Goal: Task Accomplishment & Management: Use online tool/utility

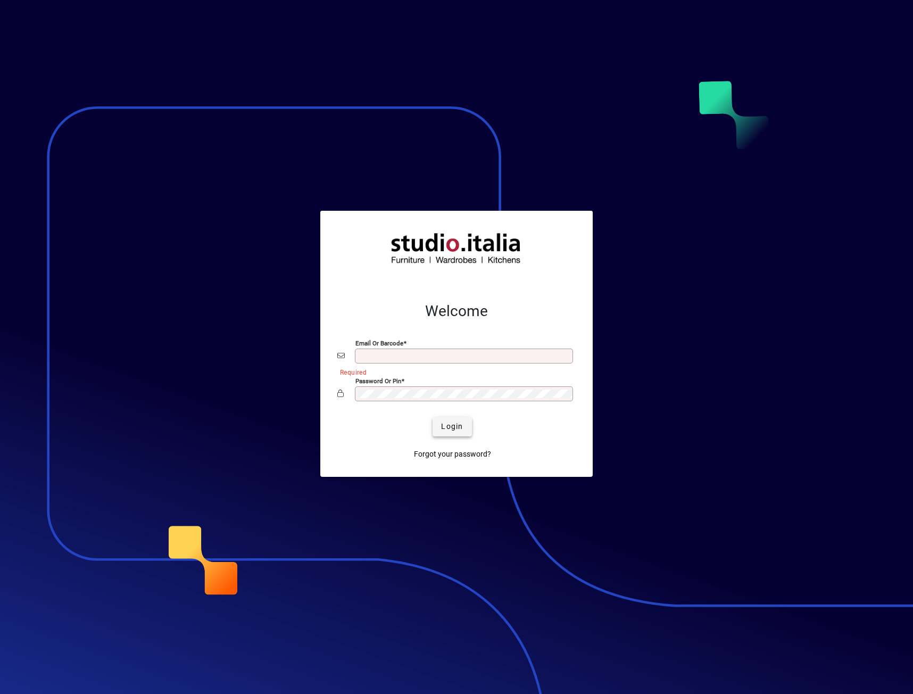
type input "**********"
drag, startPoint x: 445, startPoint y: 431, endPoint x: 519, endPoint y: 368, distance: 97.7
click at [445, 431] on span "Login" at bounding box center [452, 426] width 22 height 11
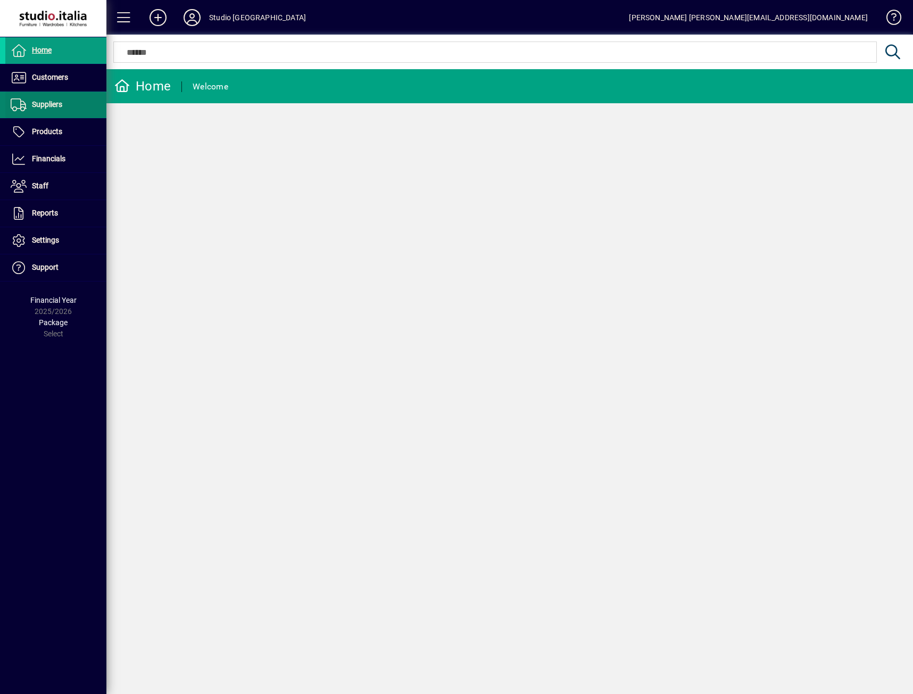
click at [35, 104] on span "Suppliers" at bounding box center [47, 104] width 30 height 9
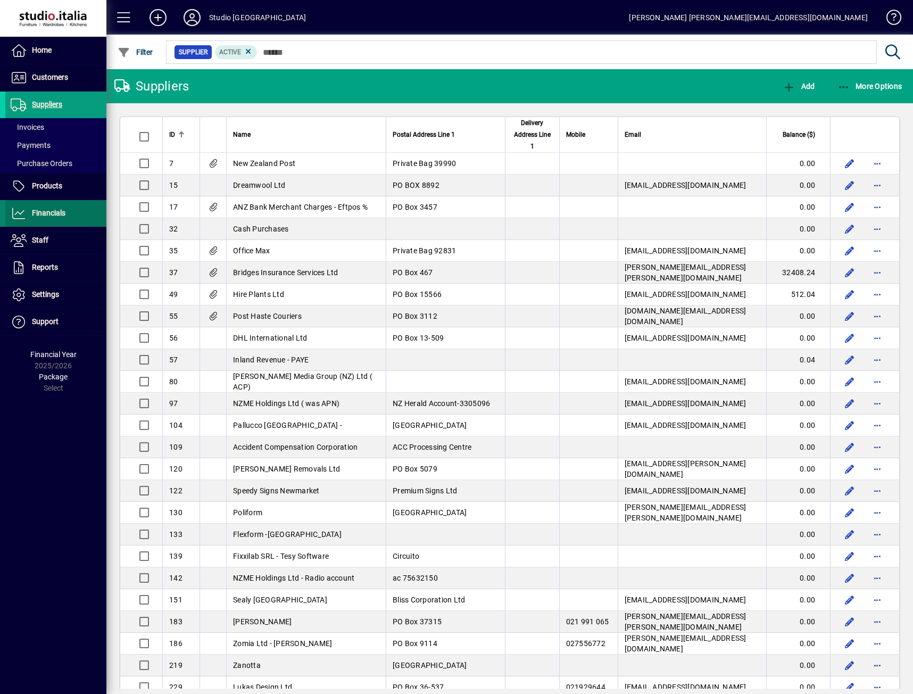
click at [55, 209] on span "Financials" at bounding box center [49, 213] width 34 height 9
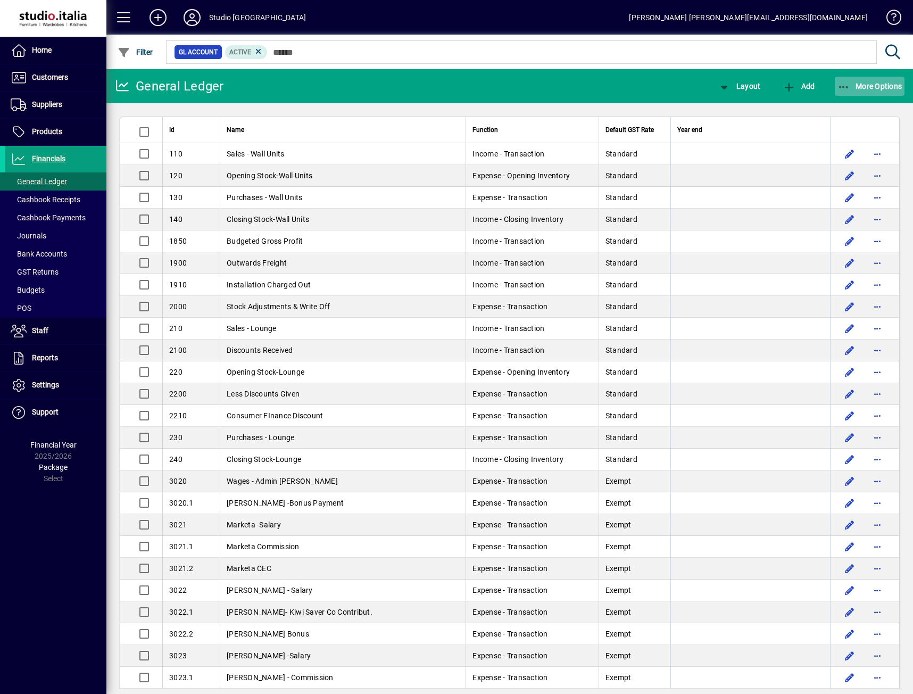
click at [867, 90] on span "More Options" at bounding box center [869, 86] width 65 height 9
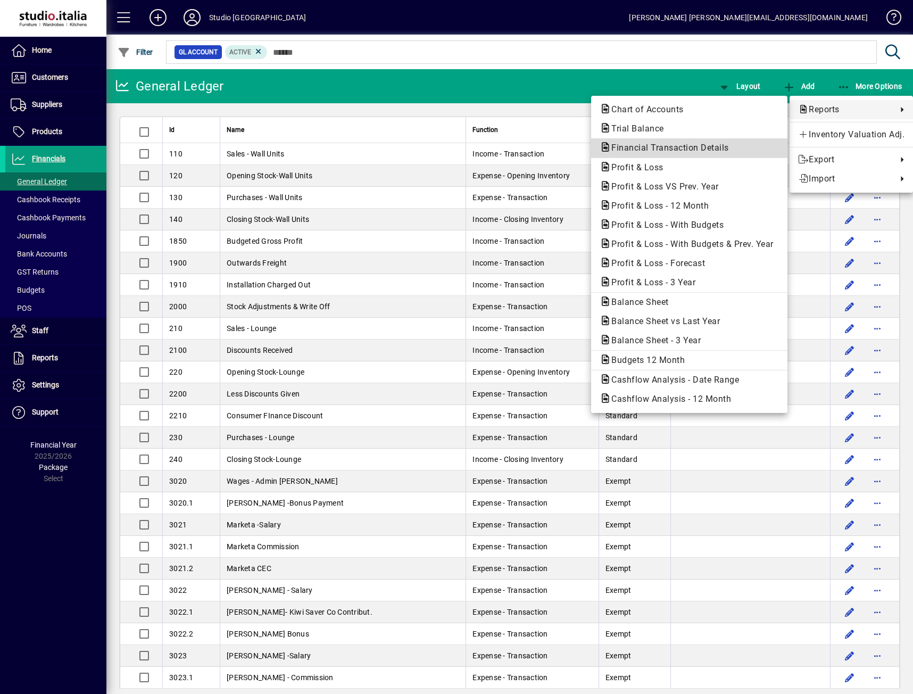
click at [639, 145] on span "Financial Transaction Details" at bounding box center [667, 148] width 135 height 10
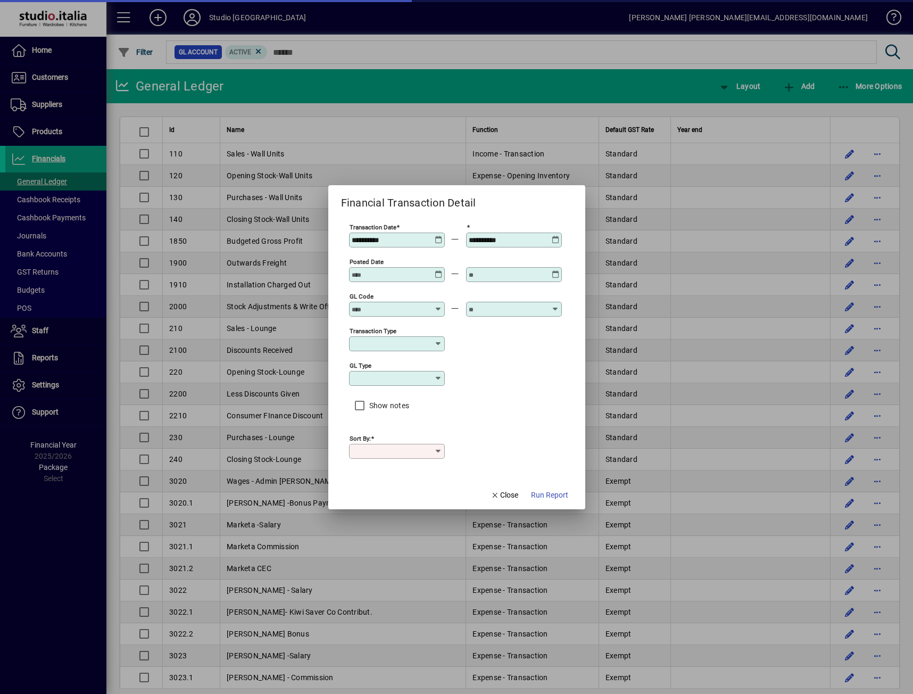
type input "****"
click at [438, 236] on icon at bounding box center [439, 236] width 8 height 0
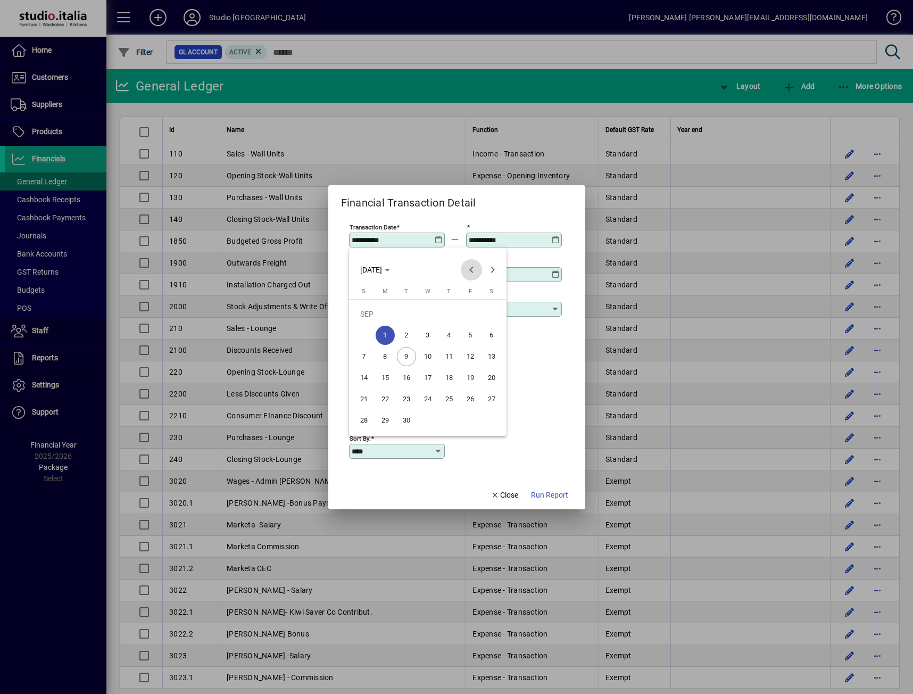
click at [467, 271] on span "Previous month" at bounding box center [471, 269] width 21 height 21
click at [471, 272] on span "Previous month" at bounding box center [471, 269] width 21 height 21
click at [403, 336] on span "1" at bounding box center [406, 335] width 19 height 19
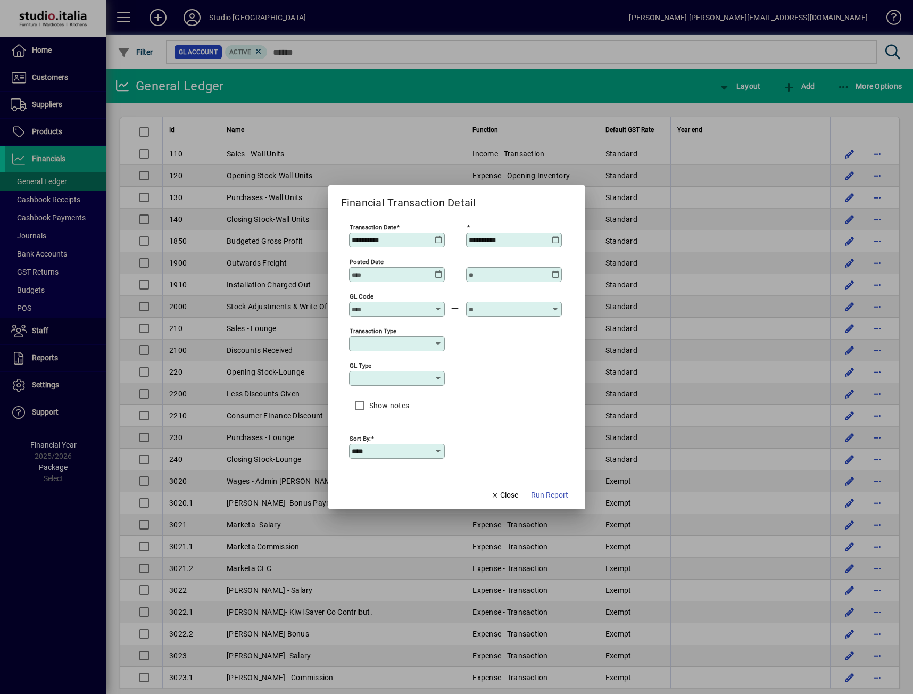
type input "**********"
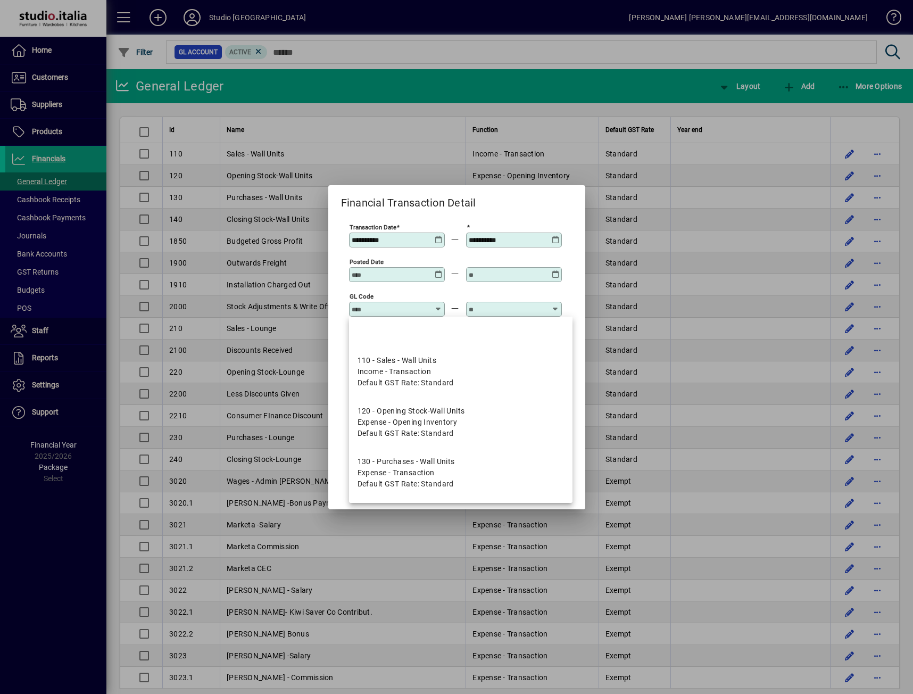
click at [411, 310] on input "GL code" at bounding box center [391, 309] width 78 height 9
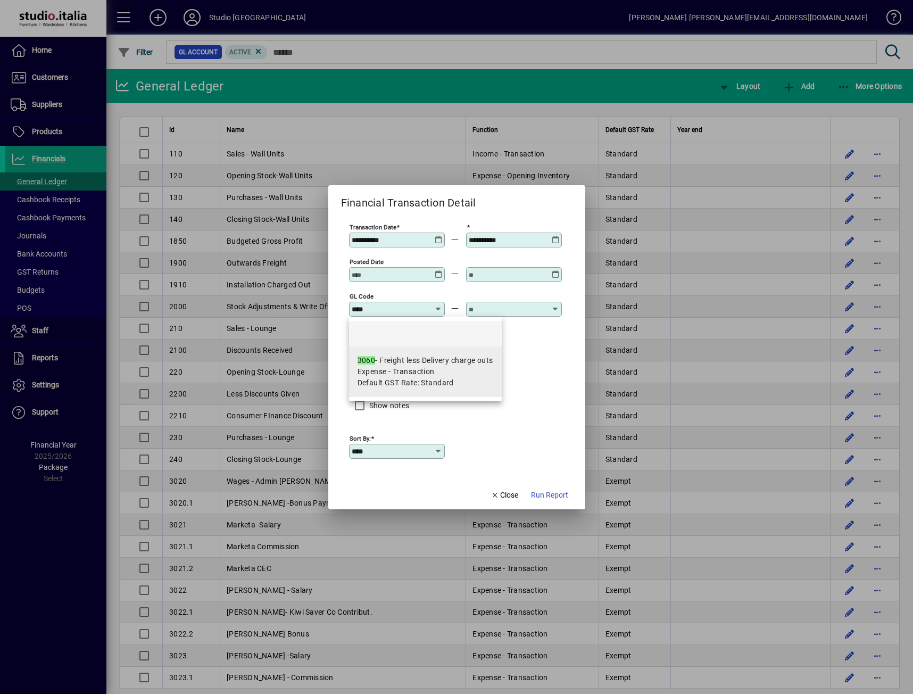
click at [430, 360] on div "3060 - Freight less Delivery charge outs" at bounding box center [425, 360] width 136 height 11
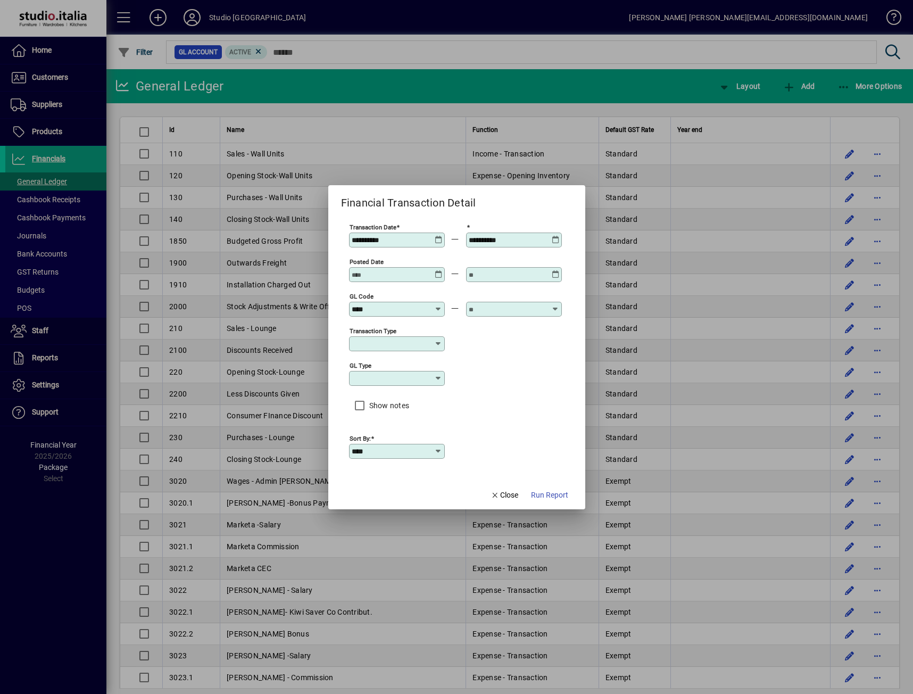
type input "**********"
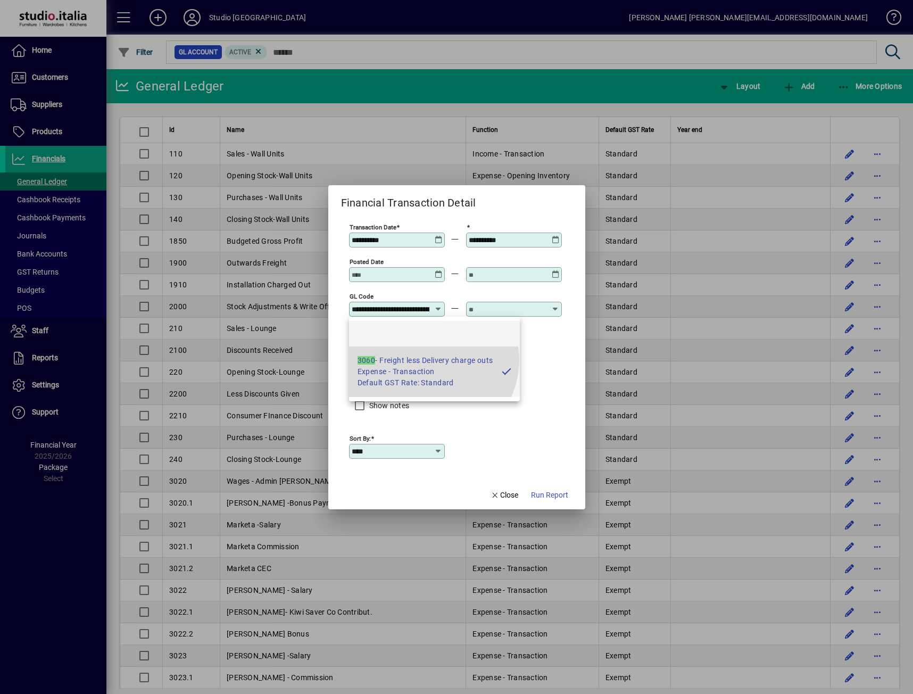
scroll to position [0, 59]
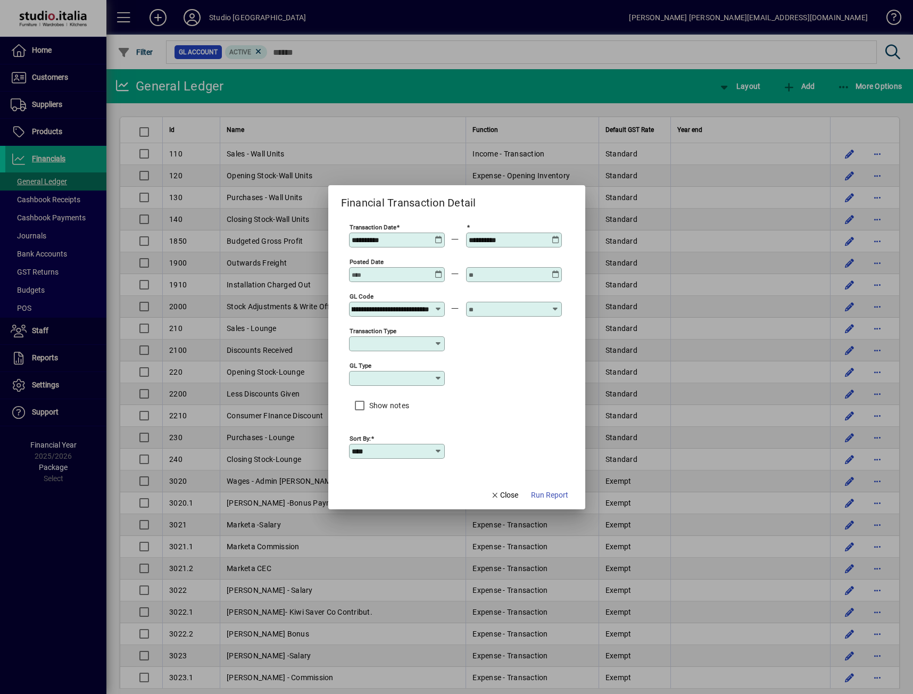
click at [494, 310] on input "text" at bounding box center [508, 309] width 78 height 9
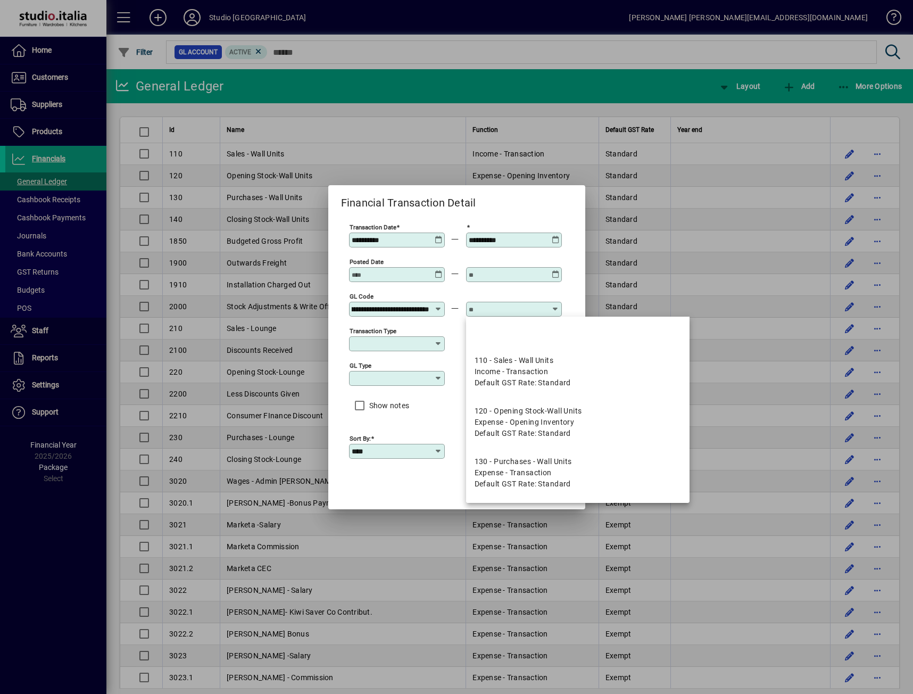
scroll to position [0, 0]
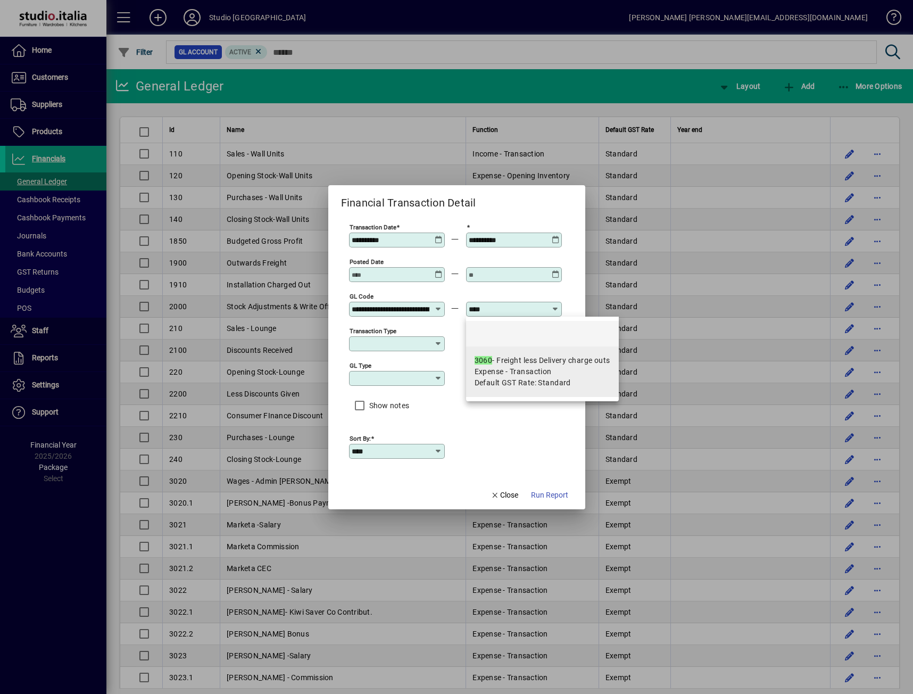
click at [495, 371] on span "Expense - Transaction" at bounding box center [513, 371] width 77 height 11
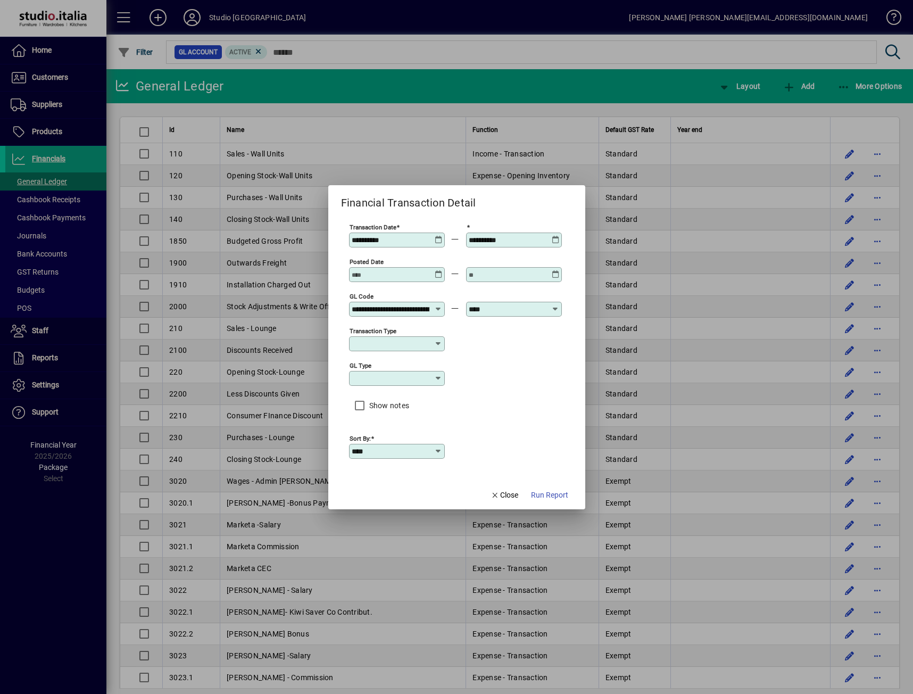
type input "**********"
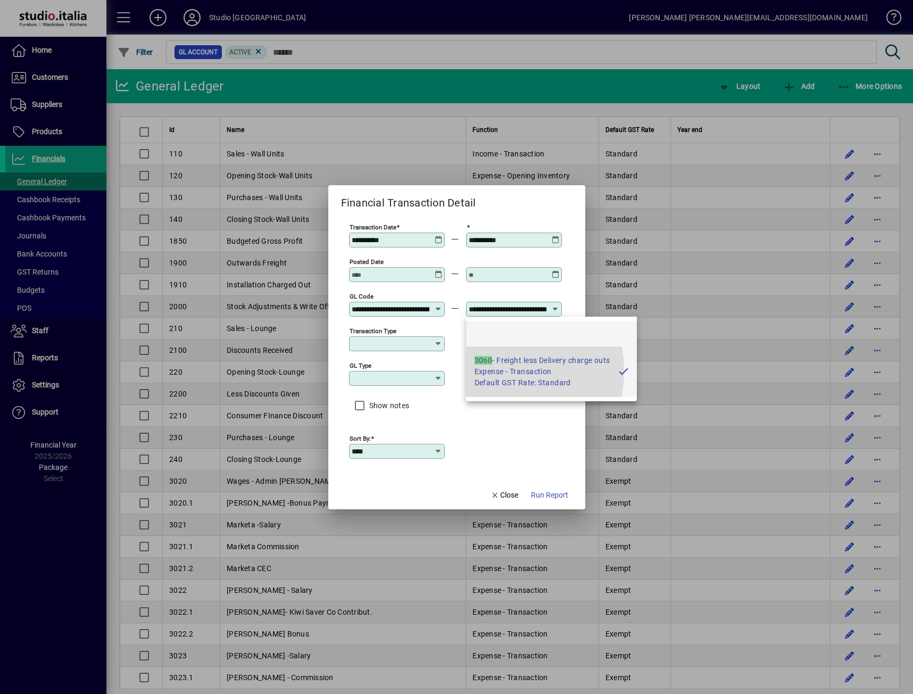
scroll to position [0, 59]
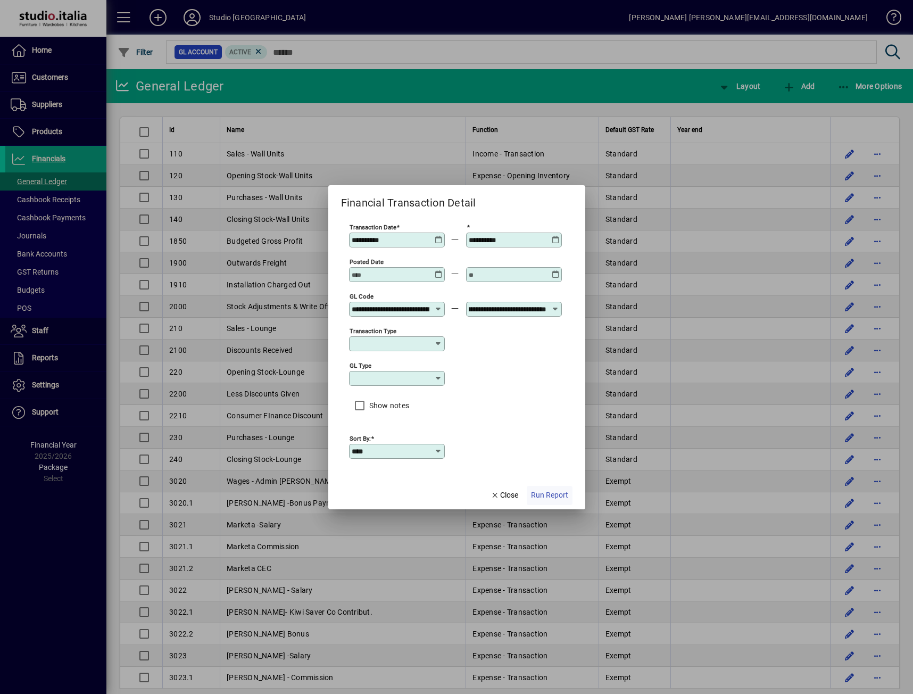
click at [554, 501] on span "button" at bounding box center [550, 496] width 46 height 26
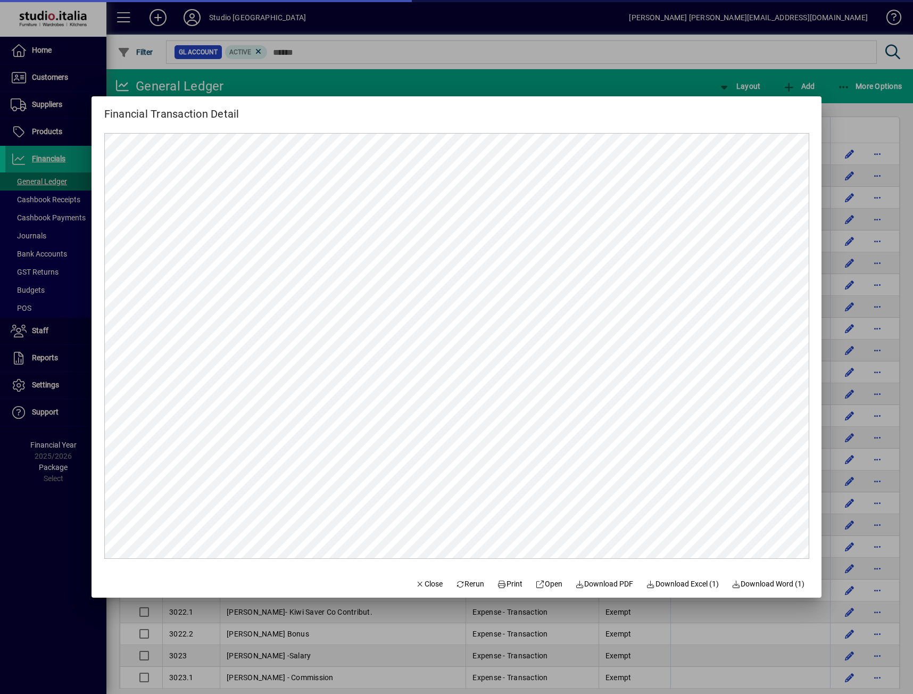
scroll to position [0, 0]
click at [415, 579] on span "Close" at bounding box center [429, 583] width 28 height 11
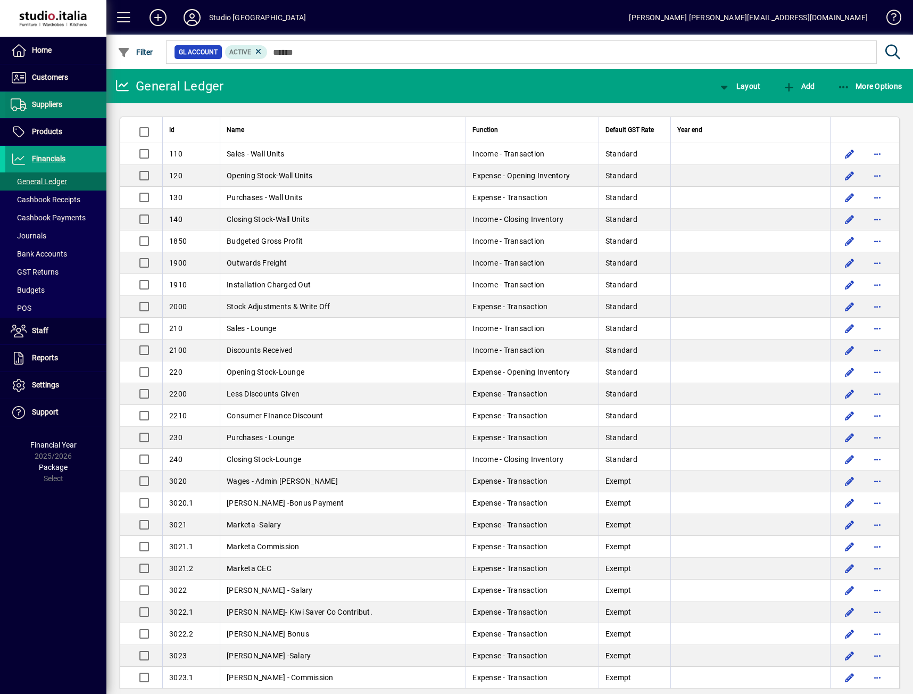
click at [43, 103] on span "Suppliers" at bounding box center [47, 104] width 30 height 9
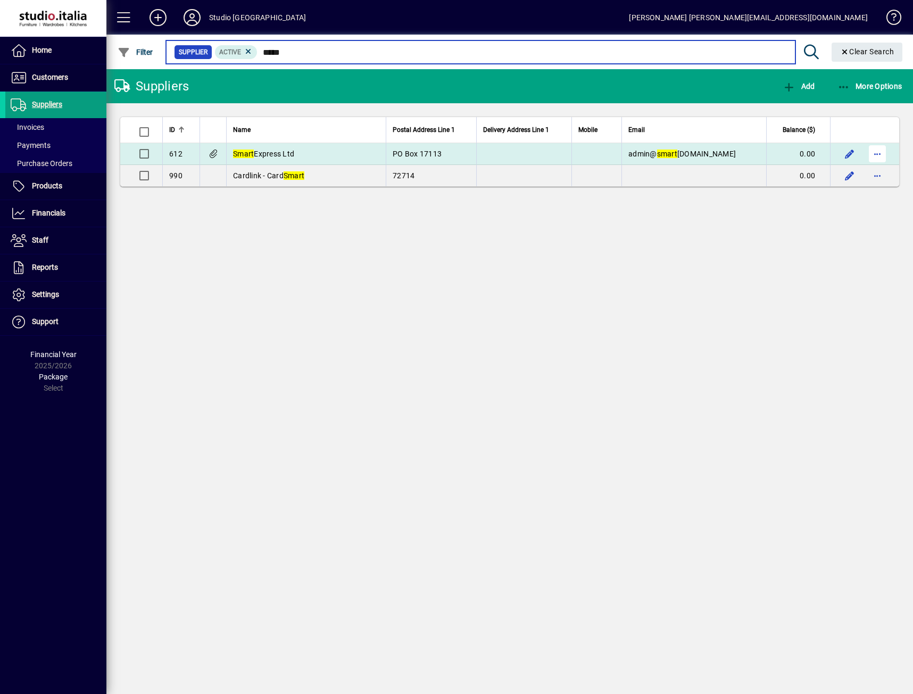
type input "*****"
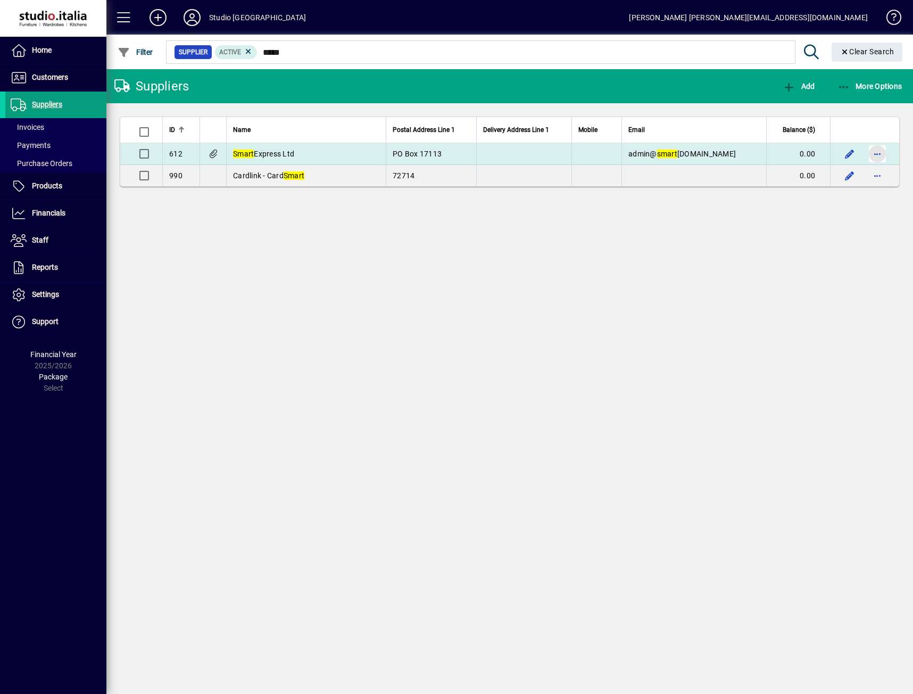
click at [879, 156] on span "button" at bounding box center [877, 154] width 26 height 26
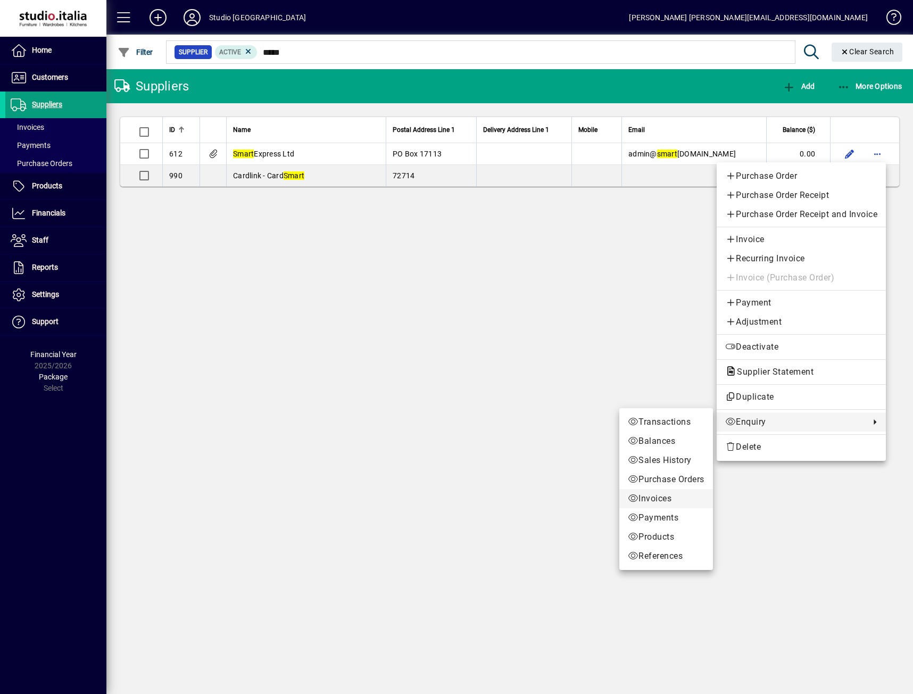
click at [659, 496] on span "Invoices" at bounding box center [666, 498] width 77 height 13
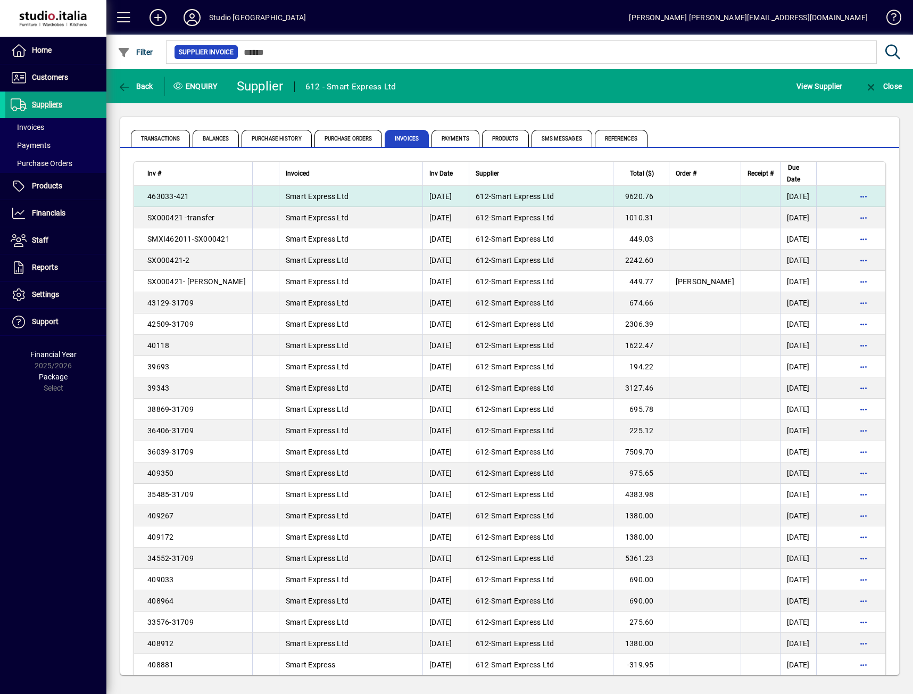
click at [529, 197] on span "Smart Express Ltd" at bounding box center [522, 196] width 63 height 9
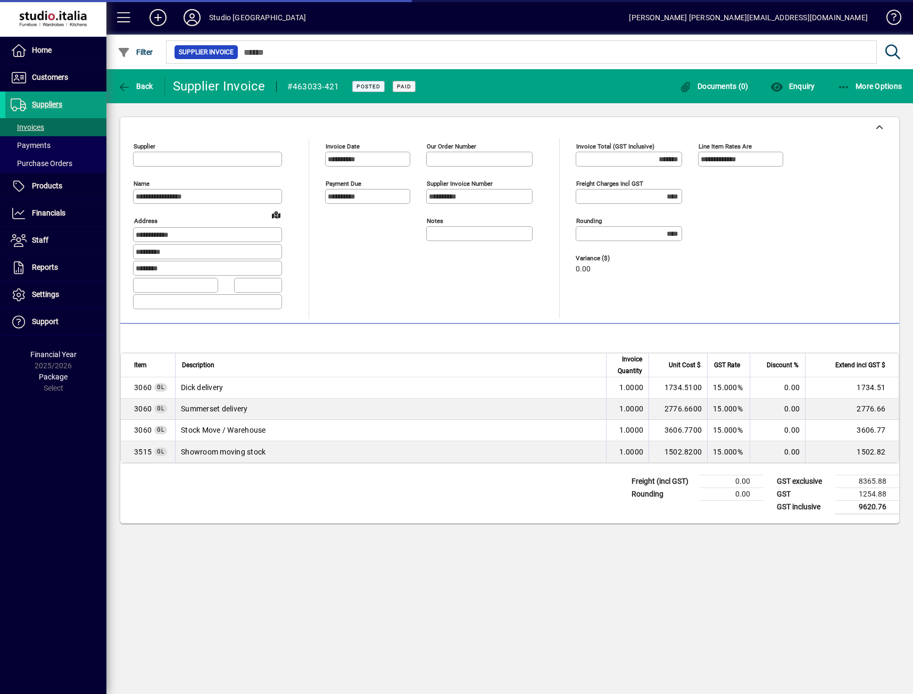
type input "**********"
click at [61, 51] on span at bounding box center [55, 51] width 101 height 26
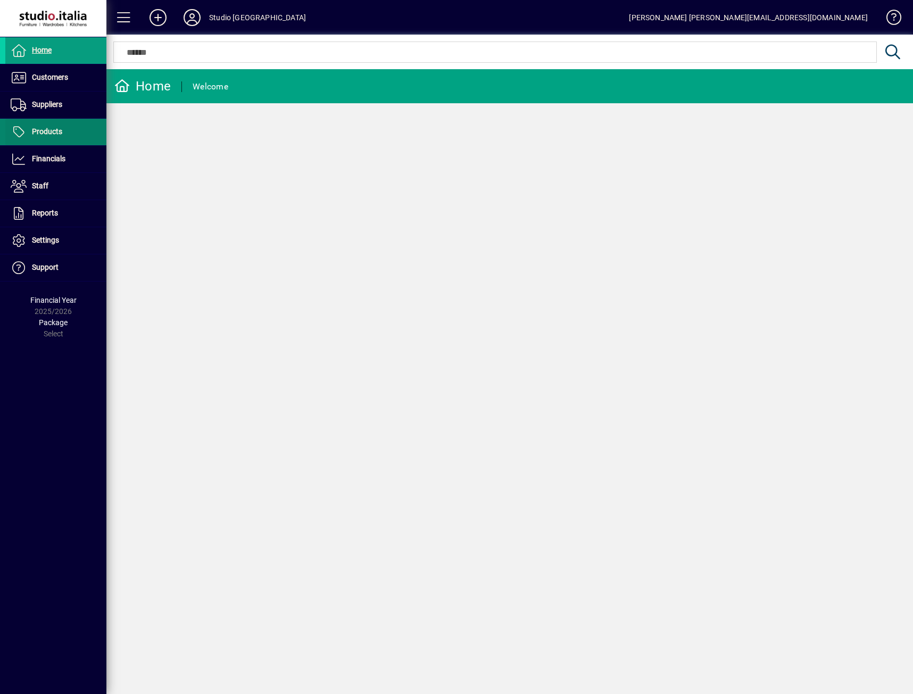
click at [46, 127] on span "Products" at bounding box center [47, 131] width 30 height 9
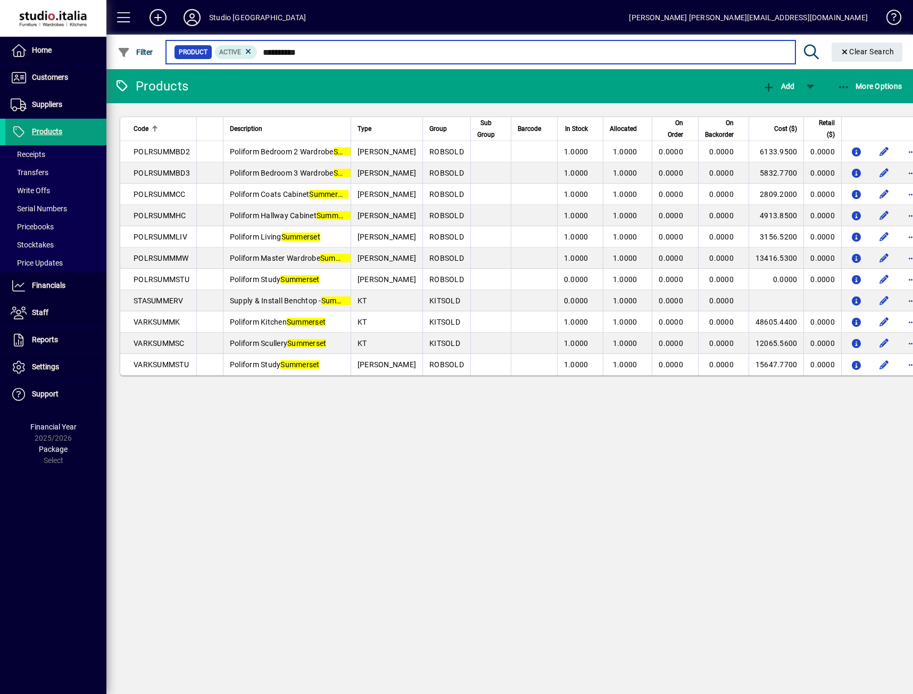
type input "*********"
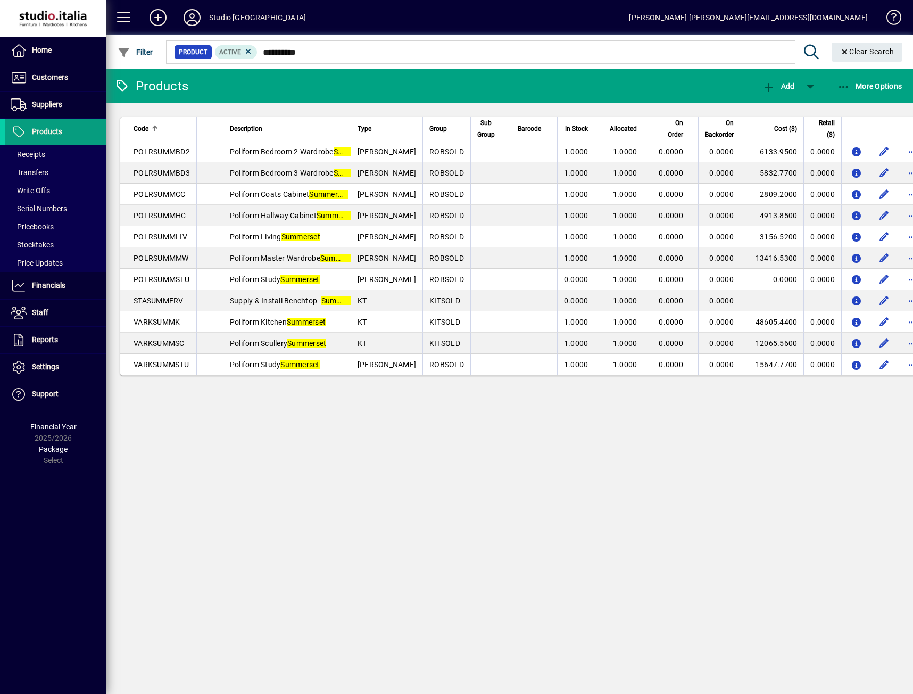
click at [764, 124] on th "Cost ($)" at bounding box center [776, 129] width 55 height 24
click at [763, 120] on th "Cost ($)" at bounding box center [776, 129] width 55 height 24
click at [57, 77] on span "Customers" at bounding box center [50, 77] width 36 height 9
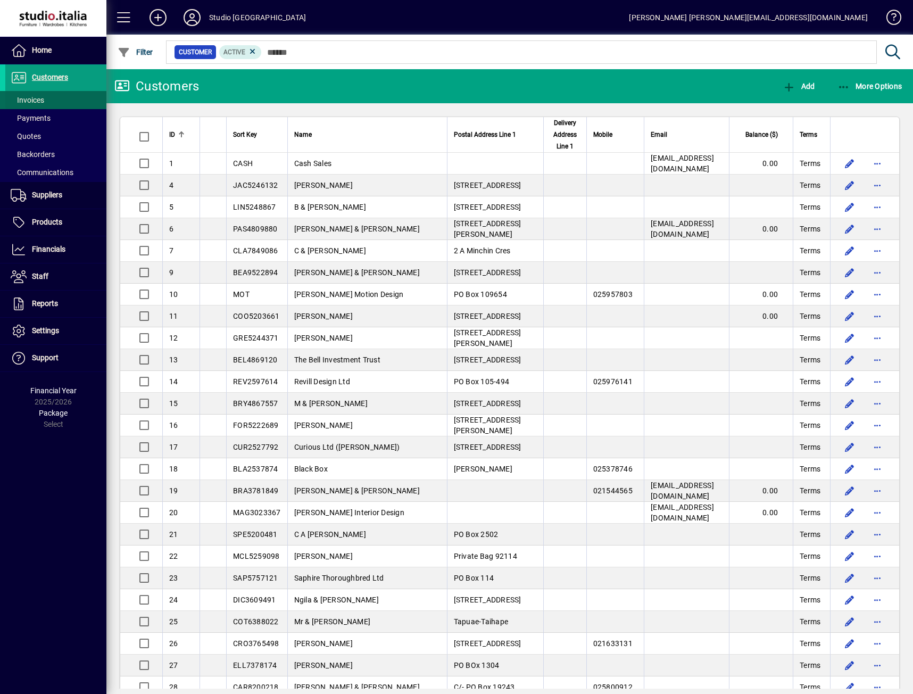
click at [40, 104] on span "Invoices" at bounding box center [28, 100] width 34 height 9
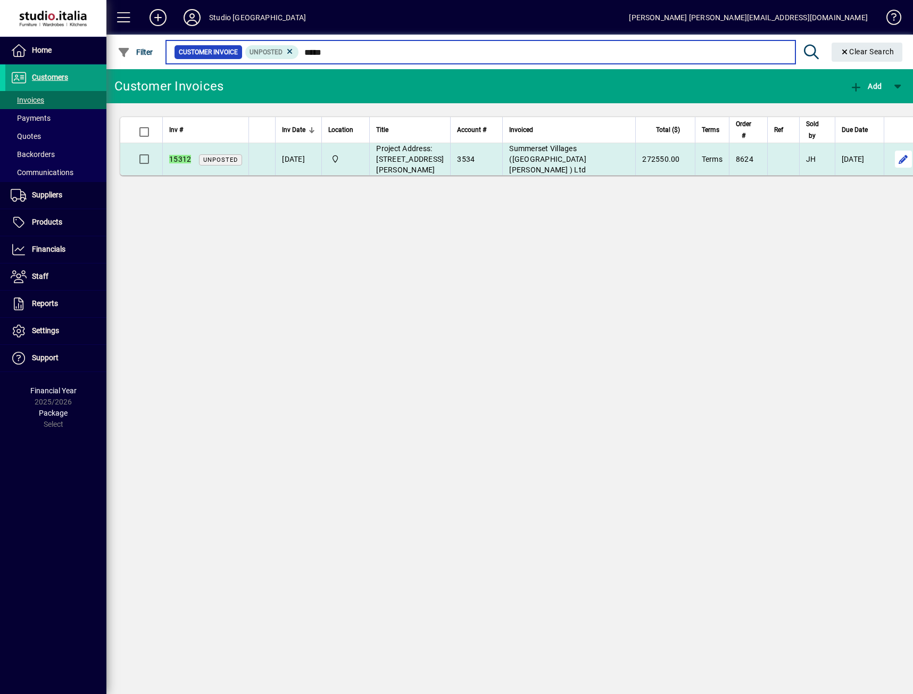
type input "*****"
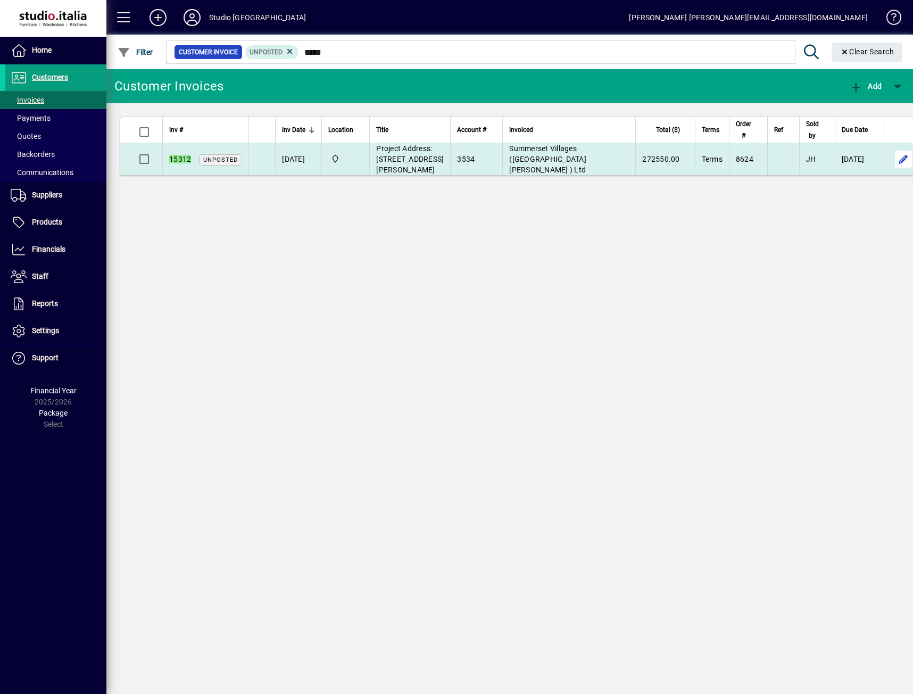
click at [892, 172] on span "button" at bounding box center [904, 159] width 26 height 26
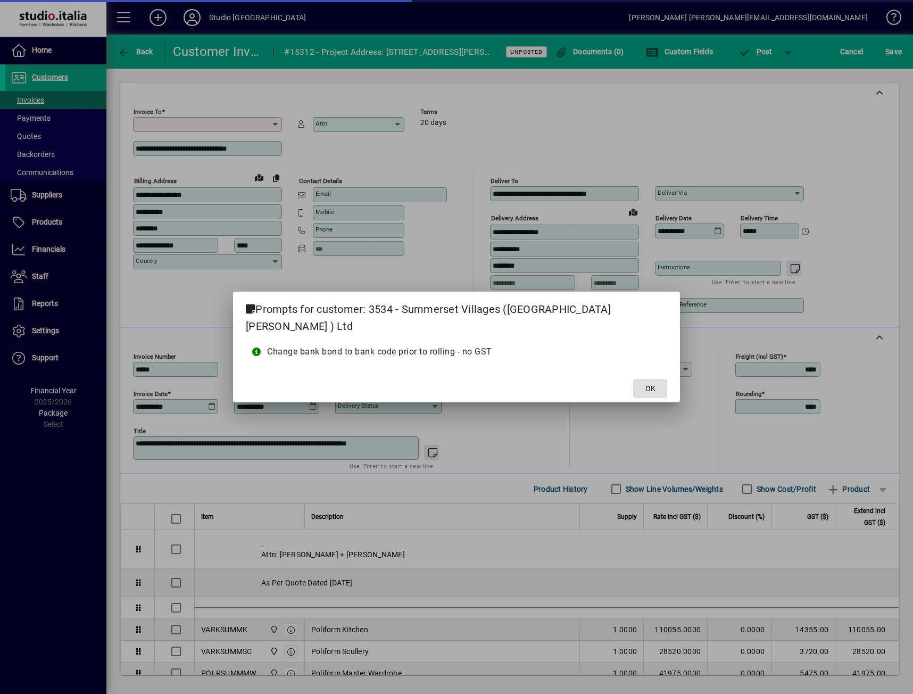
type input "**********"
click at [645, 383] on span "OK" at bounding box center [650, 388] width 10 height 11
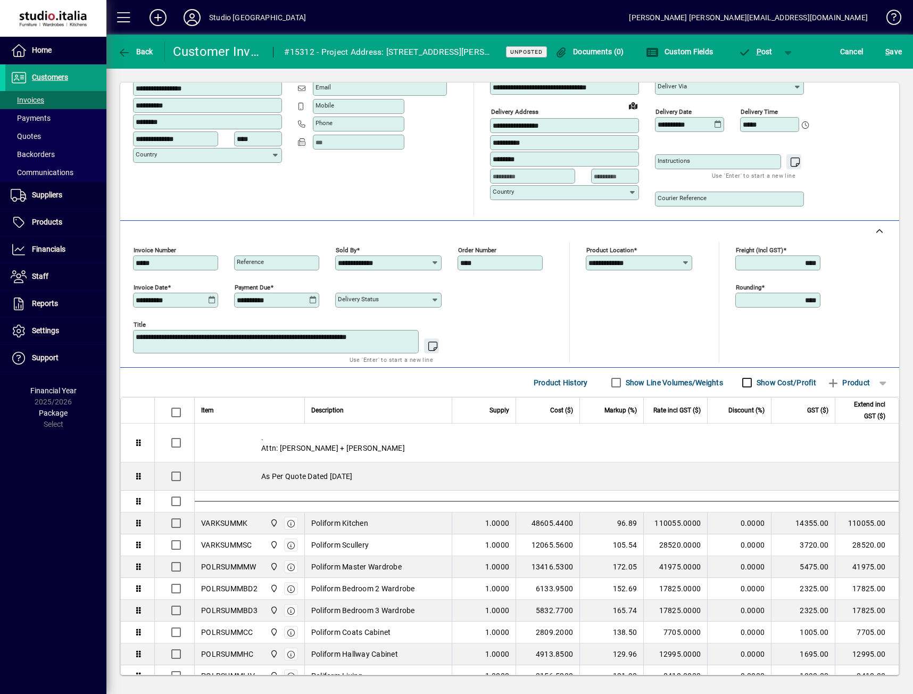
scroll to position [213, 0]
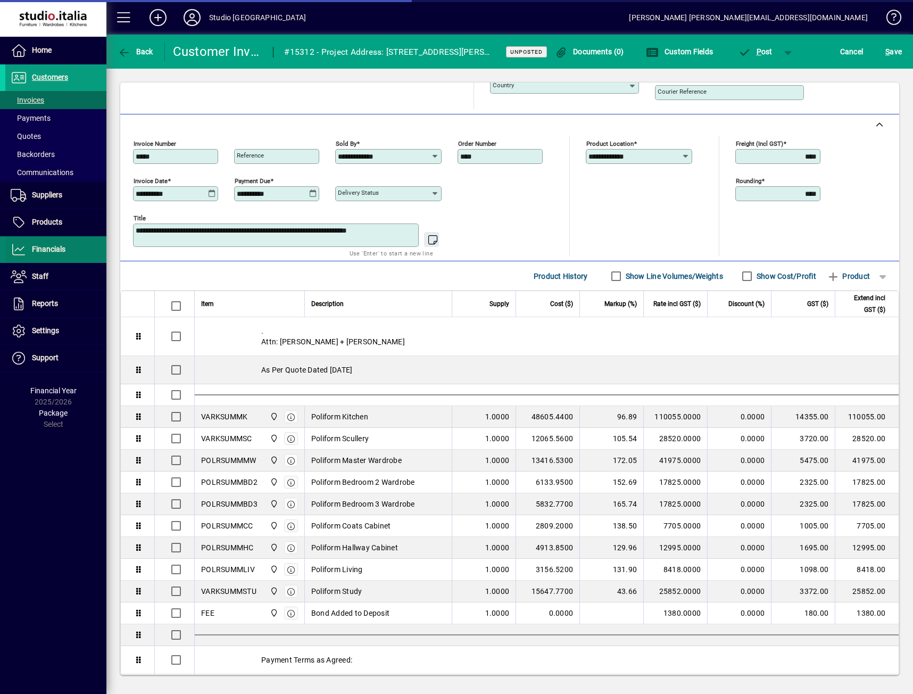
click at [55, 245] on span "Financials" at bounding box center [49, 249] width 34 height 9
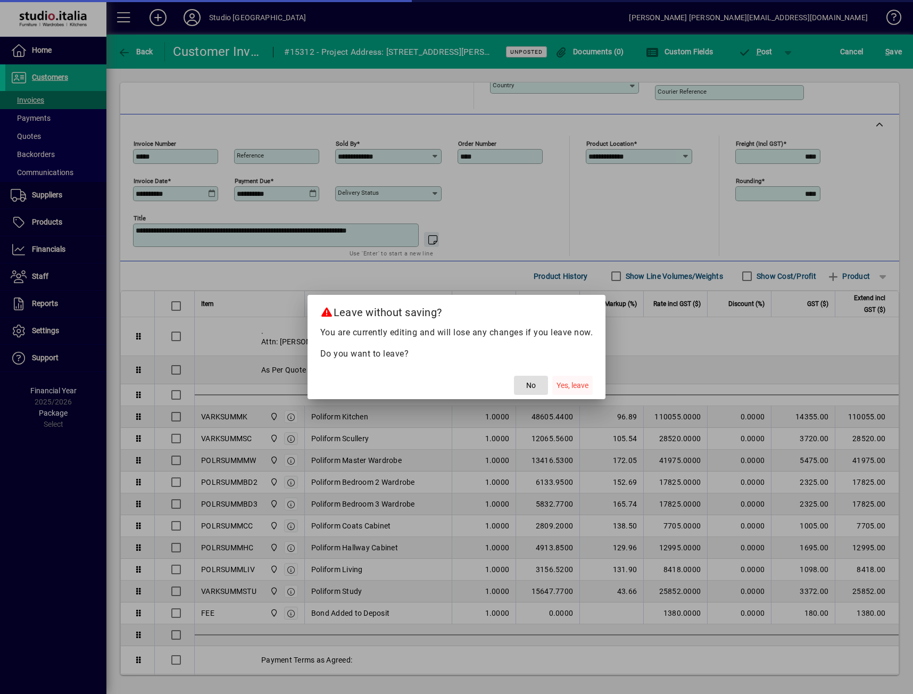
click at [569, 381] on span "Yes, leave" at bounding box center [572, 385] width 32 height 11
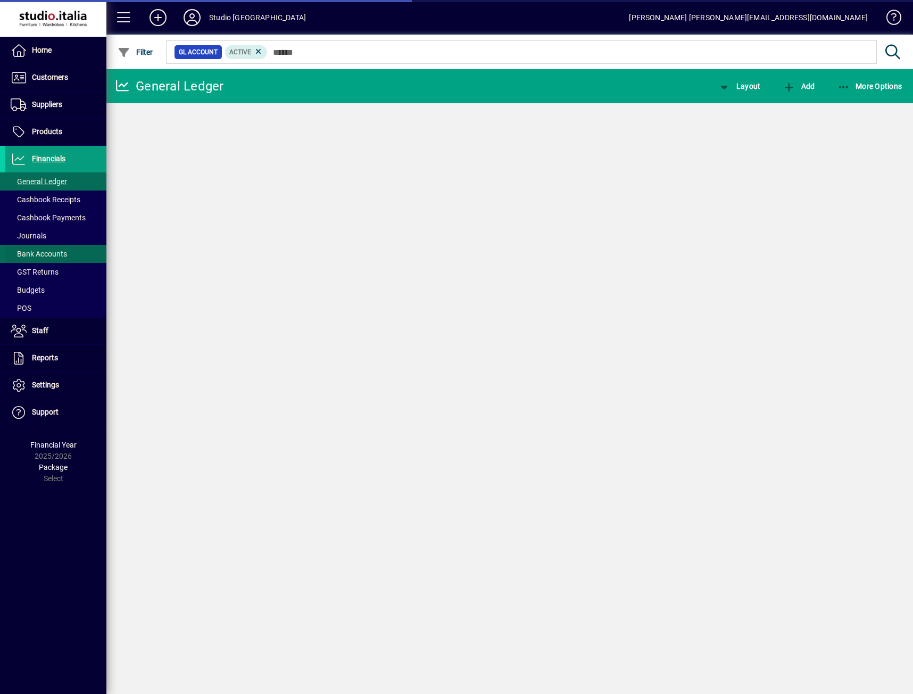
click at [55, 253] on span "Bank Accounts" at bounding box center [39, 254] width 56 height 9
click at [62, 256] on span "Bank Accounts" at bounding box center [39, 254] width 56 height 9
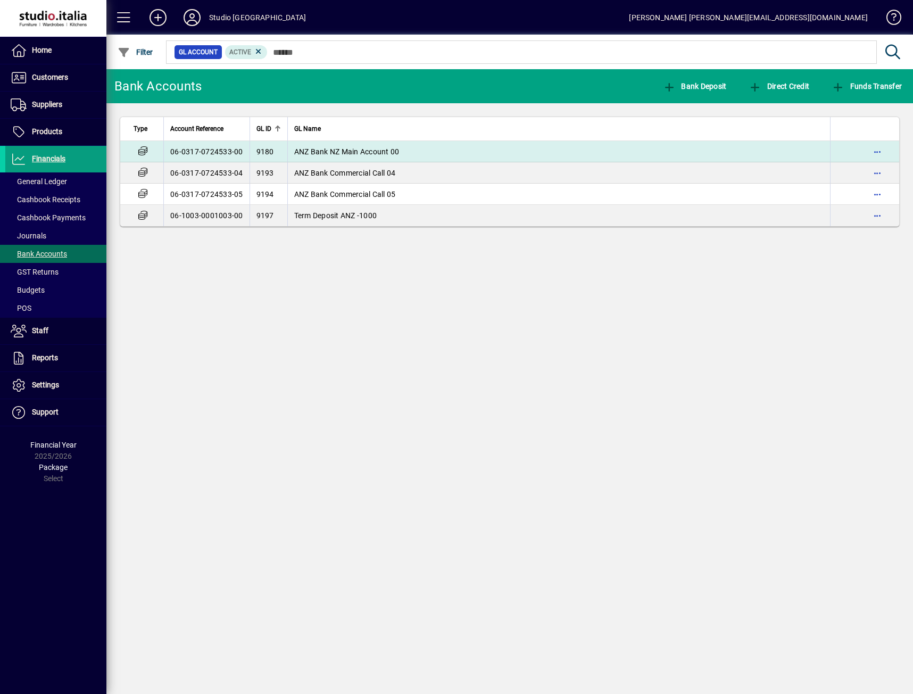
click at [228, 153] on td "06-0317-0724533-00" at bounding box center [206, 151] width 86 height 21
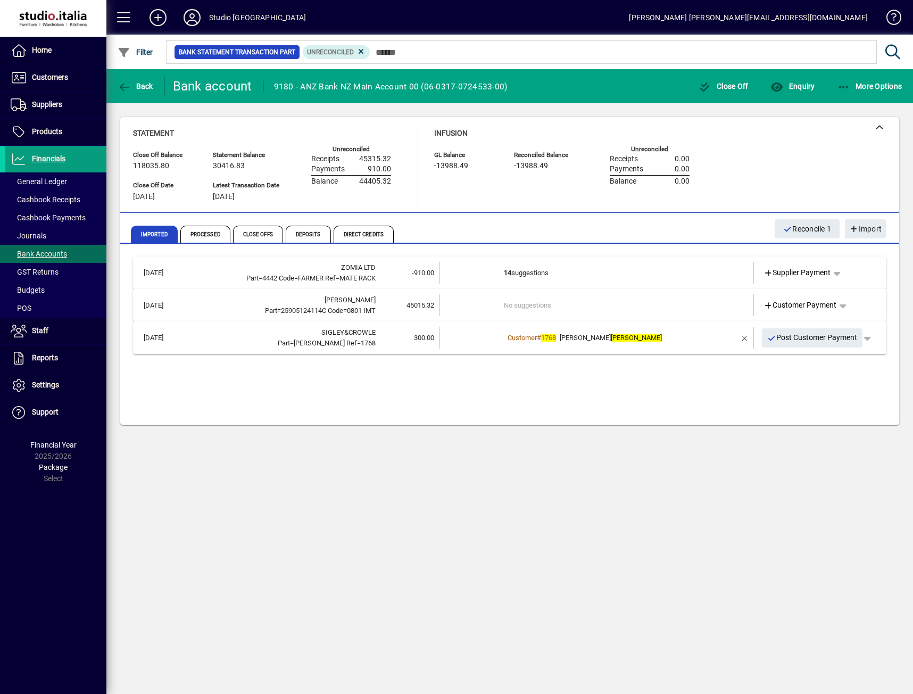
click at [579, 278] on td "14 suggestions" at bounding box center [598, 273] width 188 height 22
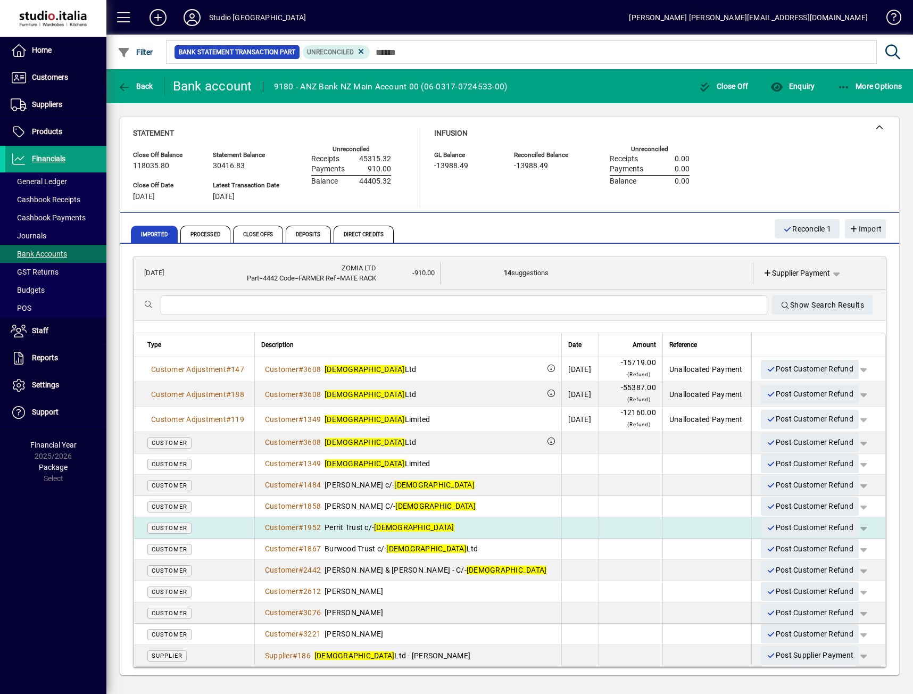
scroll to position [74, 0]
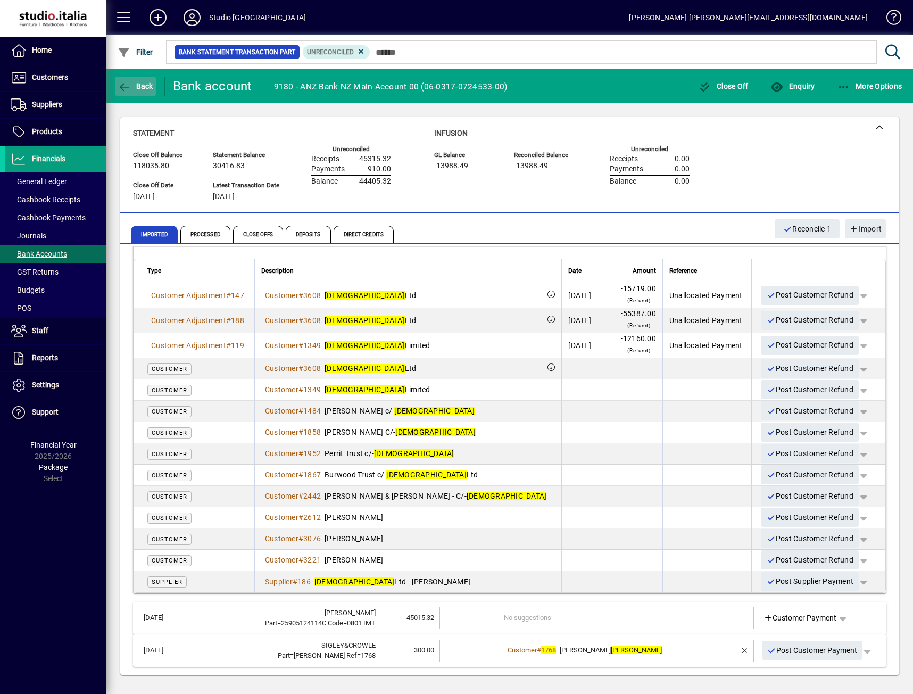
click at [124, 88] on icon "button" at bounding box center [124, 87] width 13 height 11
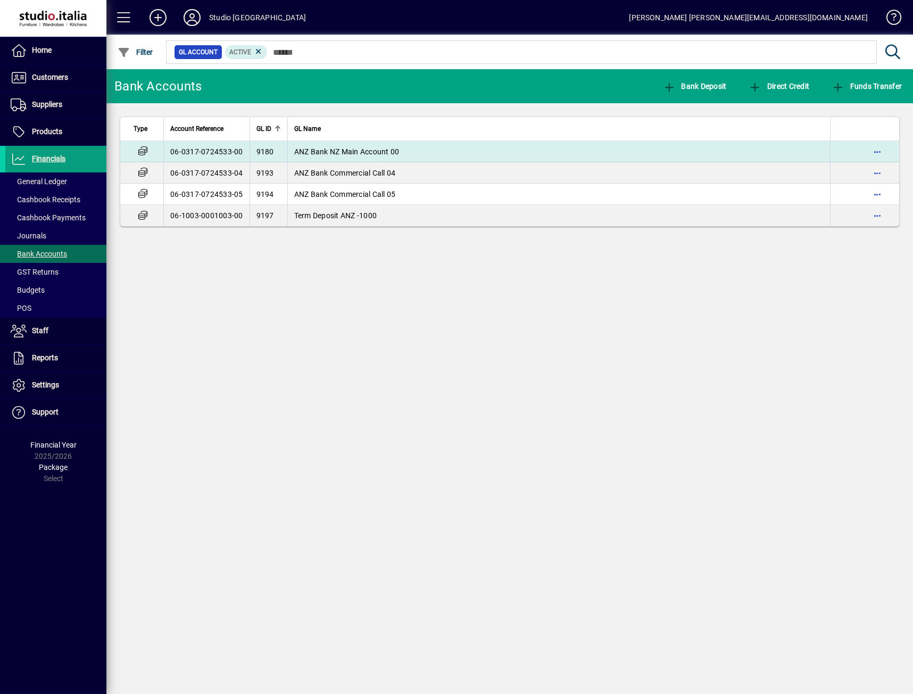
click at [213, 149] on td "06-0317-0724533-00" at bounding box center [206, 151] width 86 height 21
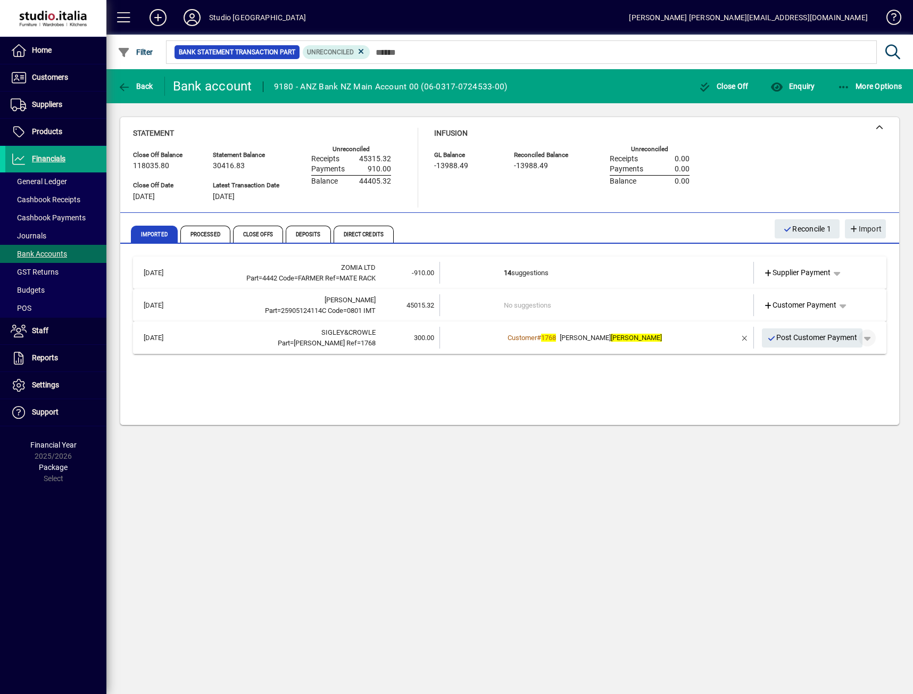
click at [872, 335] on span "button" at bounding box center [867, 338] width 26 height 26
click at [834, 355] on span "Customer Payment" at bounding box center [834, 360] width 78 height 13
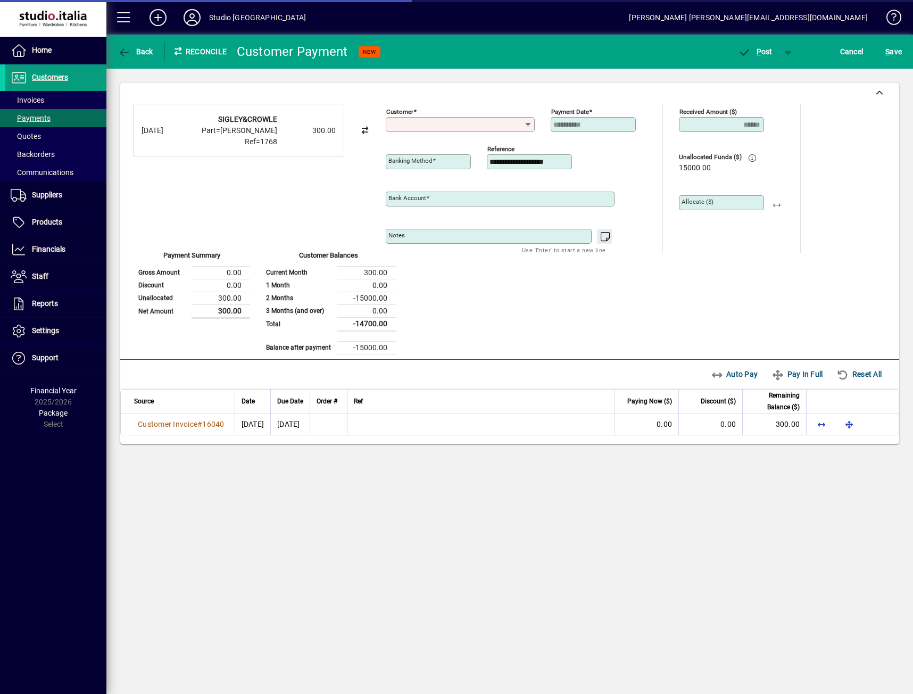
type input "**********"
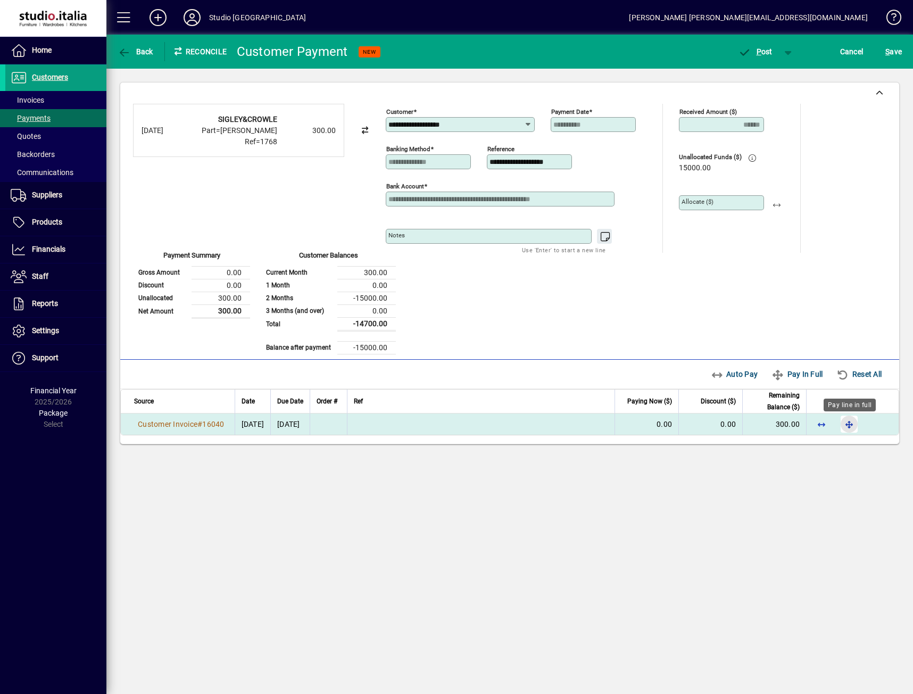
click at [845, 425] on span "button" at bounding box center [849, 424] width 26 height 26
click at [770, 52] on span "P ost" at bounding box center [755, 51] width 35 height 9
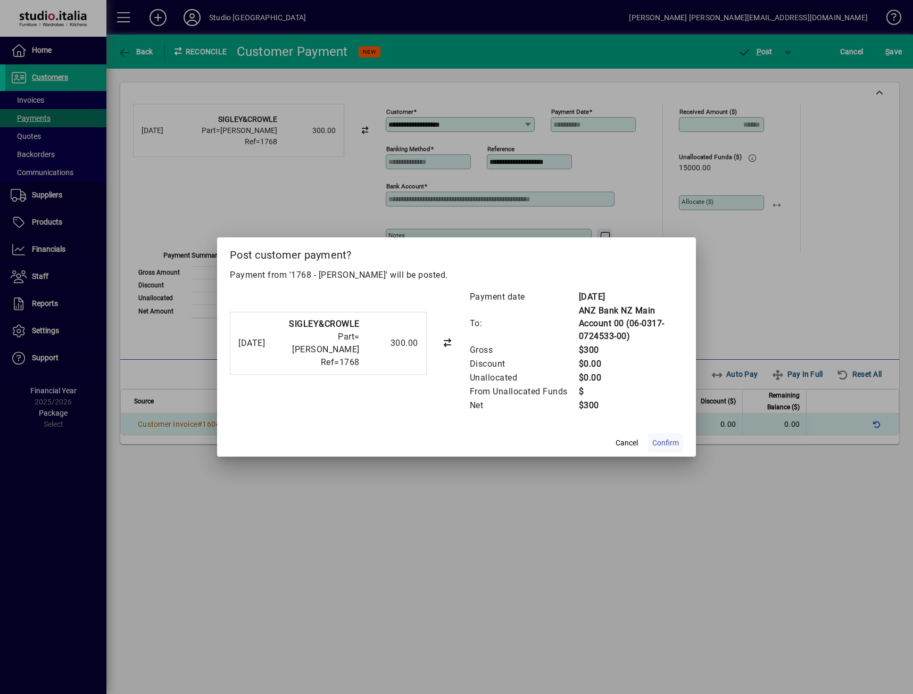
click at [670, 438] on span "Confirm" at bounding box center [665, 442] width 27 height 11
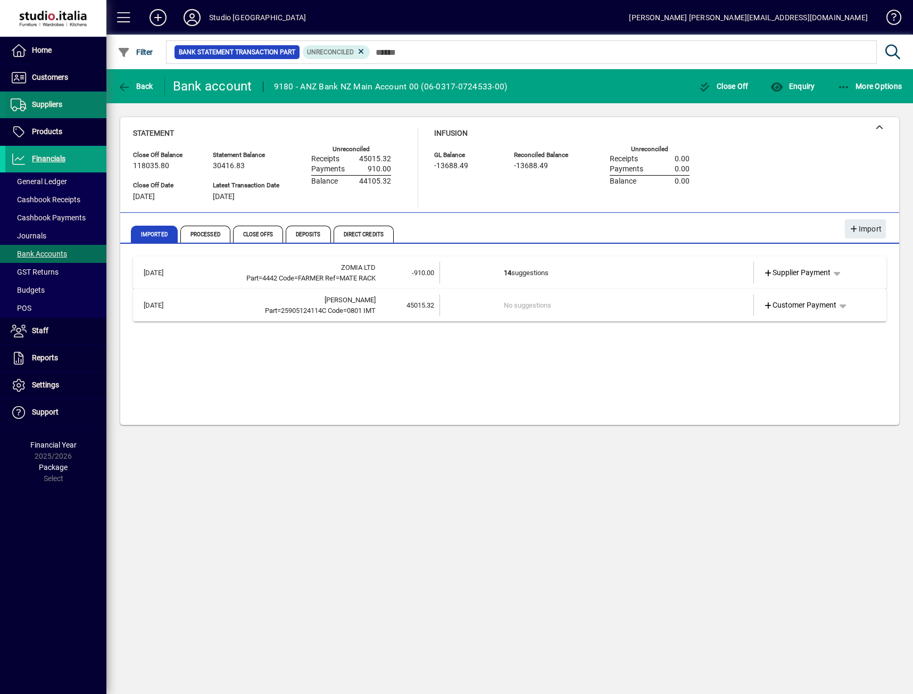
click at [68, 110] on span at bounding box center [55, 105] width 101 height 26
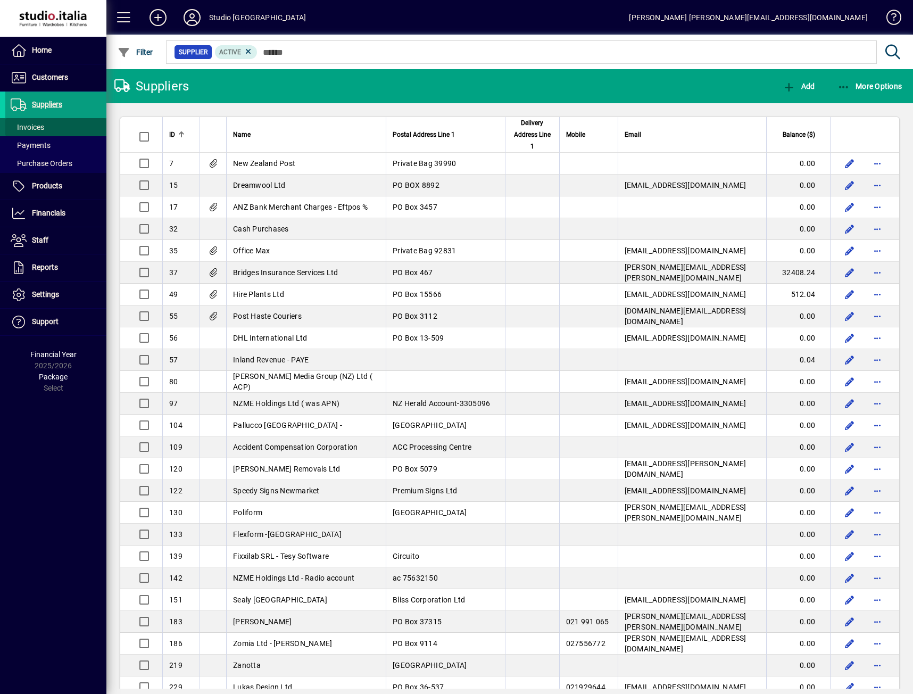
click at [48, 127] on span at bounding box center [55, 127] width 101 height 26
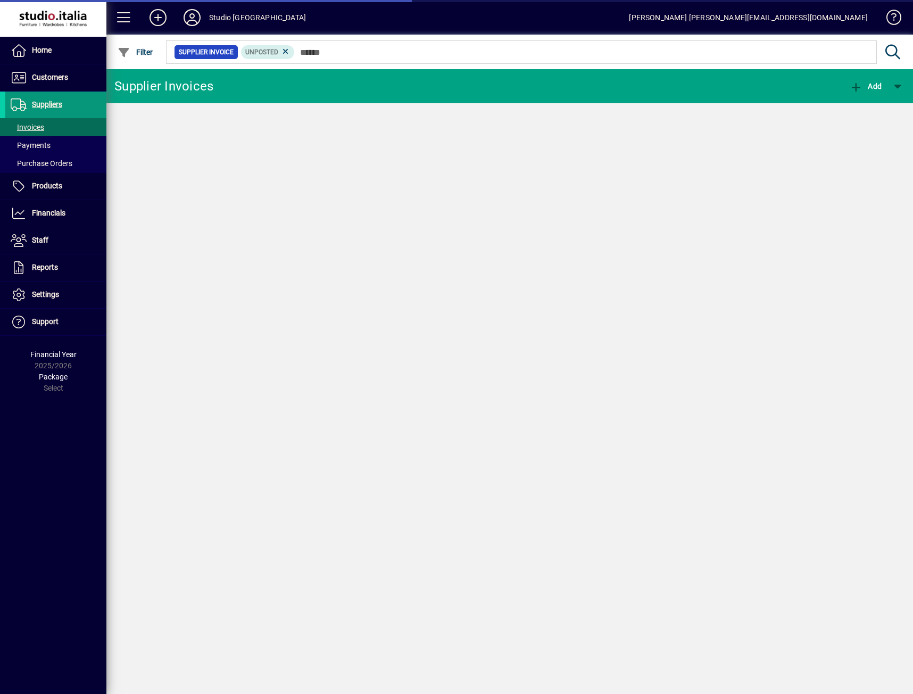
click at [46, 105] on span "Suppliers" at bounding box center [47, 104] width 30 height 9
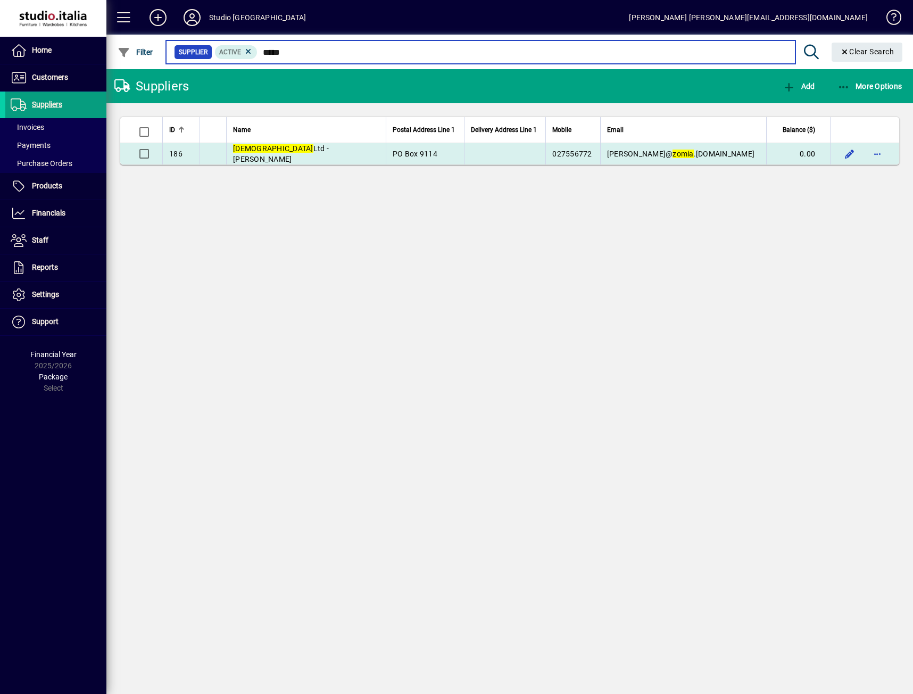
type input "*****"
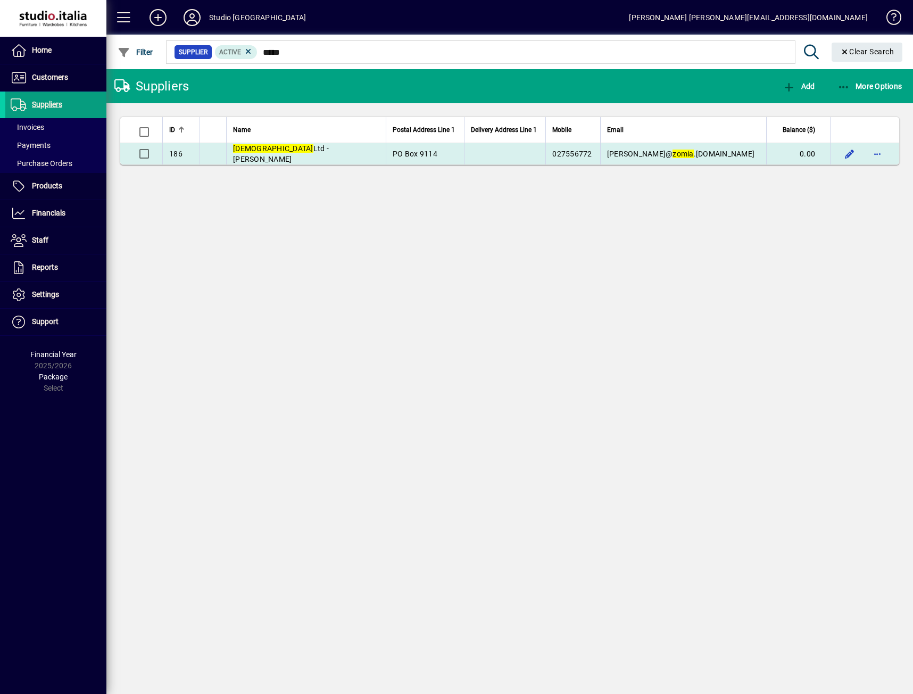
click at [209, 153] on td at bounding box center [212, 153] width 27 height 21
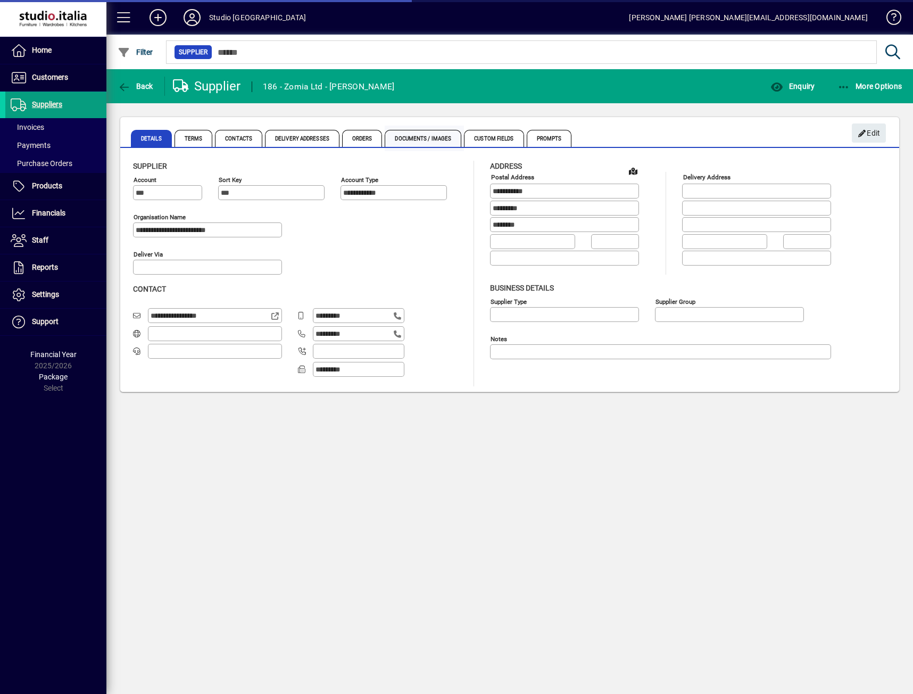
click at [441, 138] on span "Documents / Images" at bounding box center [423, 138] width 77 height 17
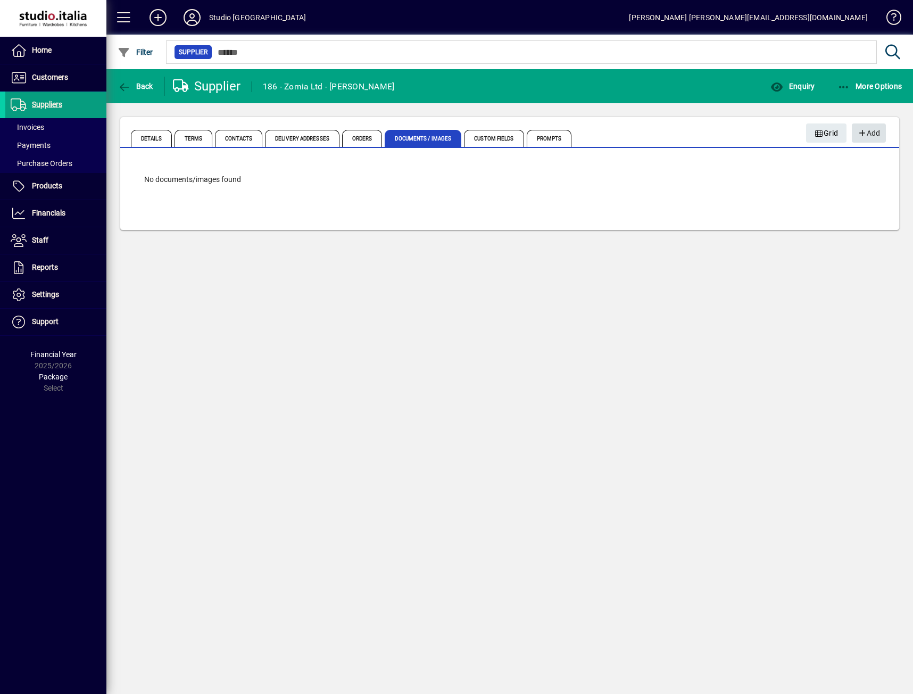
click at [879, 128] on span "Add" at bounding box center [868, 133] width 23 height 18
click at [418, 138] on span "Documents / Images" at bounding box center [423, 138] width 77 height 17
click at [874, 132] on span "Add" at bounding box center [868, 133] width 23 height 18
click at [412, 138] on span "Documents / Images" at bounding box center [423, 138] width 77 height 17
click at [396, 137] on span "Documents / Images" at bounding box center [423, 138] width 77 height 17
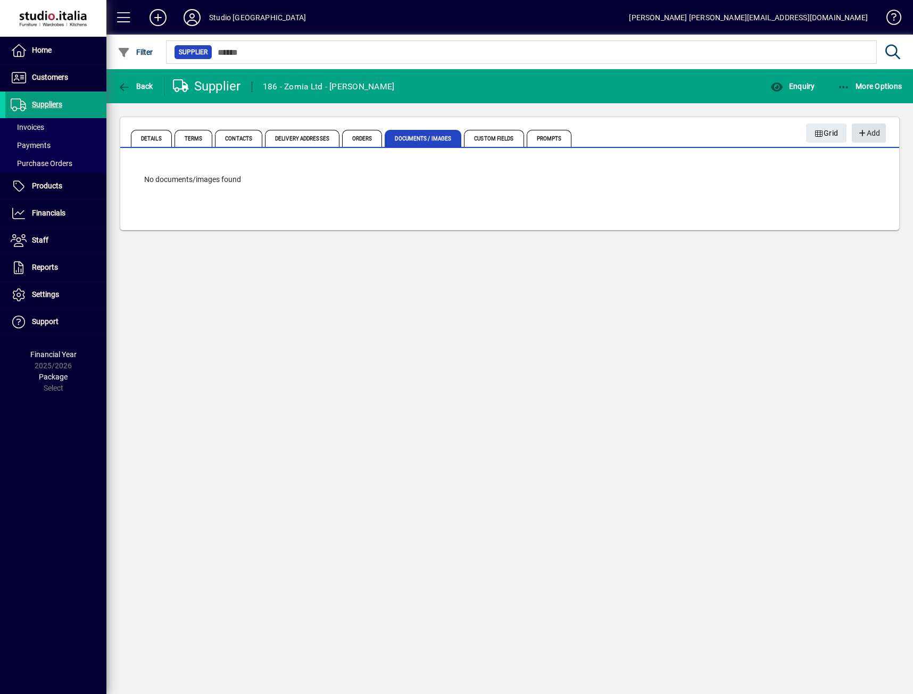
click at [869, 136] on span "Add" at bounding box center [868, 133] width 23 height 18
click at [860, 89] on span "More Options" at bounding box center [869, 86] width 65 height 9
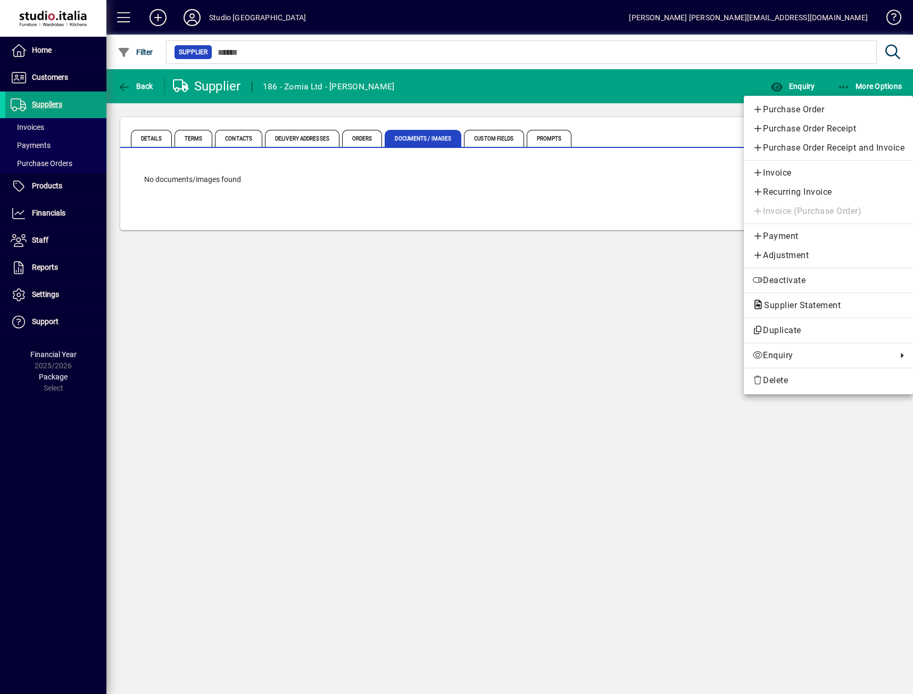
click at [774, 174] on span "Invoice" at bounding box center [828, 173] width 152 height 13
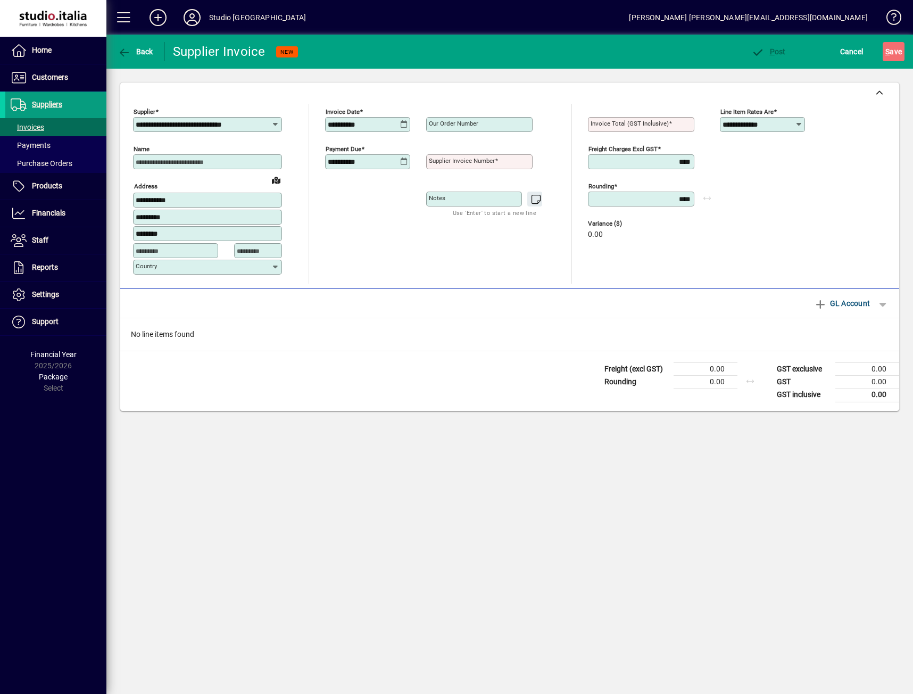
click at [379, 122] on input "**********" at bounding box center [364, 124] width 72 height 9
click at [401, 122] on icon at bounding box center [404, 124] width 8 height 9
click at [446, 154] on span "Previous month" at bounding box center [447, 154] width 21 height 21
click at [444, 244] on span "15" at bounding box center [446, 240] width 19 height 19
type input "**********"
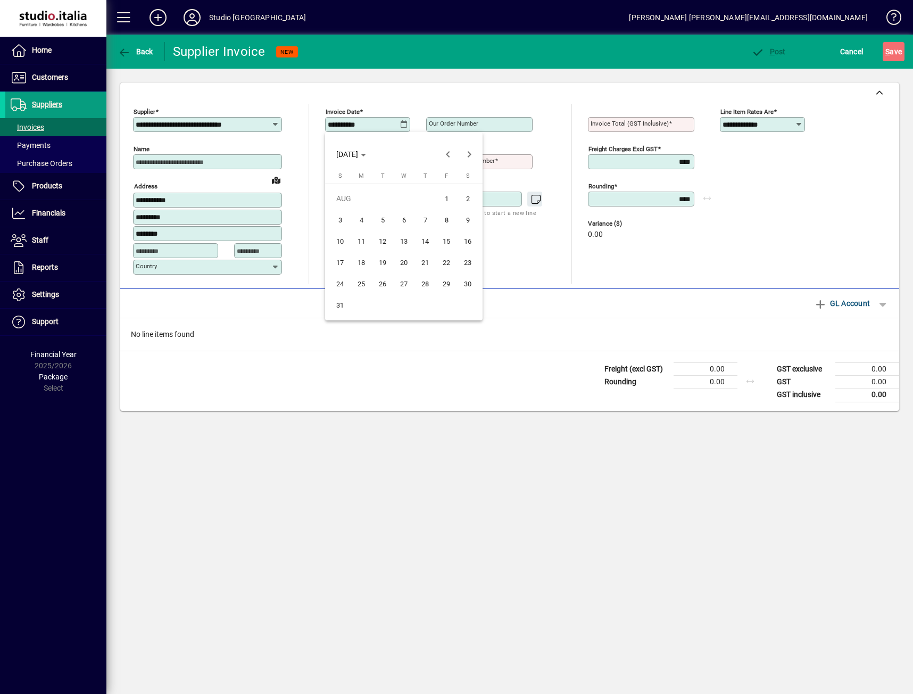
type input "**********"
click at [451, 162] on mat-label "Supplier invoice number" at bounding box center [462, 160] width 66 height 7
click at [451, 162] on input "Supplier invoice number" at bounding box center [480, 161] width 103 height 9
type input "****"
click at [610, 124] on mat-label "Invoice Total (GST inclusive)" at bounding box center [630, 123] width 78 height 7
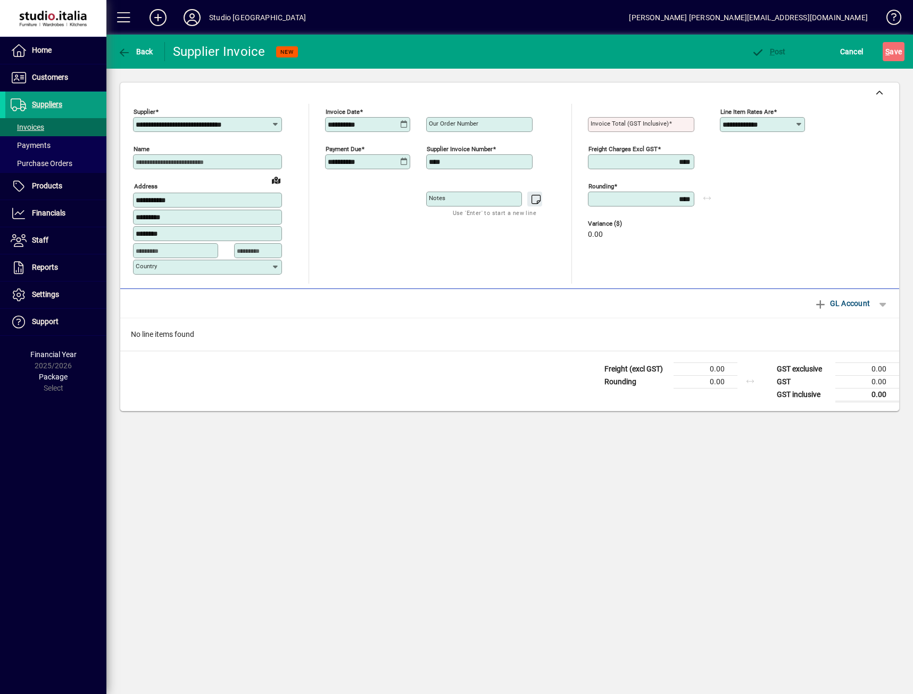
click at [610, 124] on input "Invoice Total (GST inclusive)" at bounding box center [642, 124] width 103 height 9
type input "******"
click at [801, 128] on icon at bounding box center [799, 124] width 8 height 9
click at [770, 148] on div "GST Inclusive" at bounding box center [751, 150] width 47 height 11
type input "**********"
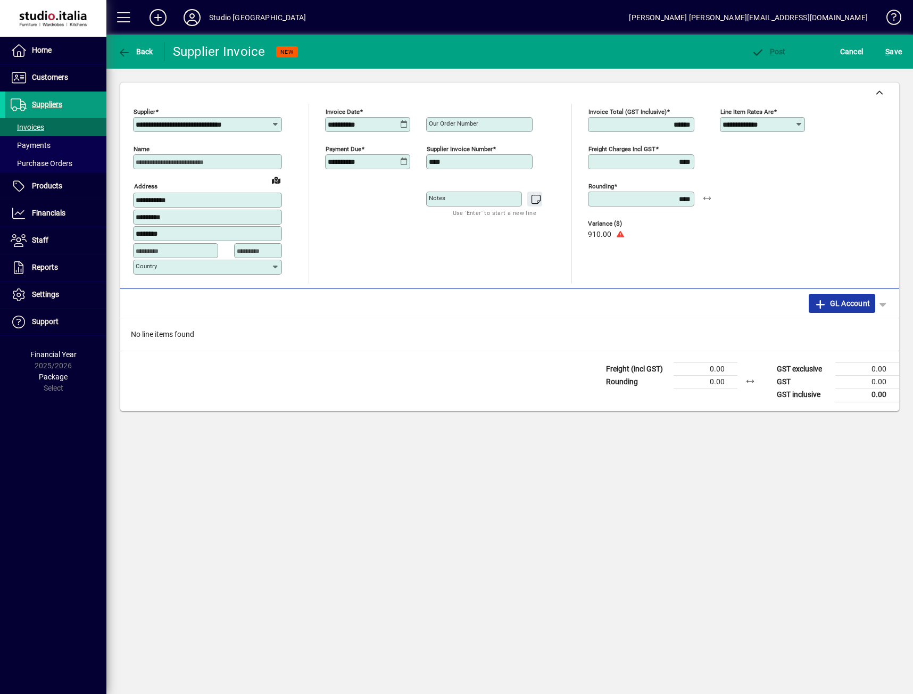
click at [829, 302] on span "GL Account" at bounding box center [842, 303] width 56 height 17
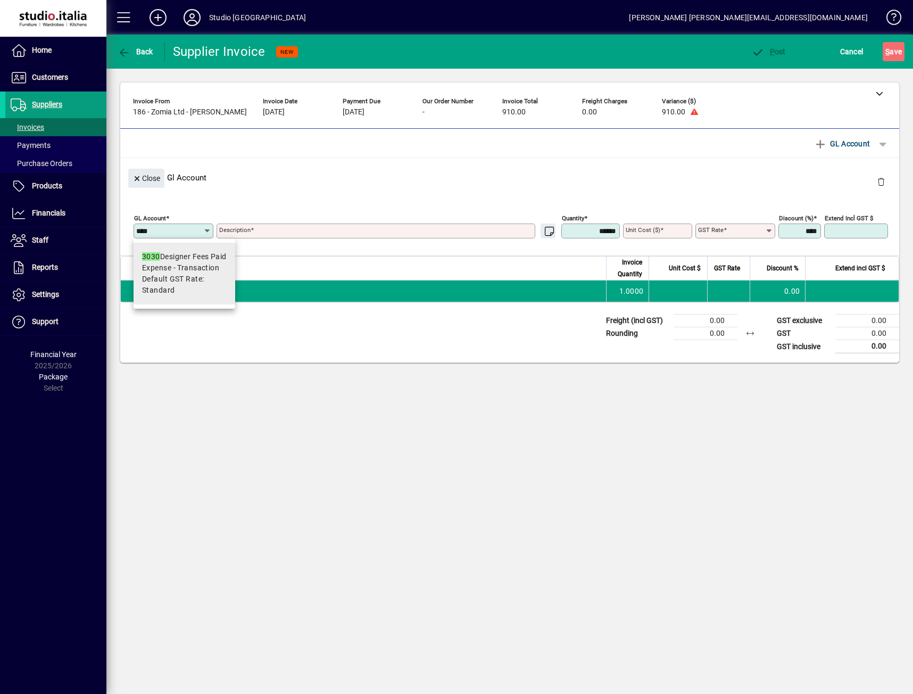
type input "****"
click at [204, 263] on span "Expense - Transaction" at bounding box center [180, 267] width 77 height 11
type textarea "**********"
type input "****"
type input "********"
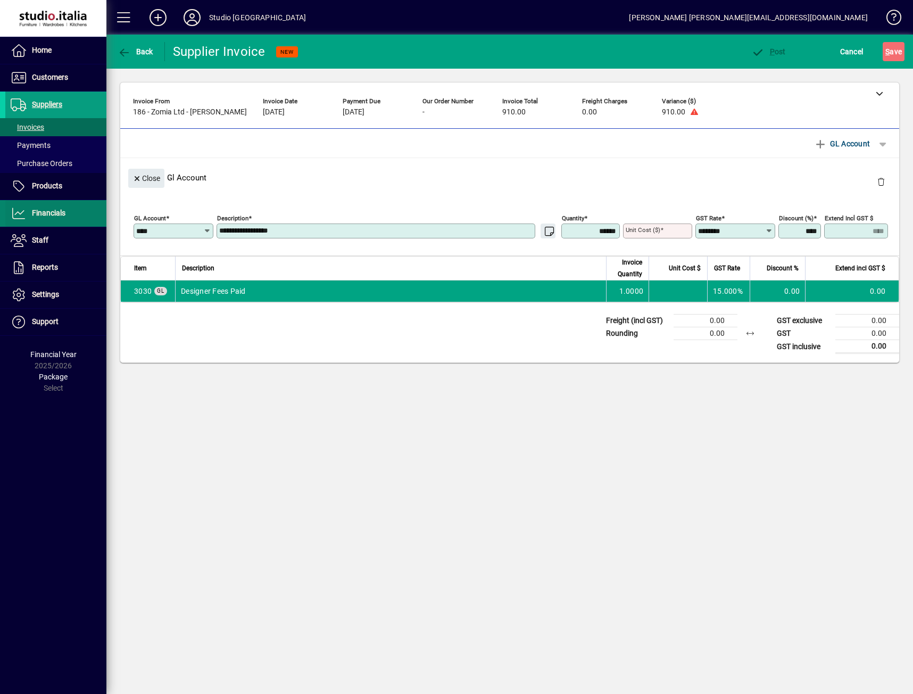
drag, startPoint x: 302, startPoint y: 235, endPoint x: 82, endPoint y: 206, distance: 221.6
click at [86, 207] on mat-drawer-container "**********" at bounding box center [456, 347] width 913 height 694
type textarea "**********"
click at [692, 226] on div "**********" at bounding box center [513, 228] width 758 height 37
click at [680, 230] on input "Unit Cost ($)" at bounding box center [659, 231] width 66 height 9
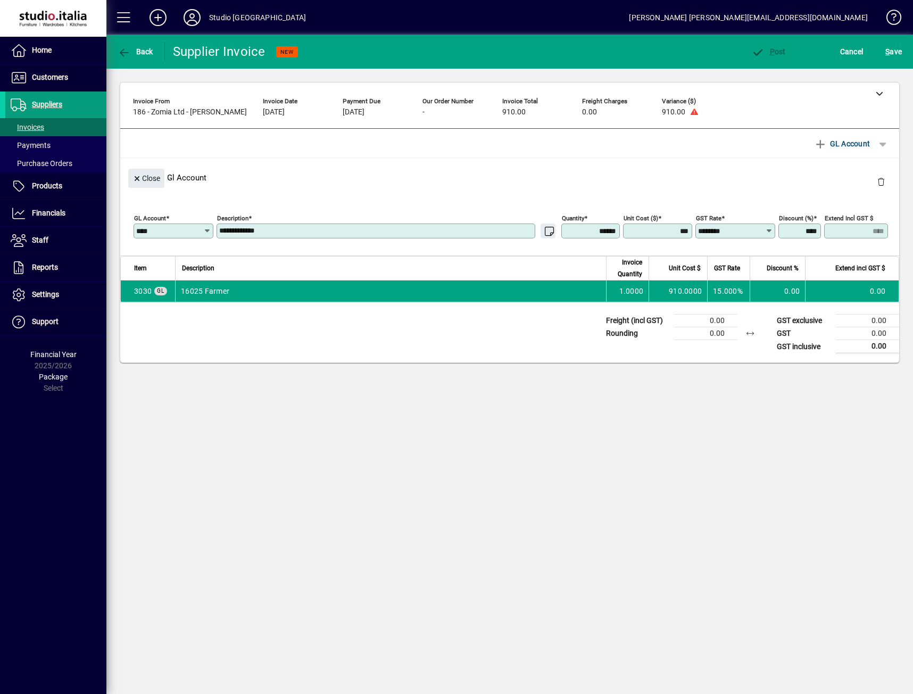
type input "********"
type input "******"
click at [704, 167] on div "Close Gl Account" at bounding box center [509, 177] width 779 height 39
click at [771, 51] on span "P ost" at bounding box center [768, 51] width 35 height 9
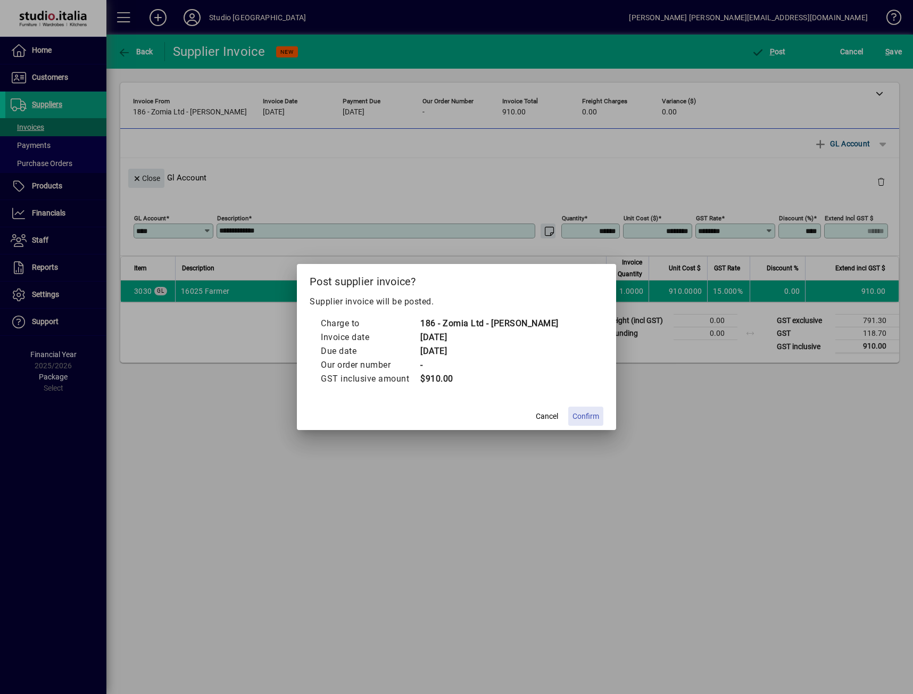
click at [579, 418] on span "Confirm" at bounding box center [585, 416] width 27 height 11
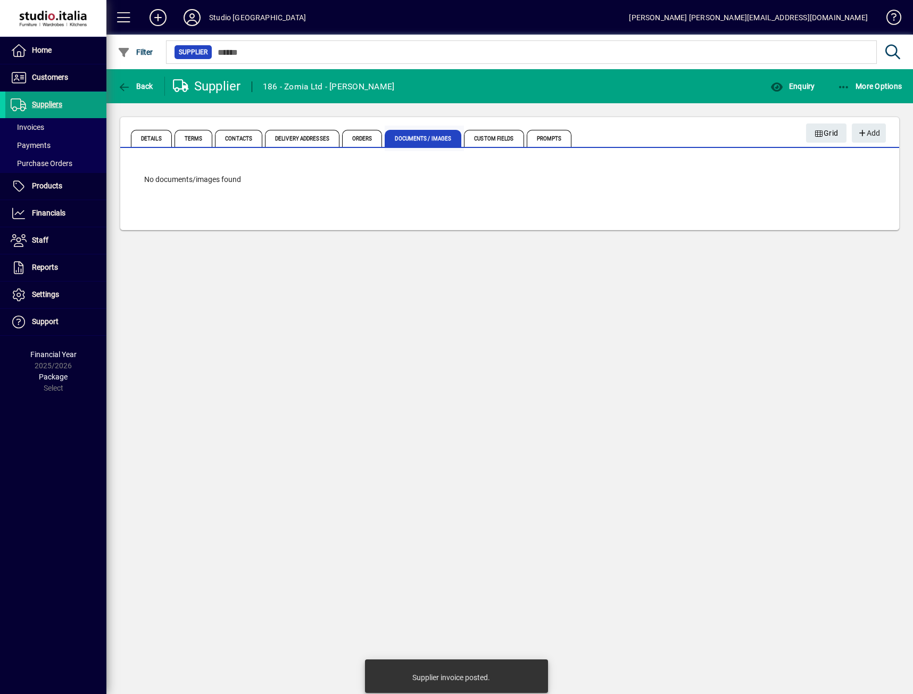
click at [409, 139] on span "Documents / Images" at bounding box center [423, 138] width 77 height 17
click at [884, 140] on span "button" at bounding box center [869, 133] width 34 height 26
click at [407, 133] on span "Documents / Images" at bounding box center [423, 138] width 77 height 17
click at [882, 132] on span "button" at bounding box center [869, 133] width 34 height 26
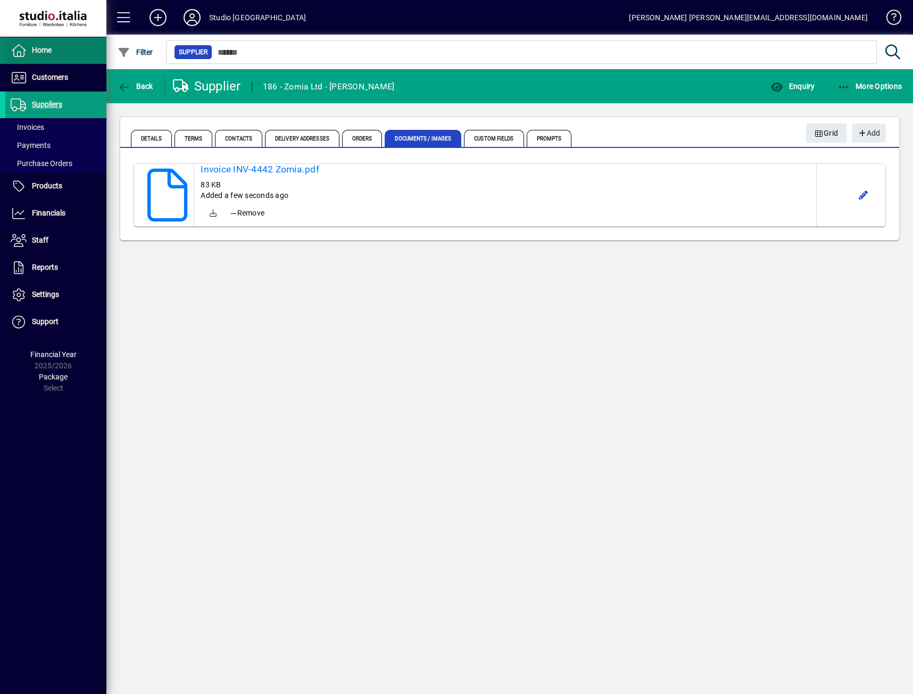
click at [35, 39] on span at bounding box center [55, 51] width 101 height 26
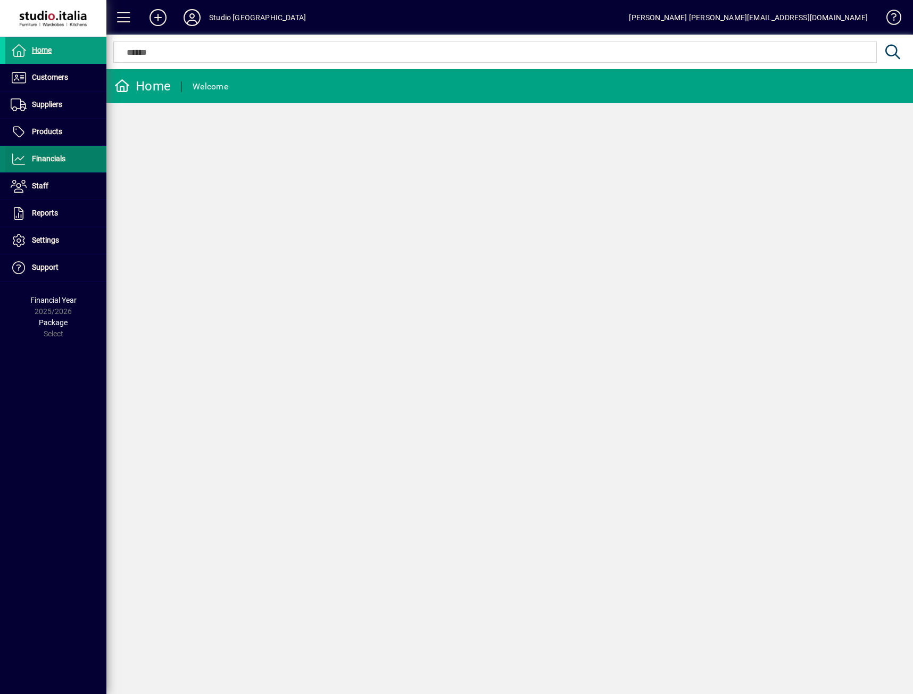
click at [60, 164] on span "Financials" at bounding box center [35, 159] width 60 height 13
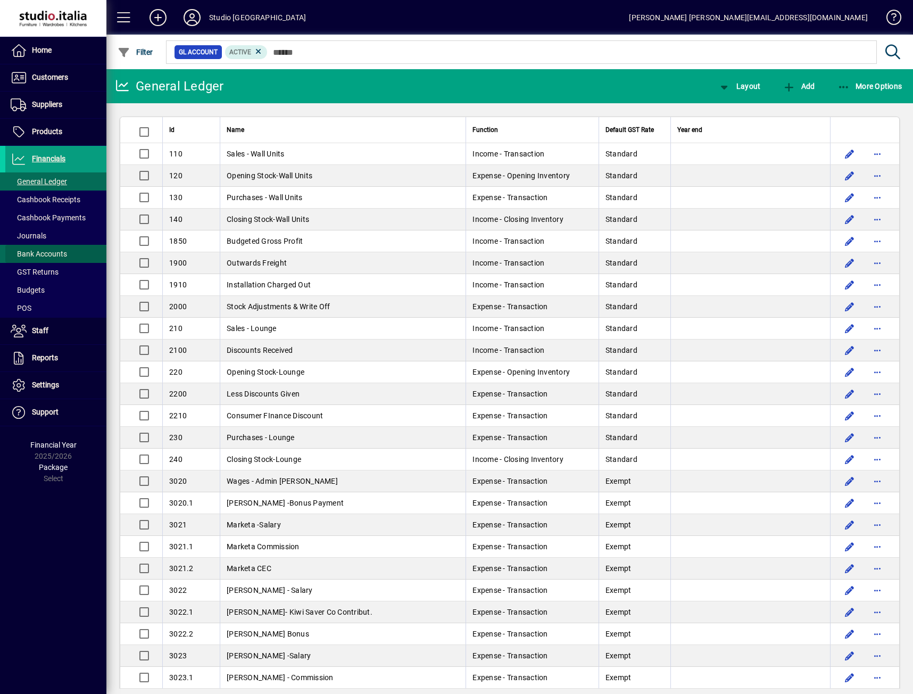
click at [45, 254] on span "Bank Accounts" at bounding box center [39, 254] width 56 height 9
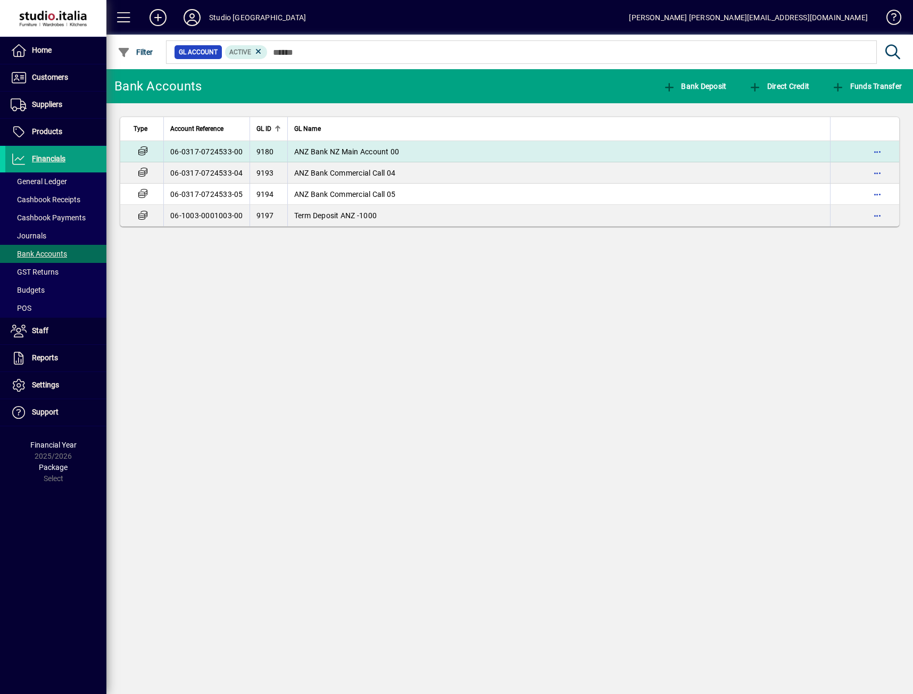
click at [218, 152] on td "06-0317-0724533-00" at bounding box center [206, 151] width 86 height 21
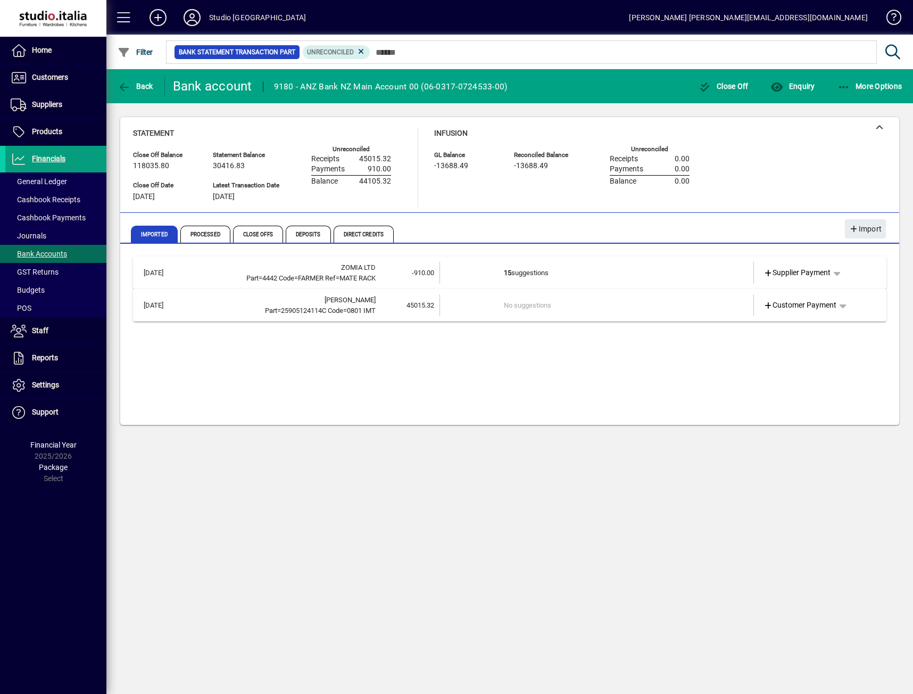
click at [638, 278] on td "15 suggestions" at bounding box center [598, 273] width 188 height 22
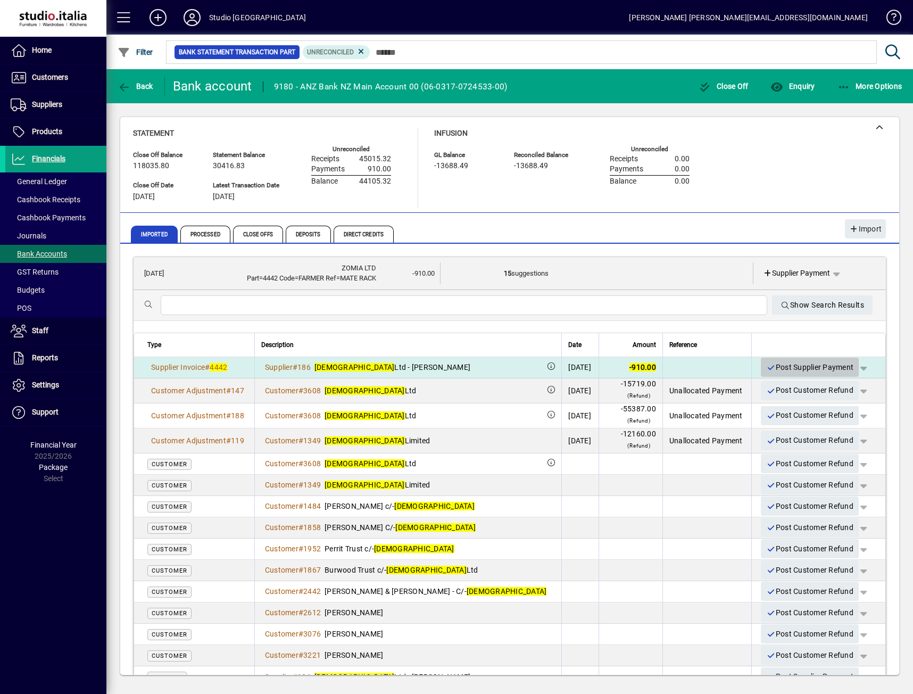
click at [810, 364] on span "Post Supplier Payment" at bounding box center [809, 368] width 87 height 18
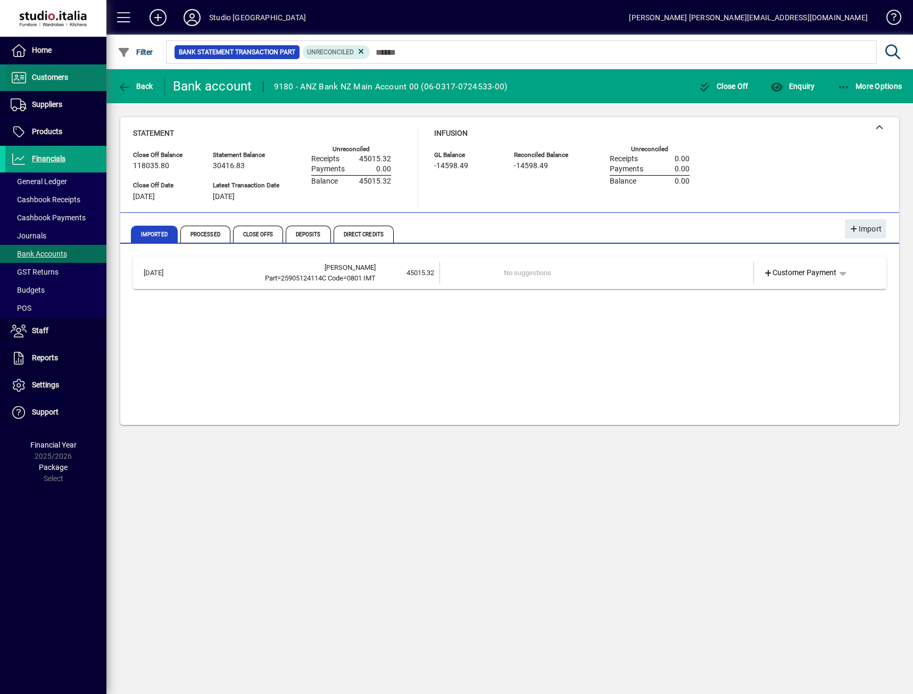
click at [56, 81] on span "Customers" at bounding box center [50, 77] width 36 height 9
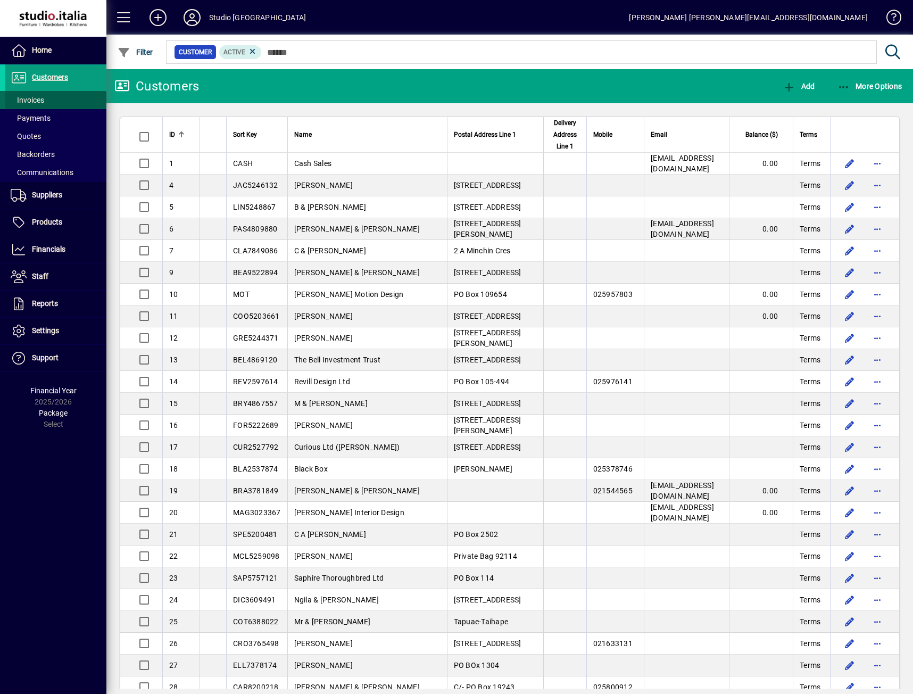
click at [46, 103] on span at bounding box center [55, 100] width 101 height 26
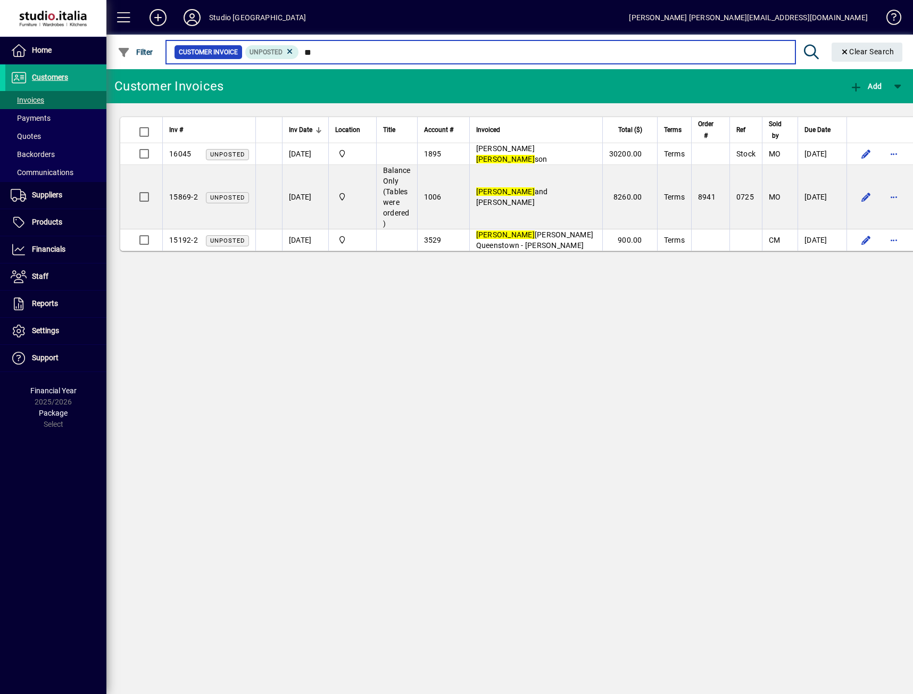
type input "*"
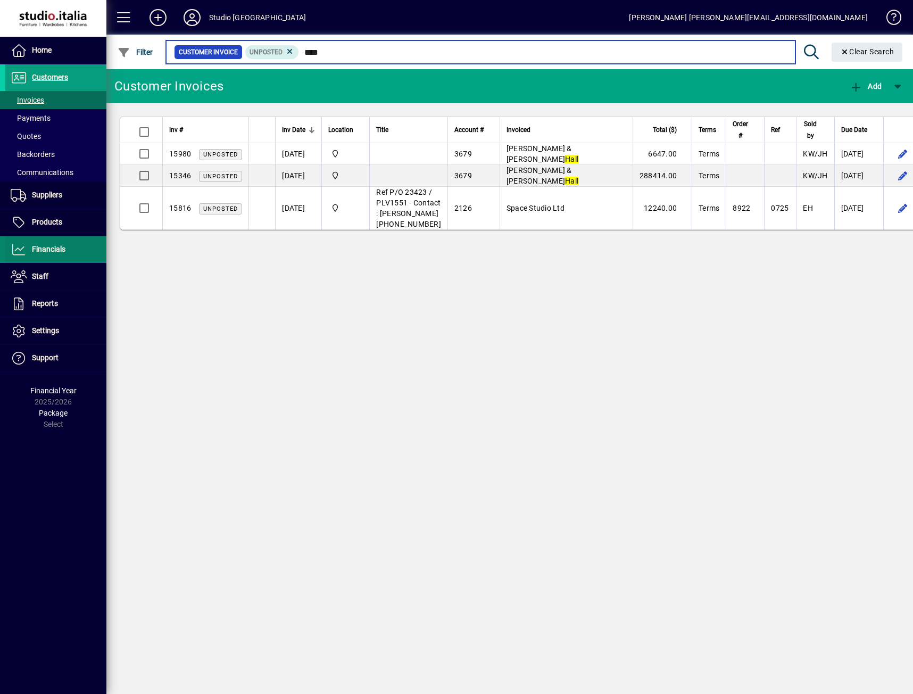
type input "****"
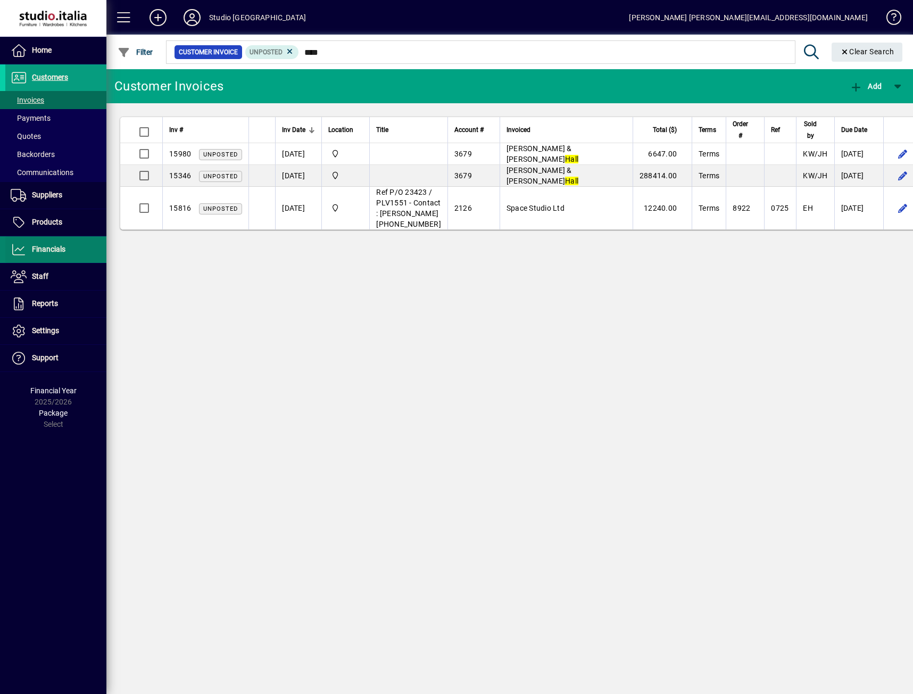
click at [47, 244] on span "Financials" at bounding box center [35, 249] width 60 height 13
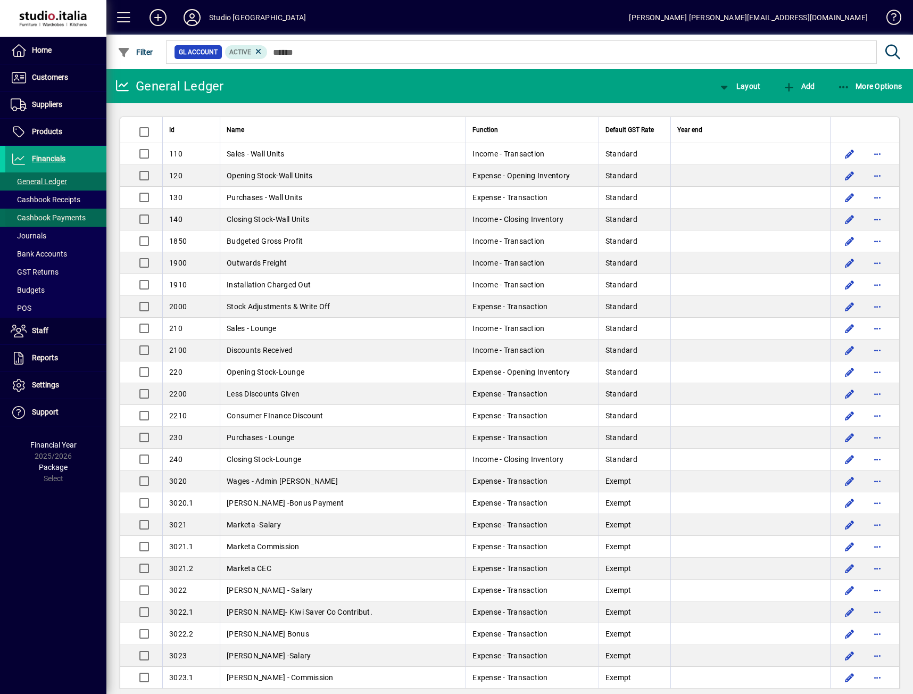
click at [40, 219] on span "Cashbook Payments" at bounding box center [48, 217] width 75 height 9
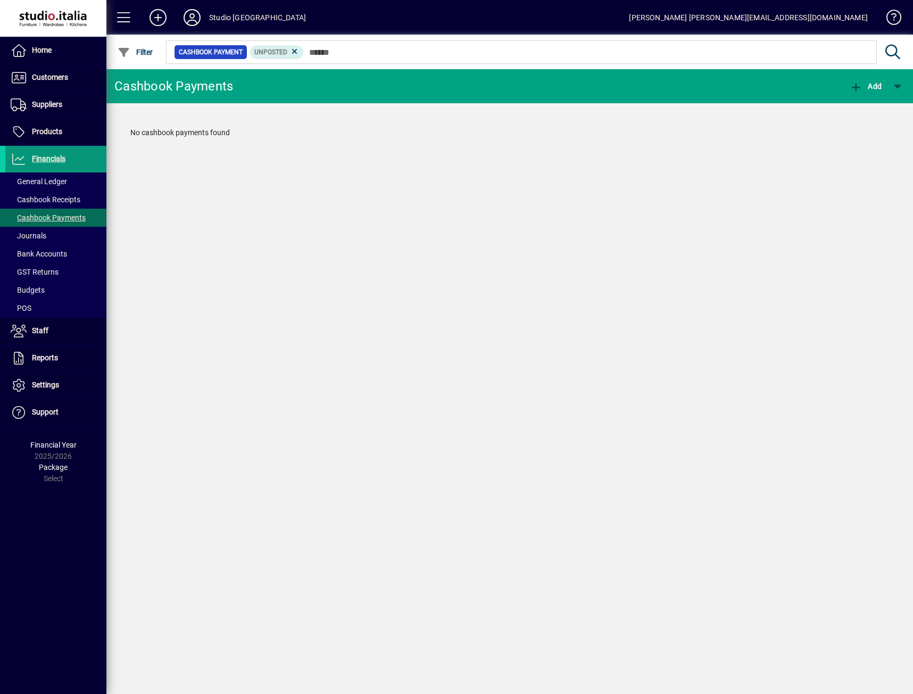
click at [64, 159] on span "Financials" at bounding box center [49, 158] width 34 height 9
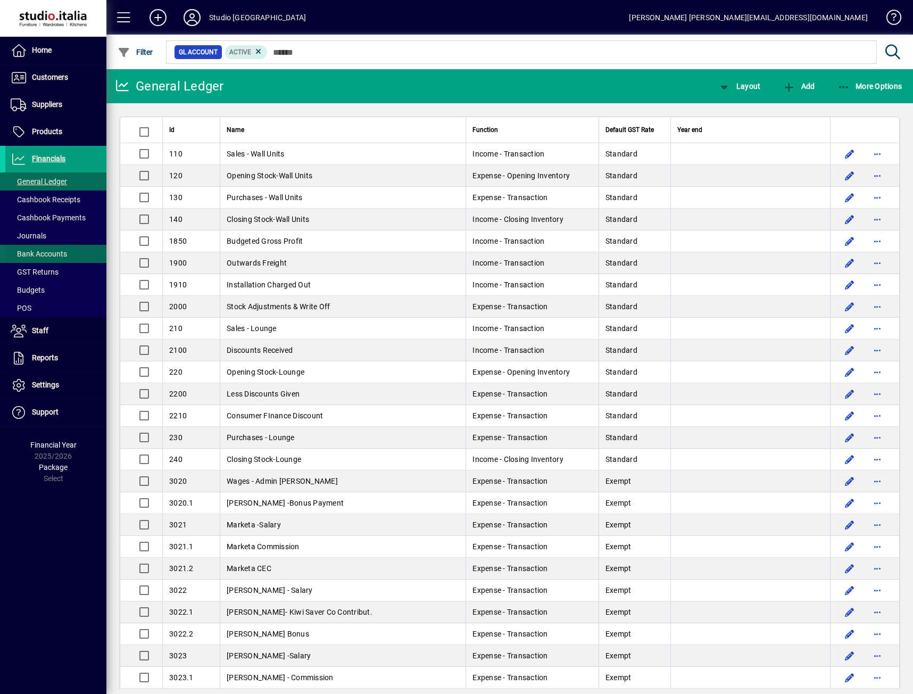
click at [41, 249] on span "Bank Accounts" at bounding box center [36, 253] width 62 height 11
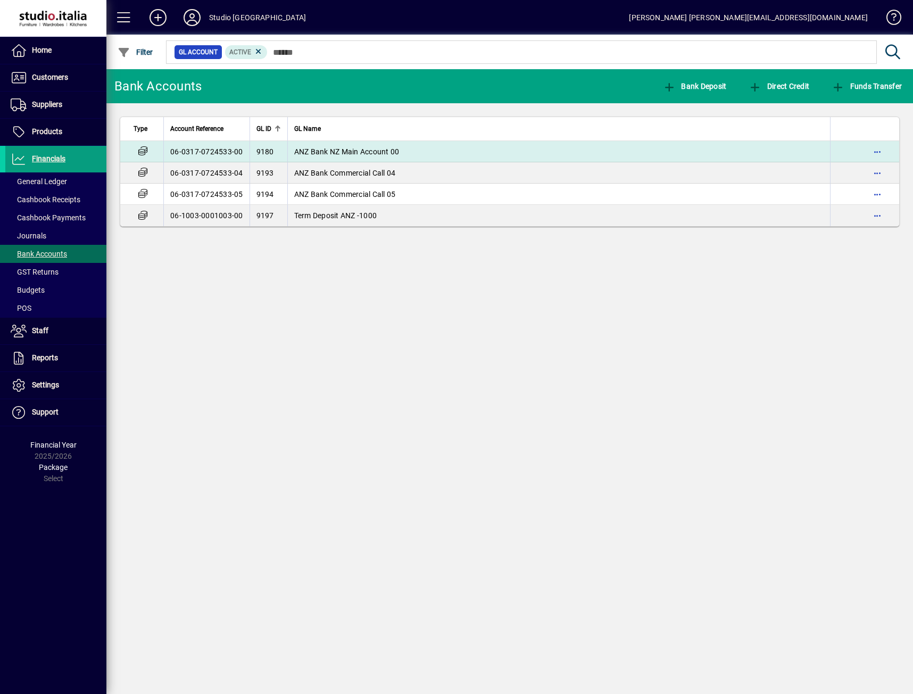
click at [221, 154] on td "06-0317-0724533-00" at bounding box center [206, 151] width 86 height 21
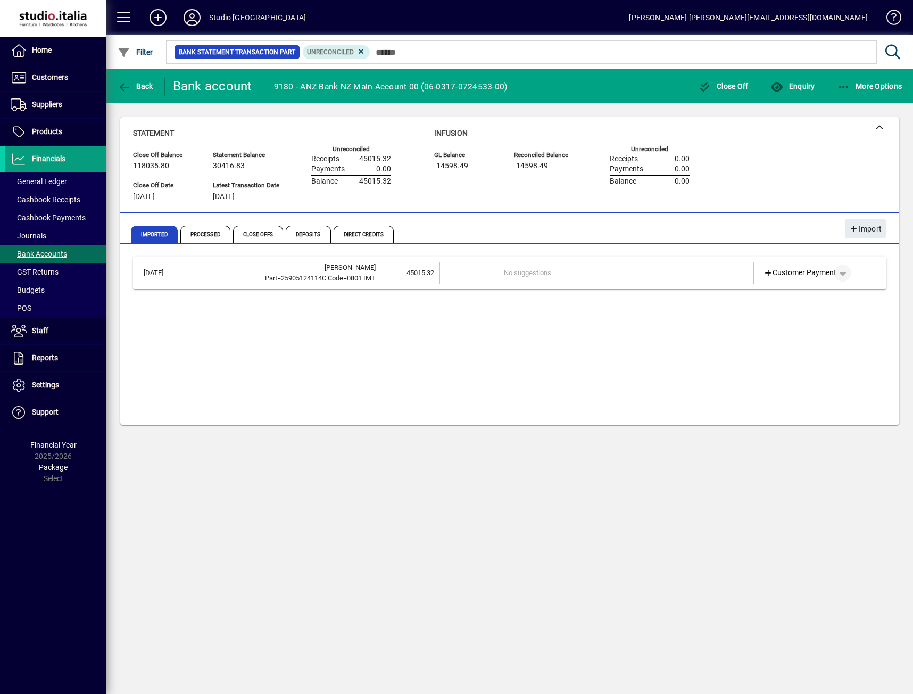
click at [846, 273] on span "button" at bounding box center [843, 273] width 26 height 26
click at [727, 264] on div at bounding box center [456, 347] width 913 height 694
click at [819, 275] on span "Customer Payment" at bounding box center [799, 272] width 73 height 11
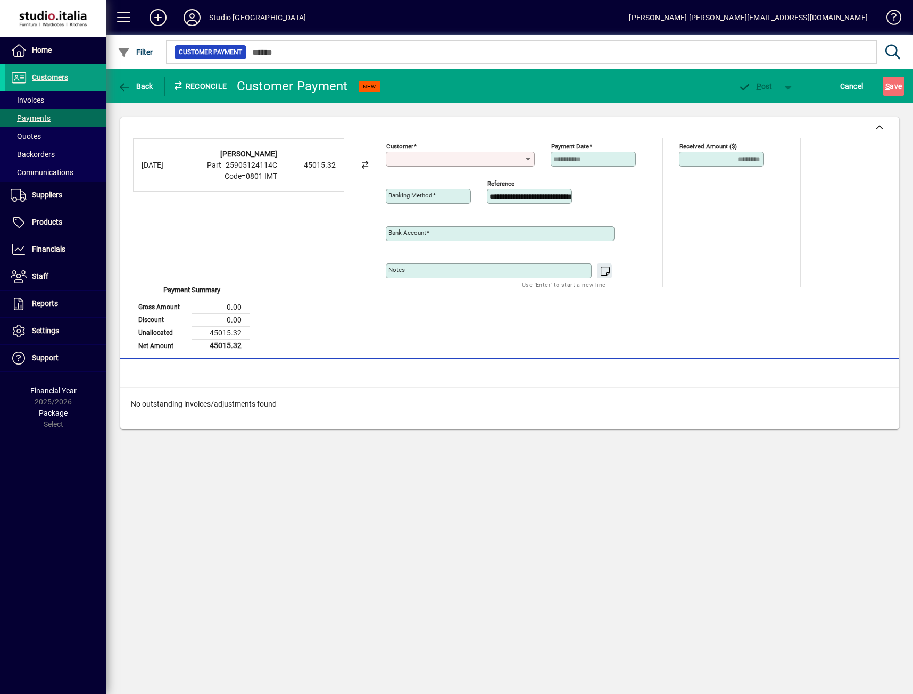
type input "**********"
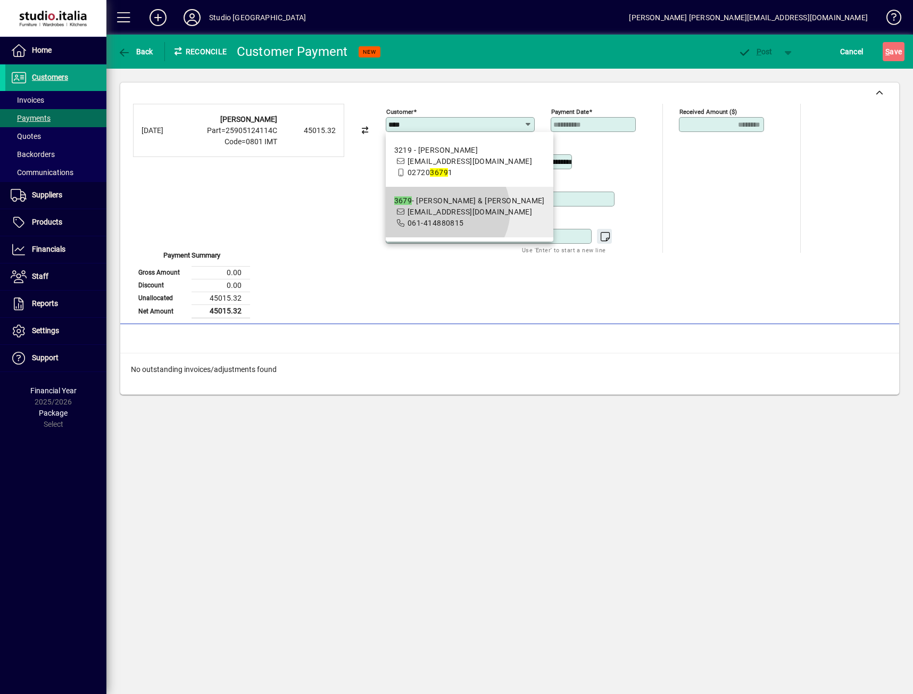
click at [445, 216] on span "rhall4@bigpond.net.au" at bounding box center [470, 211] width 124 height 9
type input "**********"
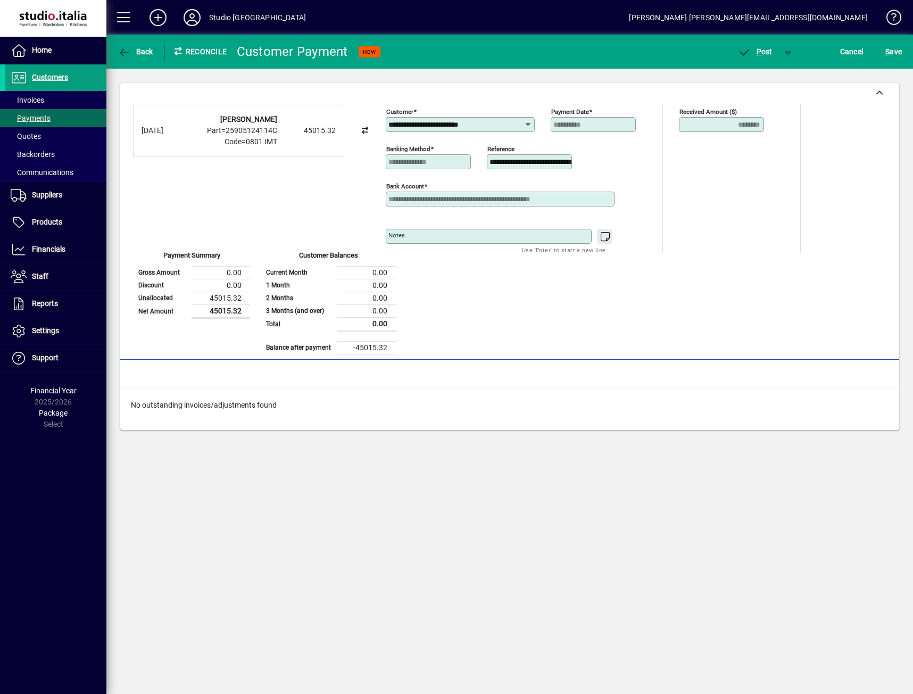
scroll to position [0, 46]
drag, startPoint x: 492, startPoint y: 162, endPoint x: 652, endPoint y: 176, distance: 160.7
click at [652, 176] on div "**********" at bounding box center [588, 178] width 404 height 149
type input "*"
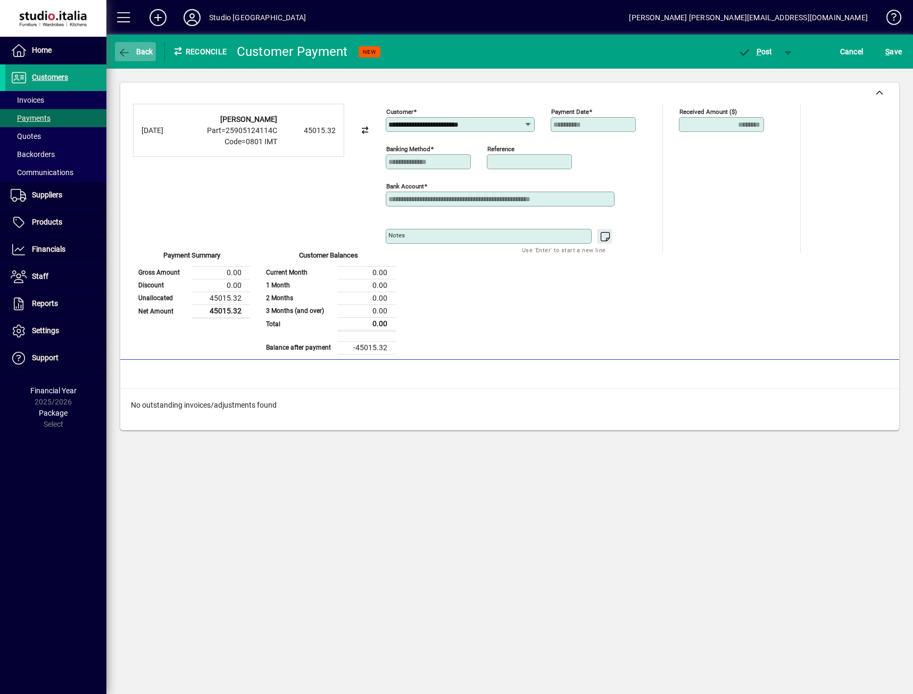
click at [125, 56] on icon "button" at bounding box center [124, 52] width 13 height 11
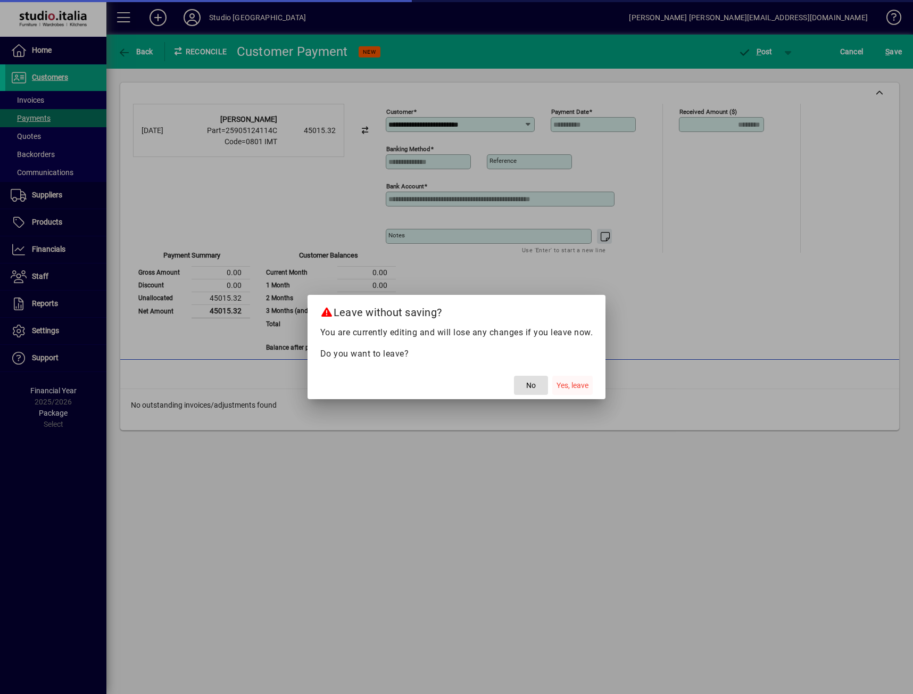
click at [567, 379] on span "button" at bounding box center [572, 385] width 40 height 26
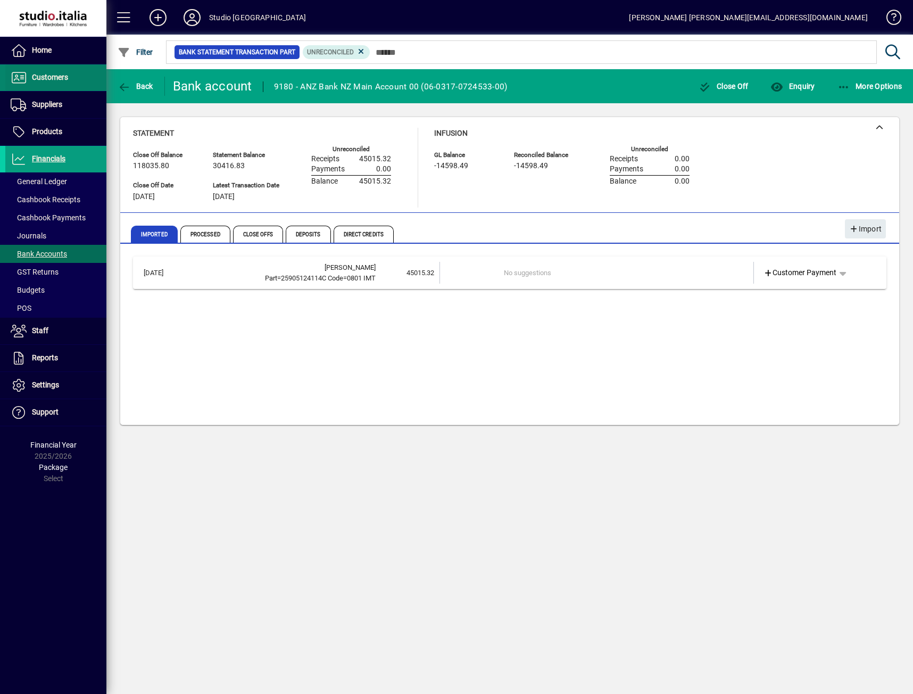
click at [38, 77] on span "Customers" at bounding box center [50, 77] width 36 height 9
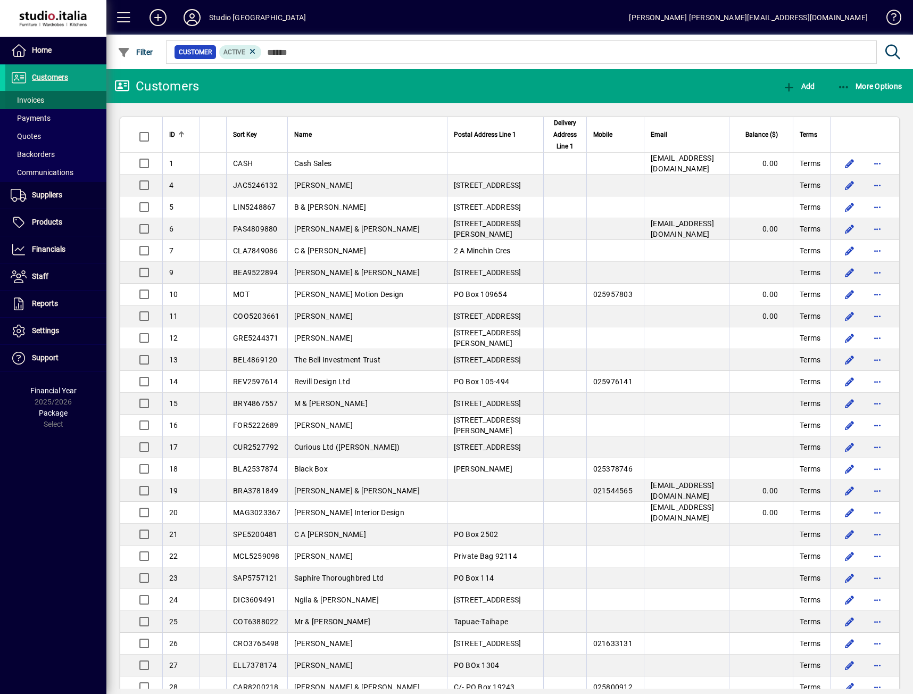
click at [35, 98] on span "Invoices" at bounding box center [28, 100] width 34 height 9
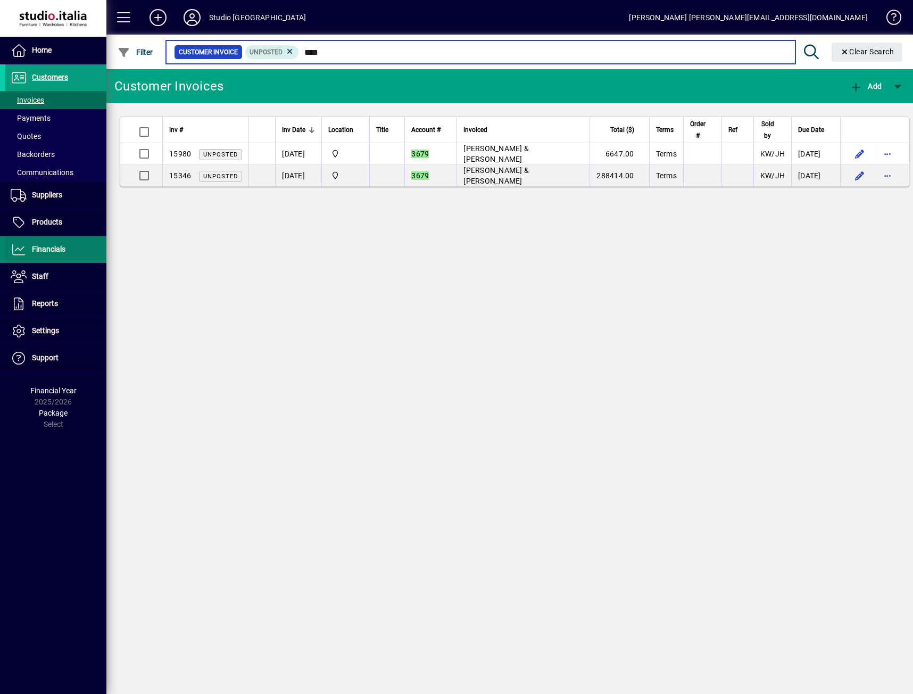
type input "****"
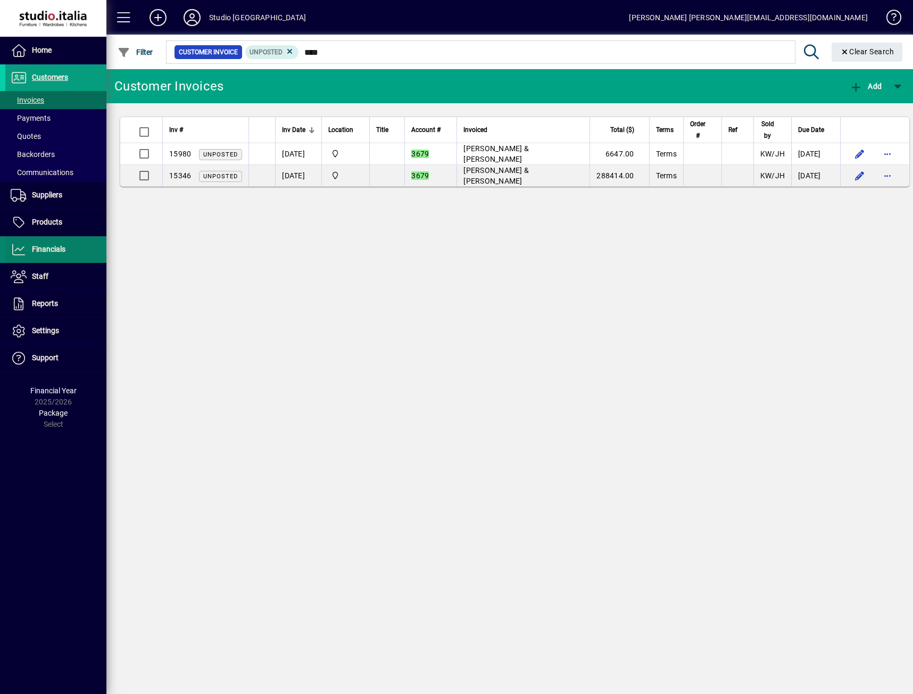
click at [64, 257] on span at bounding box center [55, 250] width 101 height 26
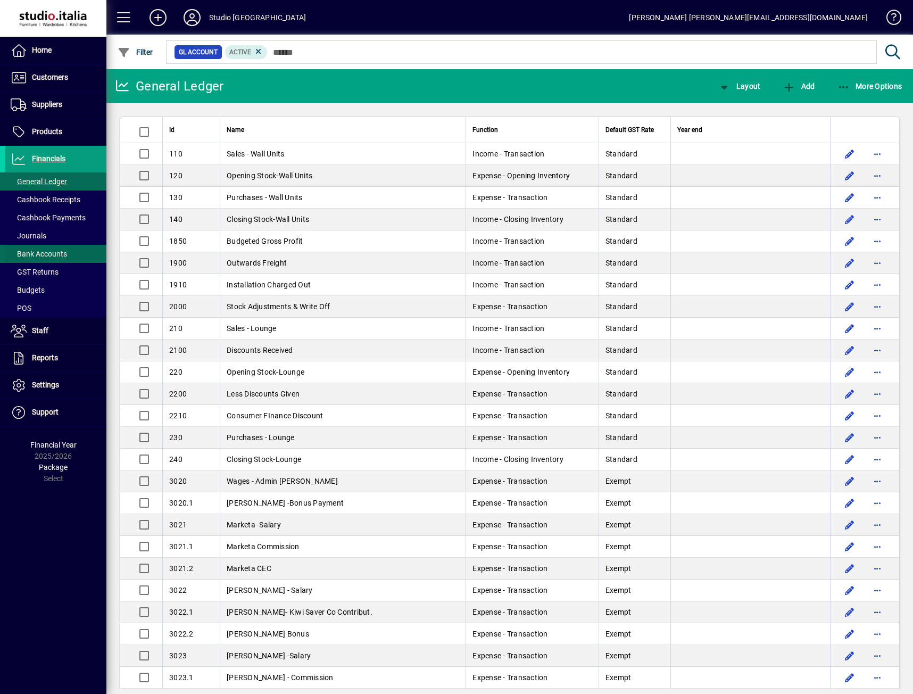
click at [55, 255] on span "Bank Accounts" at bounding box center [39, 254] width 56 height 9
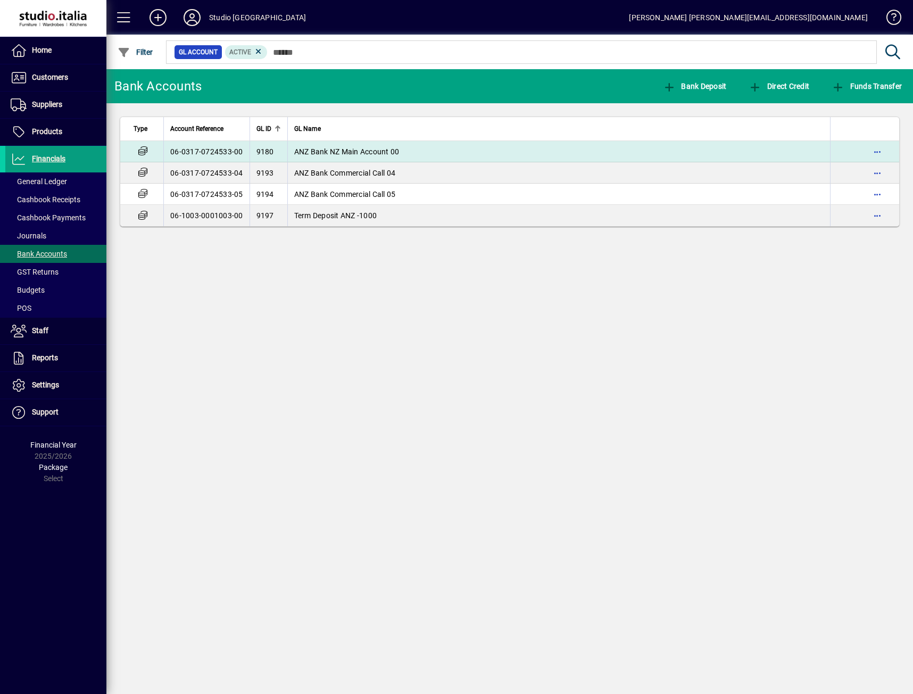
click at [222, 151] on td "06-0317-0724533-00" at bounding box center [206, 151] width 86 height 21
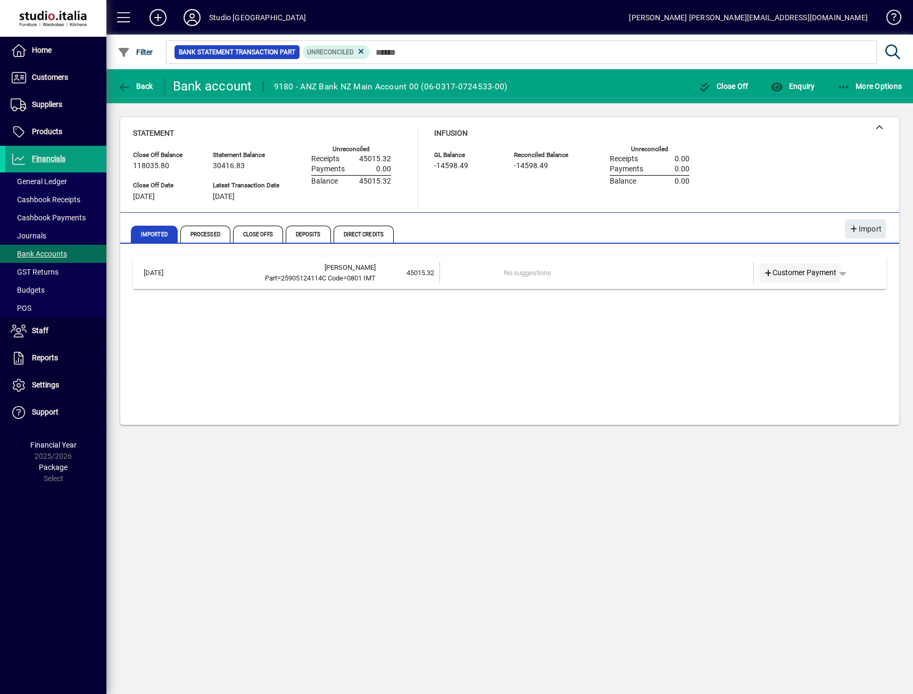
click at [808, 275] on span "Customer Payment" at bounding box center [799, 272] width 73 height 11
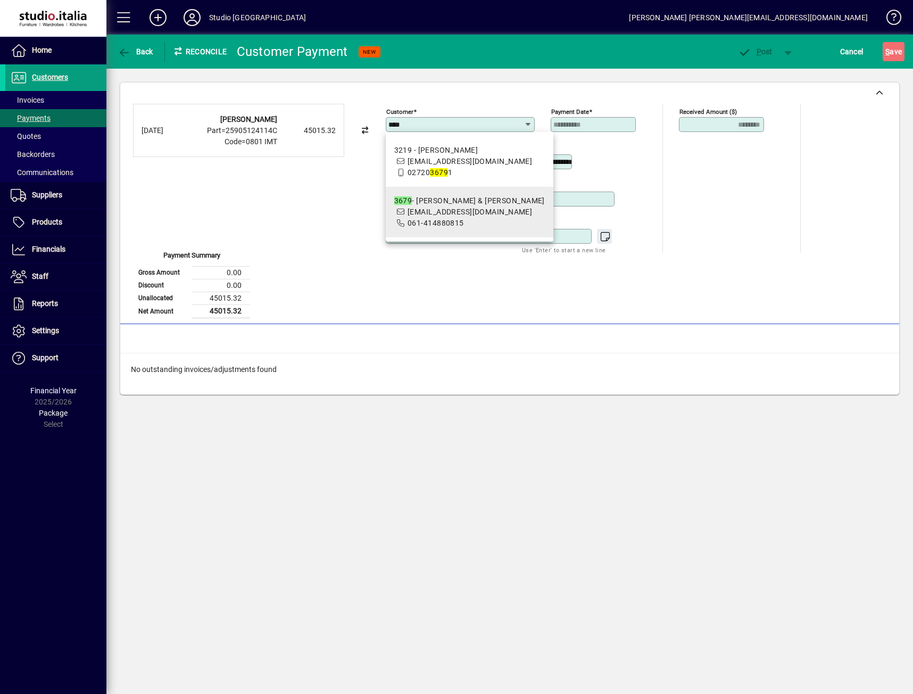
click at [440, 206] on div "3679 - Roger & Dianne Hall" at bounding box center [469, 200] width 151 height 11
type input "**********"
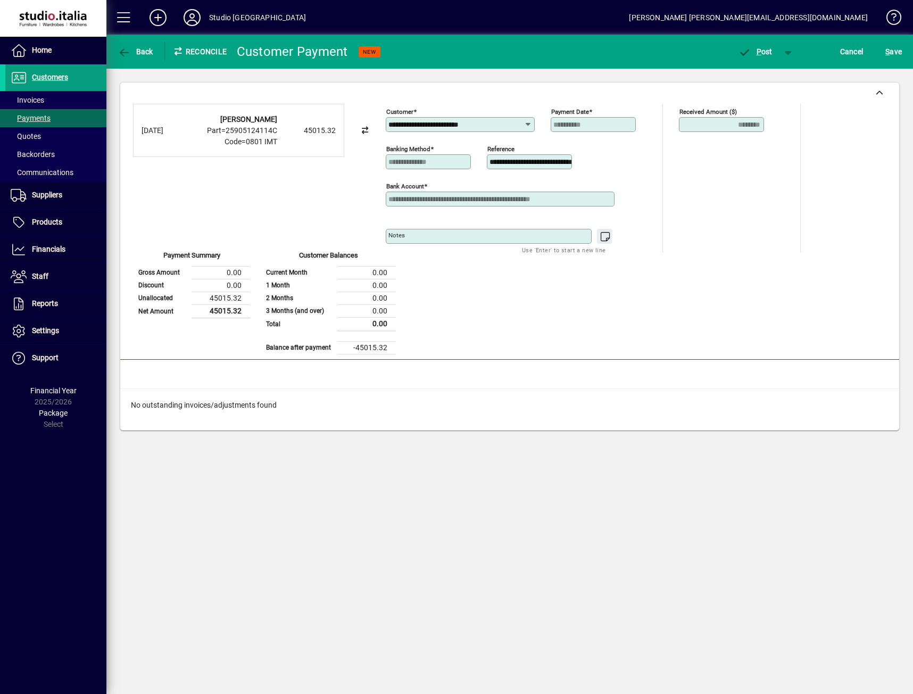
scroll to position [0, 46]
drag, startPoint x: 490, startPoint y: 162, endPoint x: 645, endPoint y: 176, distance: 156.0
click at [645, 176] on div "**********" at bounding box center [519, 159] width 266 height 37
type input "*****"
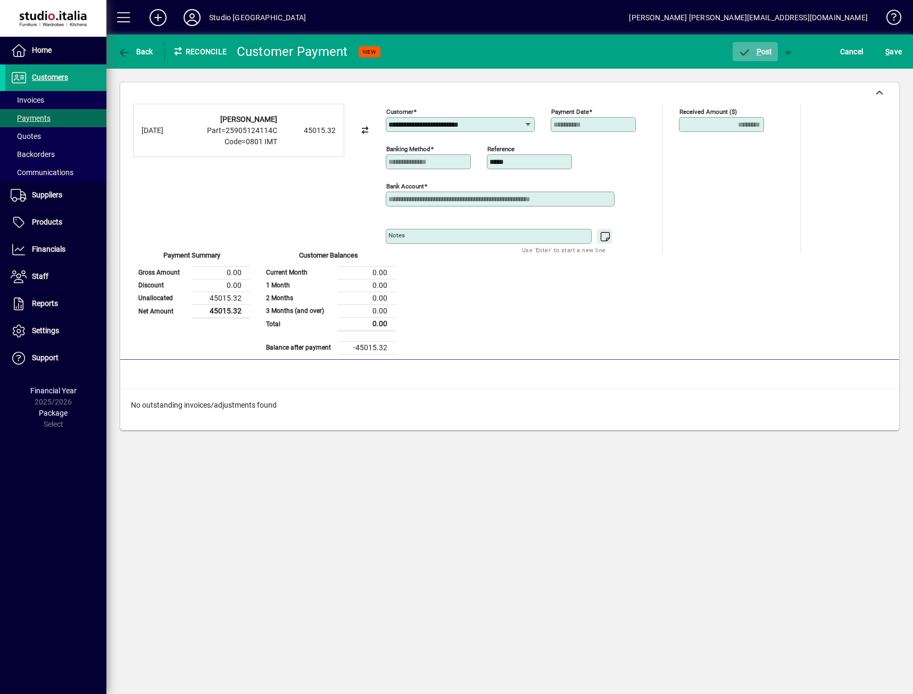
click at [763, 53] on span "P ost" at bounding box center [755, 51] width 35 height 9
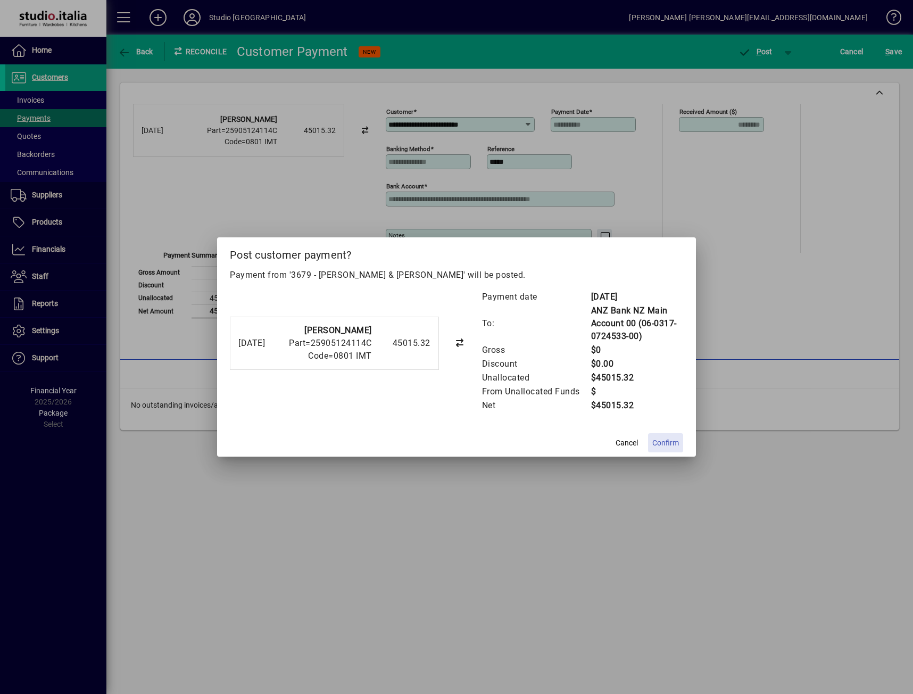
click at [669, 443] on span "Confirm" at bounding box center [665, 442] width 27 height 11
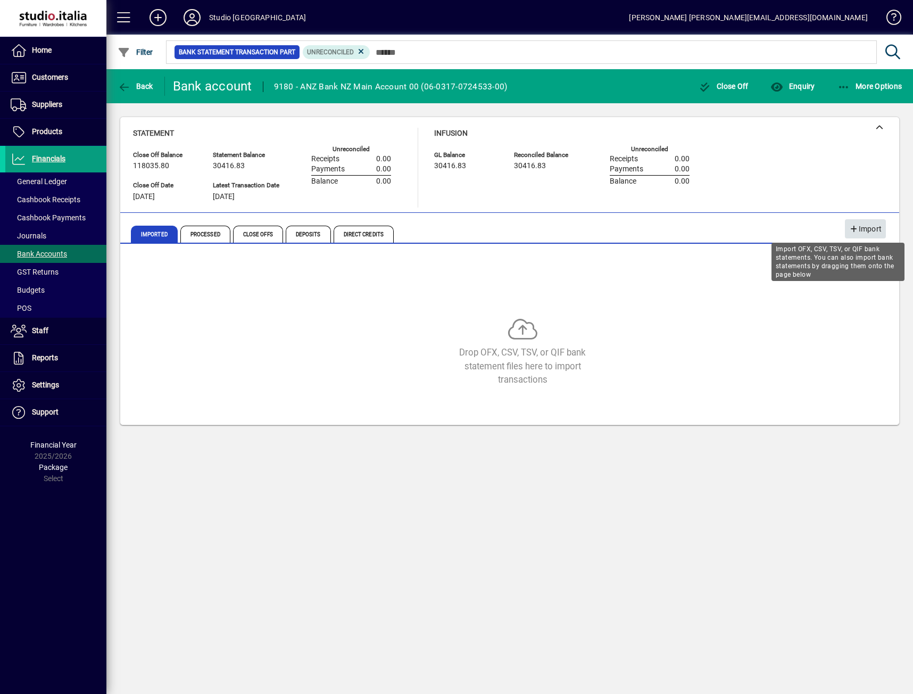
click at [864, 228] on span "Import" at bounding box center [865, 229] width 32 height 18
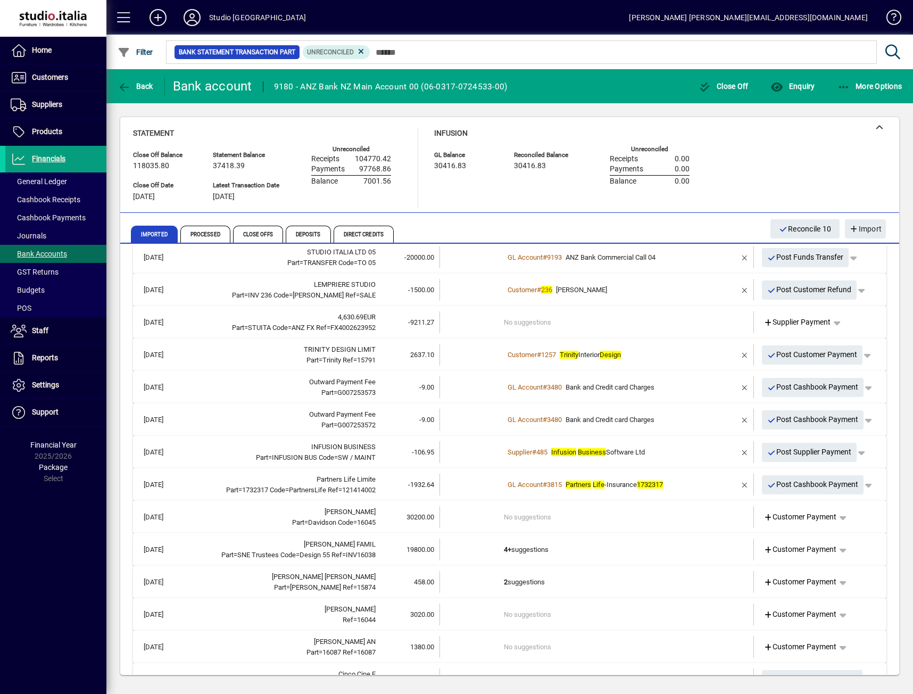
scroll to position [106, 0]
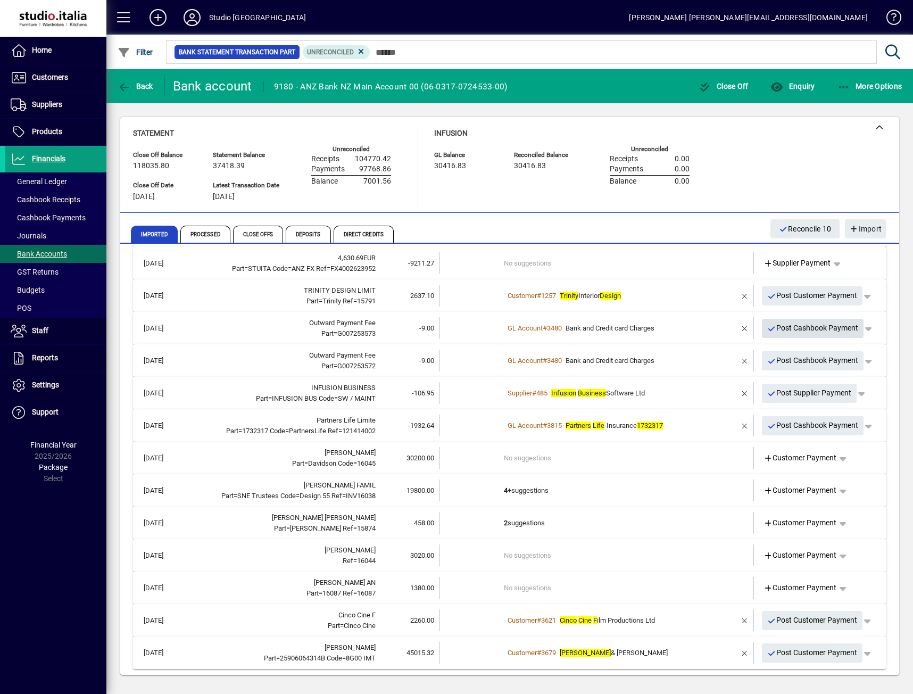
click at [782, 324] on span "Post Cashbook Payment" at bounding box center [813, 328] width 92 height 18
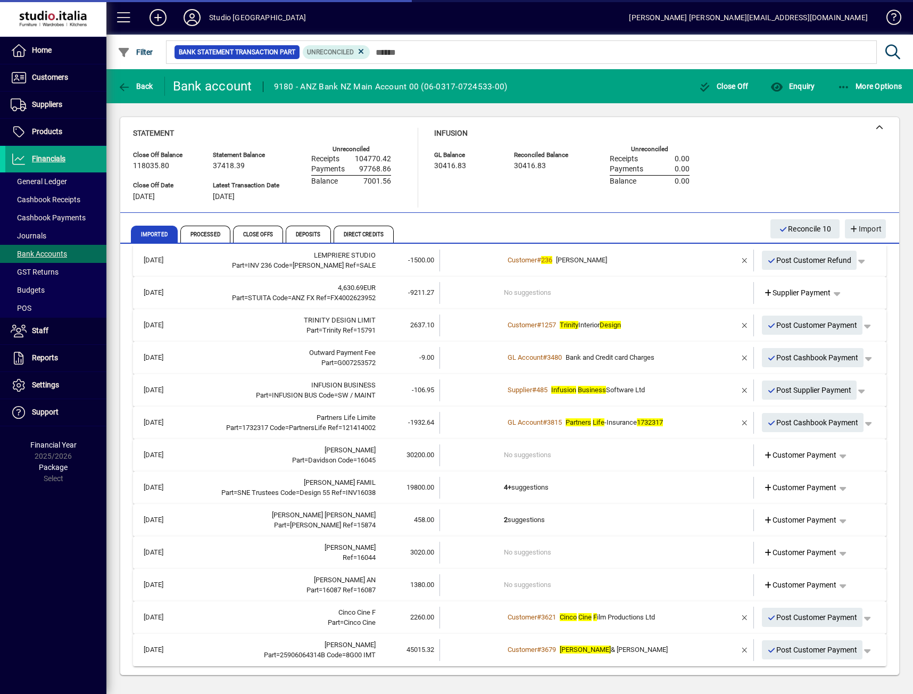
scroll to position [77, 0]
click at [787, 358] on span "Post Cashbook Payment" at bounding box center [813, 358] width 92 height 18
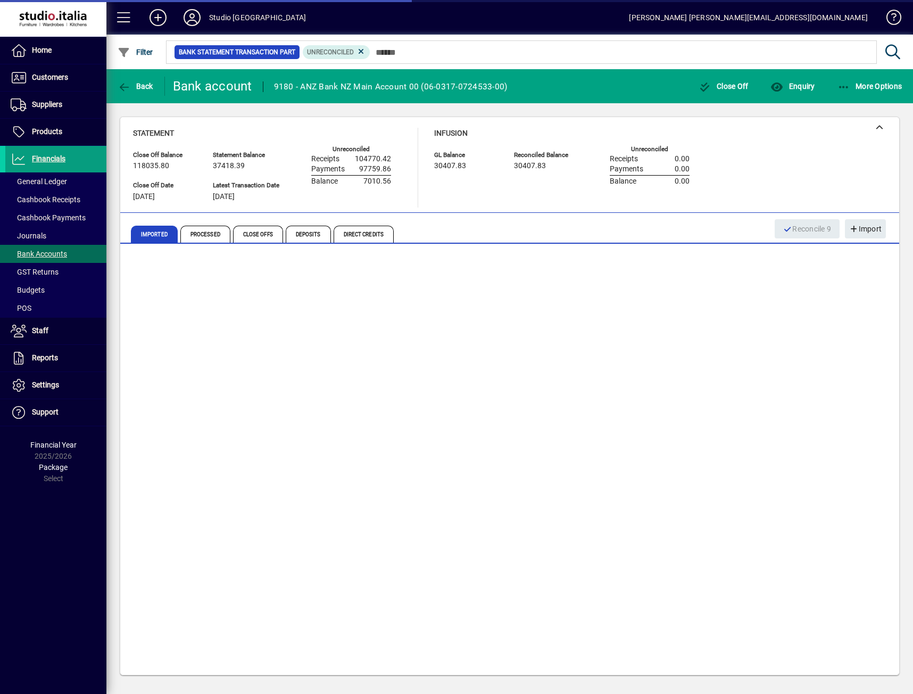
scroll to position [45, 0]
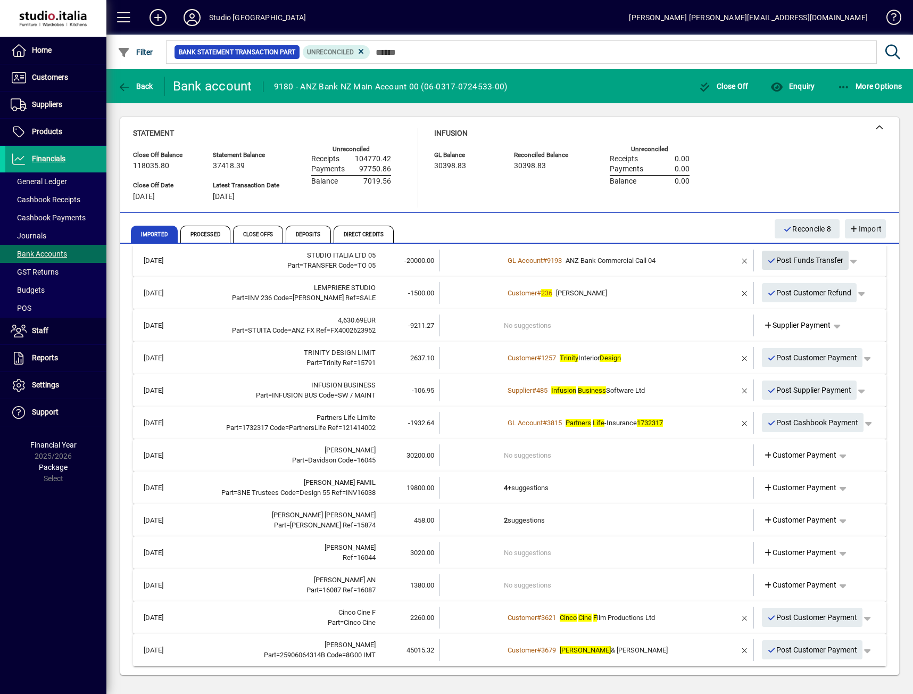
click at [788, 263] on span "Post Funds Transfer" at bounding box center [805, 261] width 77 height 18
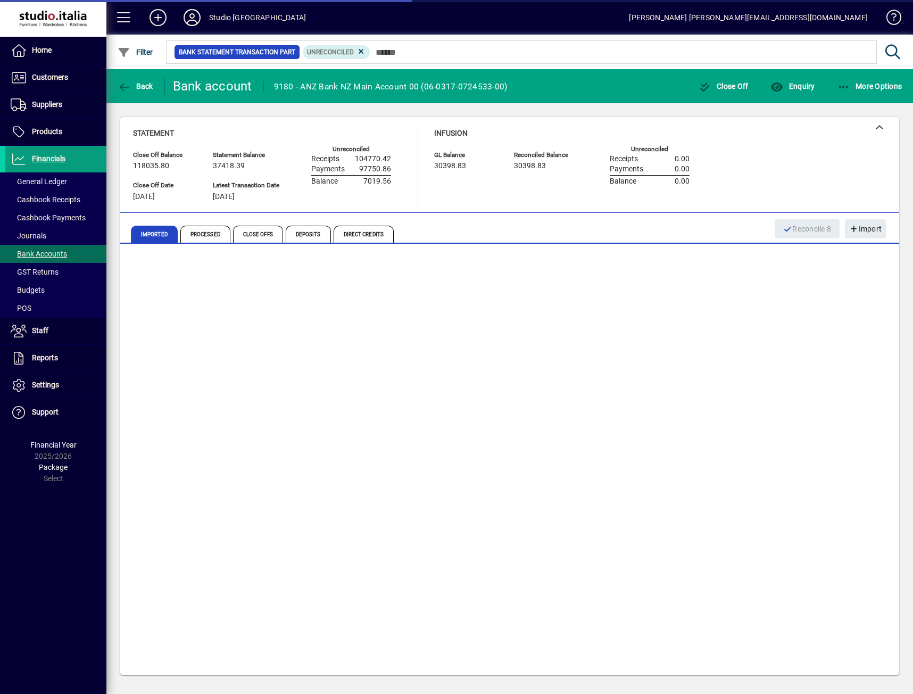
scroll to position [12, 0]
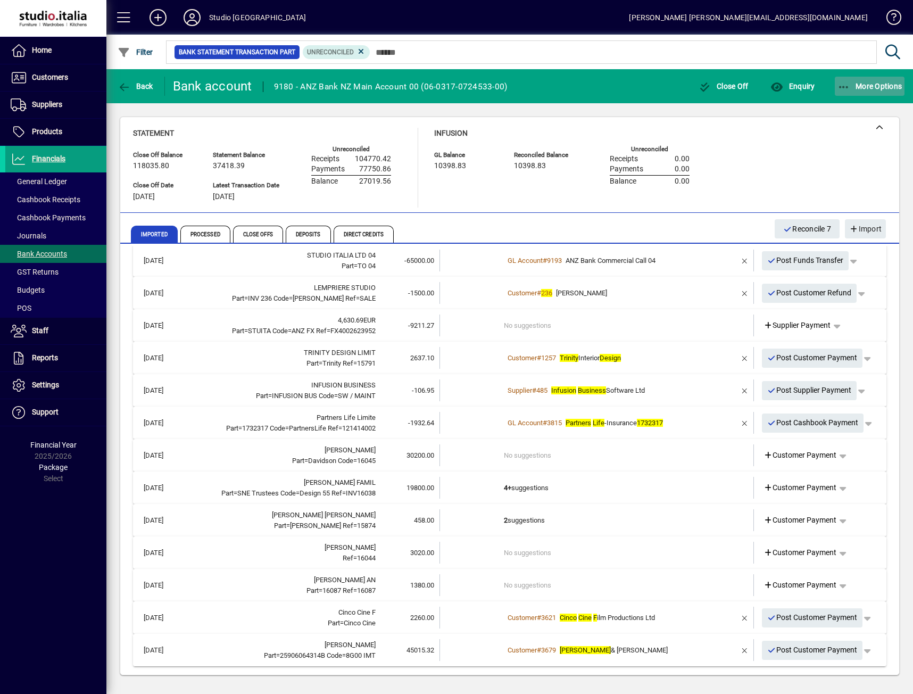
click at [853, 80] on span "button" at bounding box center [870, 86] width 70 height 26
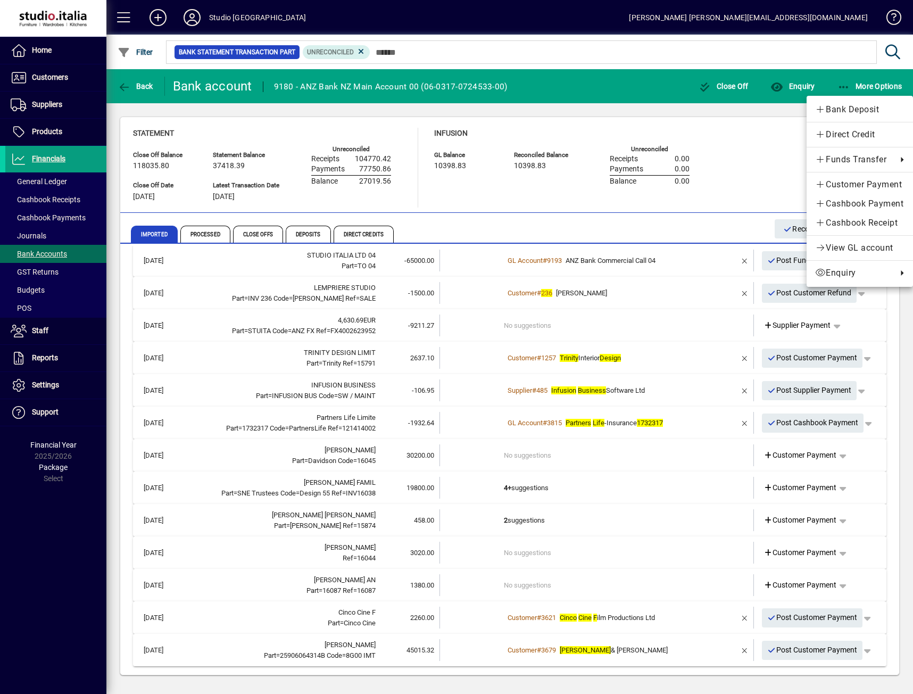
click at [210, 232] on div at bounding box center [456, 347] width 913 height 694
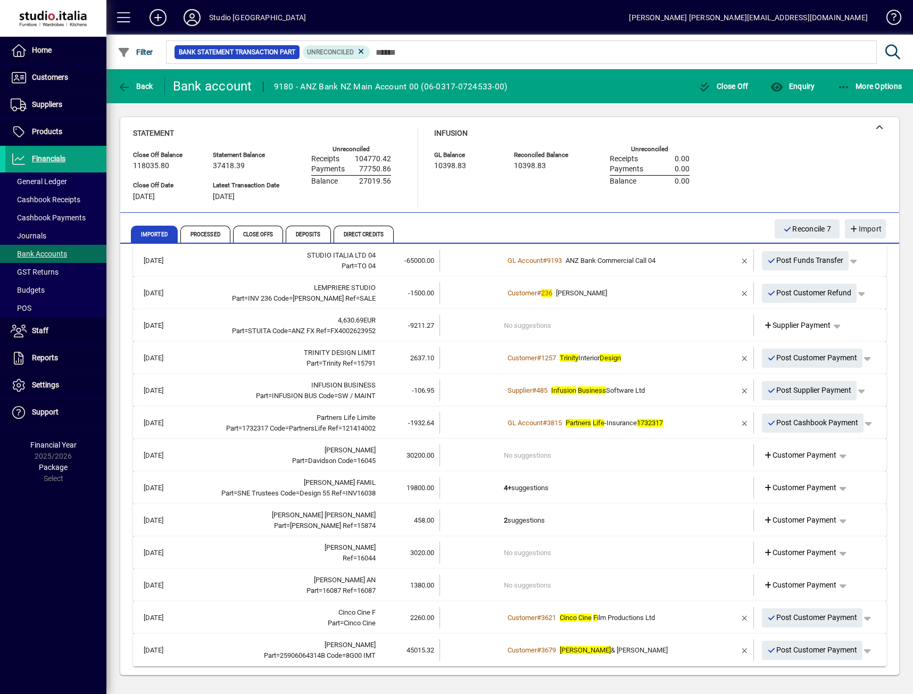
click at [210, 232] on span "Processed" at bounding box center [205, 234] width 50 height 17
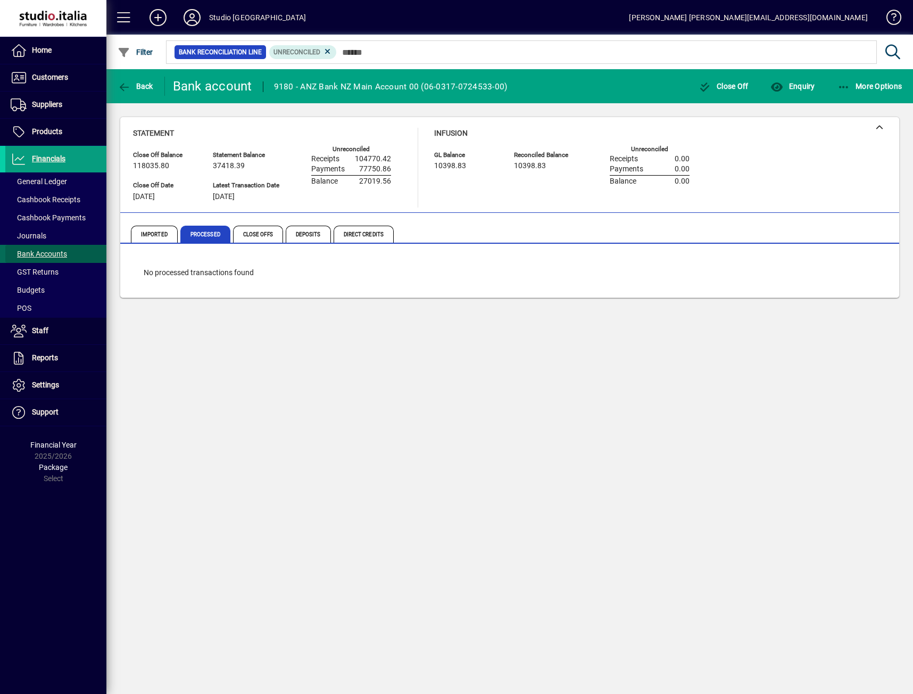
click at [36, 253] on span "Bank Accounts" at bounding box center [39, 254] width 56 height 9
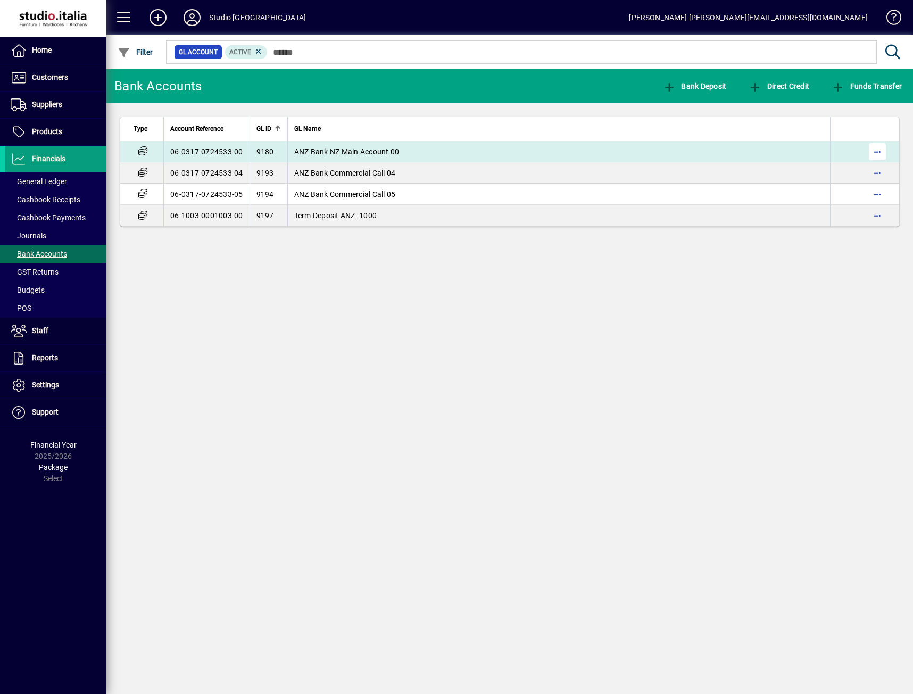
click at [876, 149] on span "button" at bounding box center [877, 152] width 26 height 26
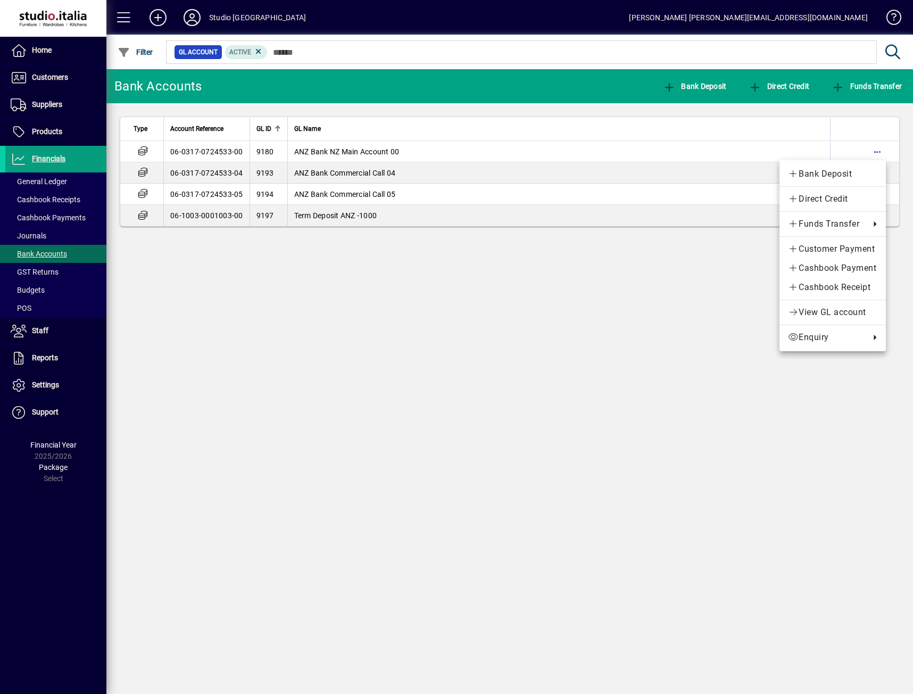
click at [708, 294] on div at bounding box center [456, 347] width 913 height 694
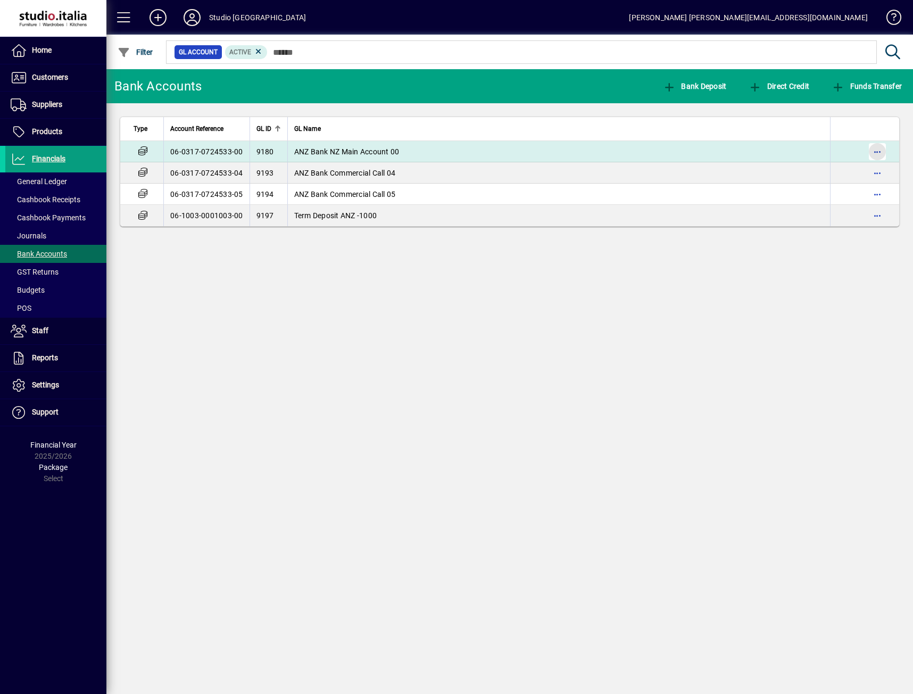
click at [884, 152] on span "button" at bounding box center [877, 152] width 26 height 26
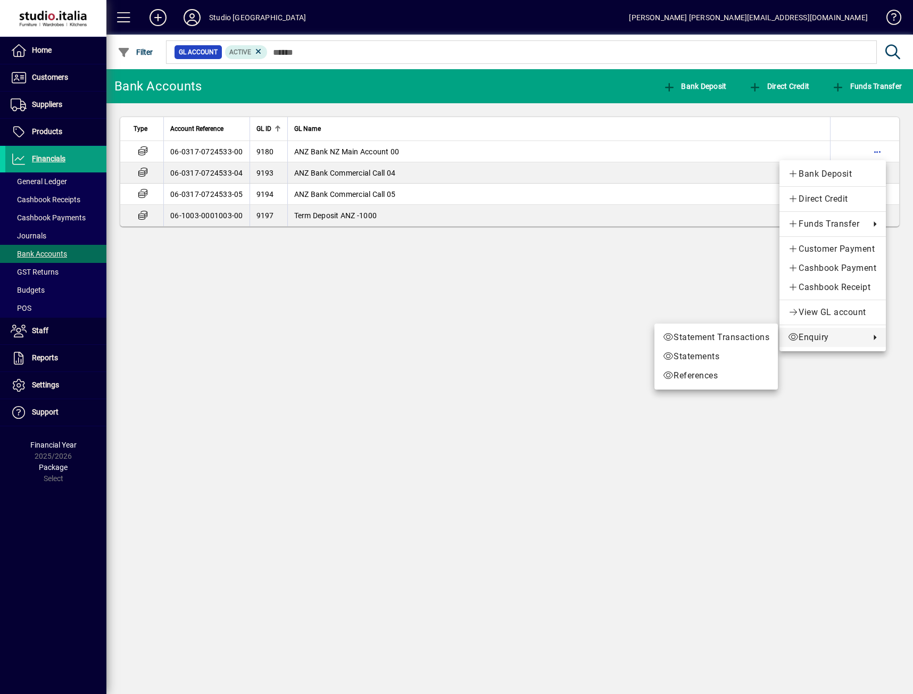
drag, startPoint x: 610, startPoint y: 284, endPoint x: 604, endPoint y: 284, distance: 5.9
click at [610, 284] on div at bounding box center [456, 347] width 913 height 694
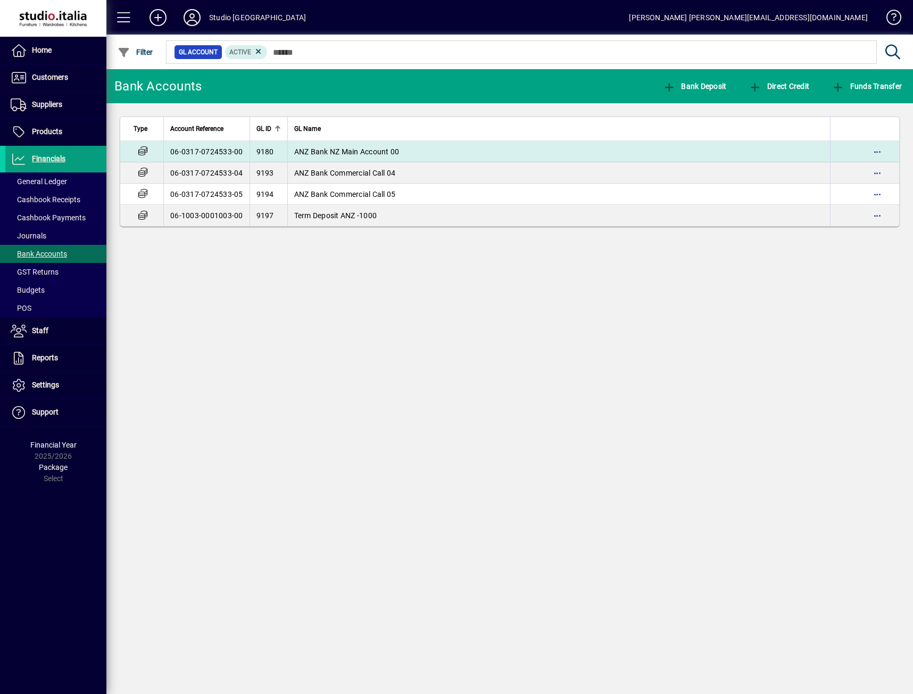
click at [172, 156] on td "06-0317-0724533-00" at bounding box center [206, 151] width 86 height 21
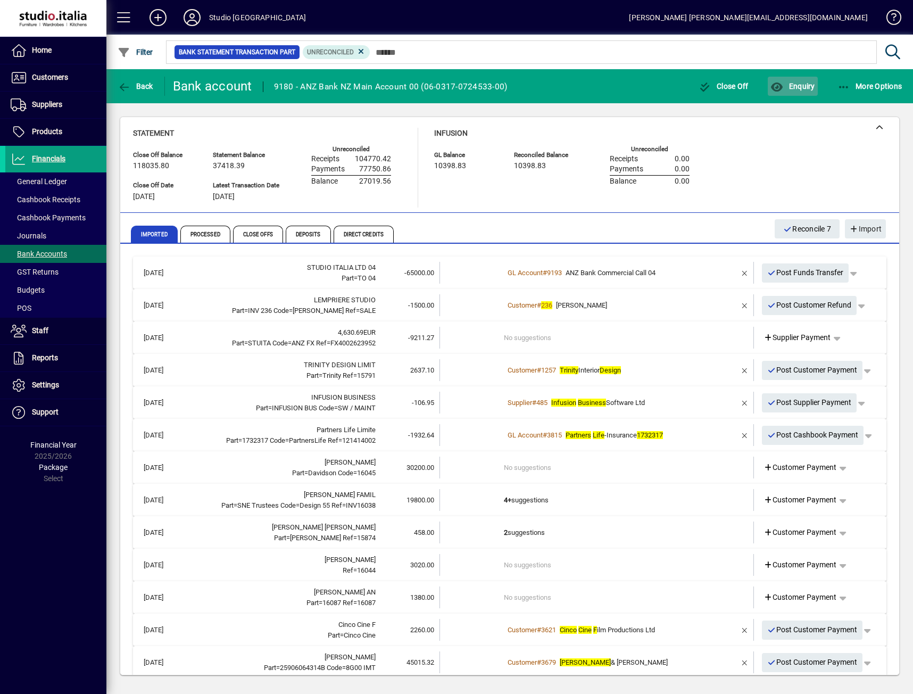
click at [797, 88] on span "Enquiry" at bounding box center [792, 86] width 44 height 9
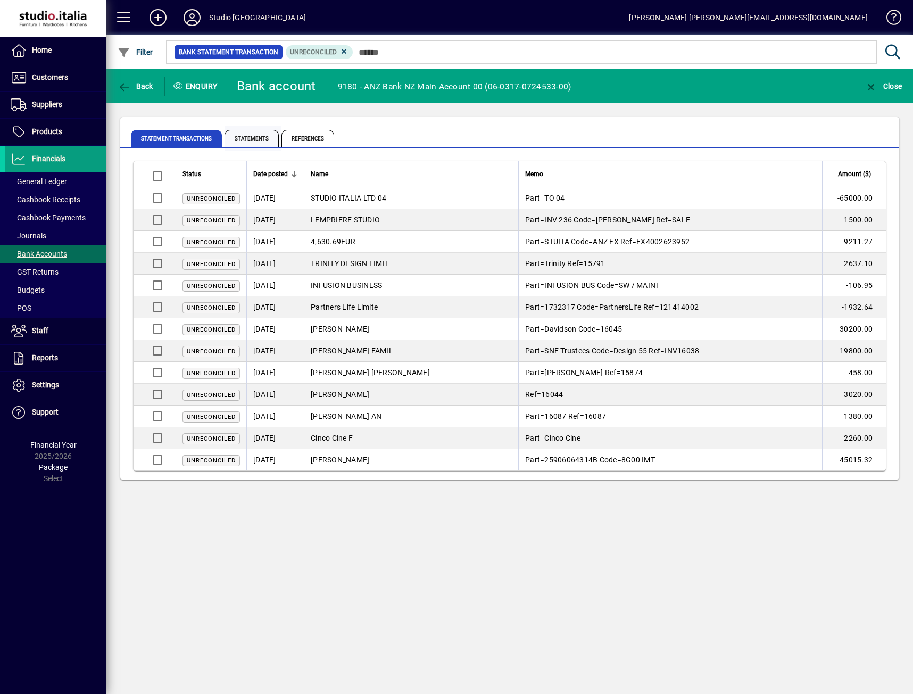
click at [261, 136] on span "Statements" at bounding box center [252, 138] width 54 height 17
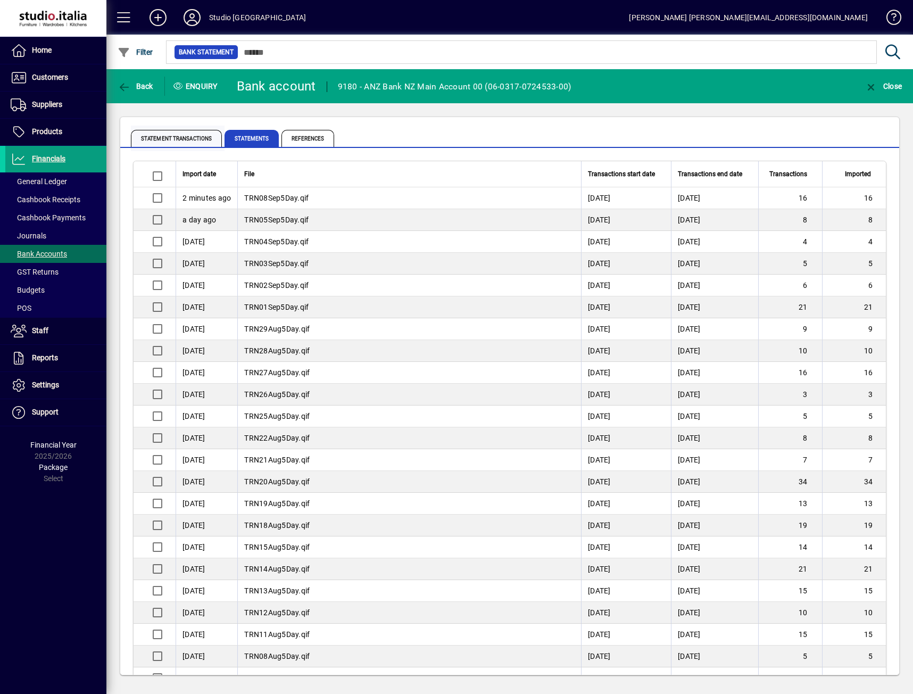
click at [169, 136] on span "Statement Transactions" at bounding box center [176, 138] width 91 height 17
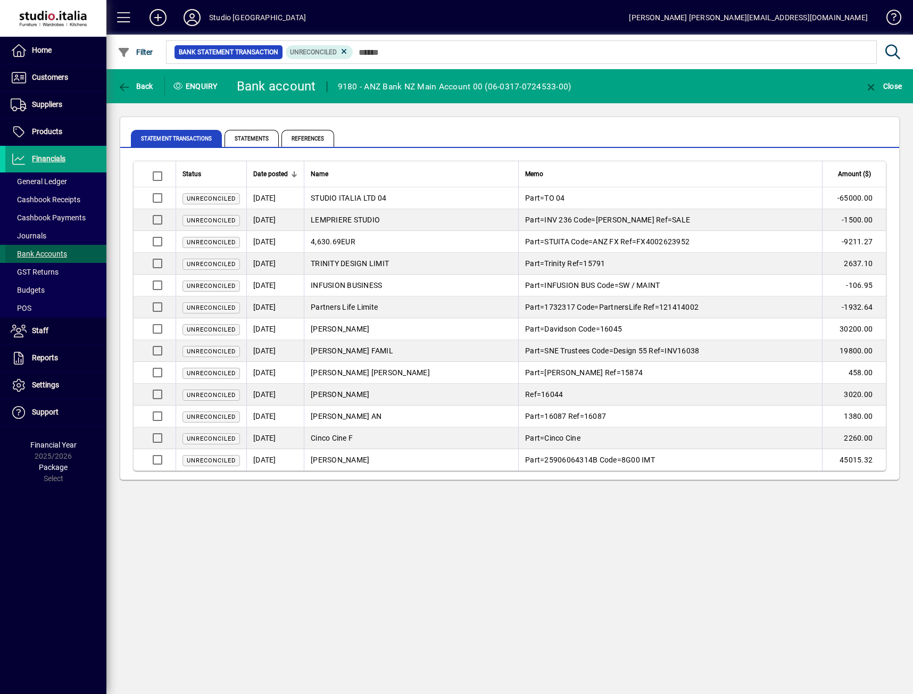
click at [46, 252] on span "Bank Accounts" at bounding box center [39, 254] width 56 height 9
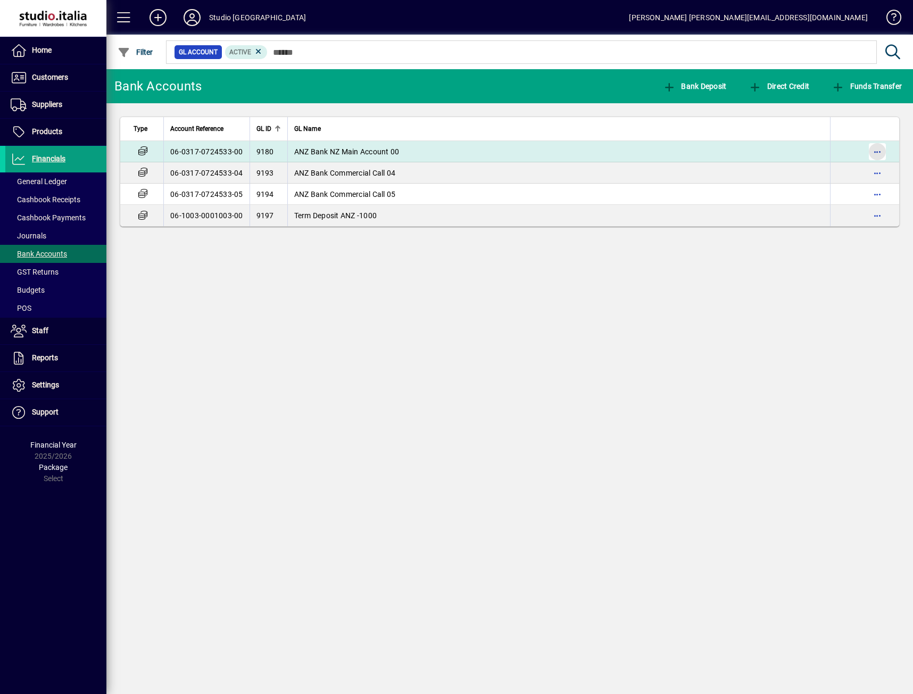
click at [876, 155] on span "button" at bounding box center [877, 152] width 26 height 26
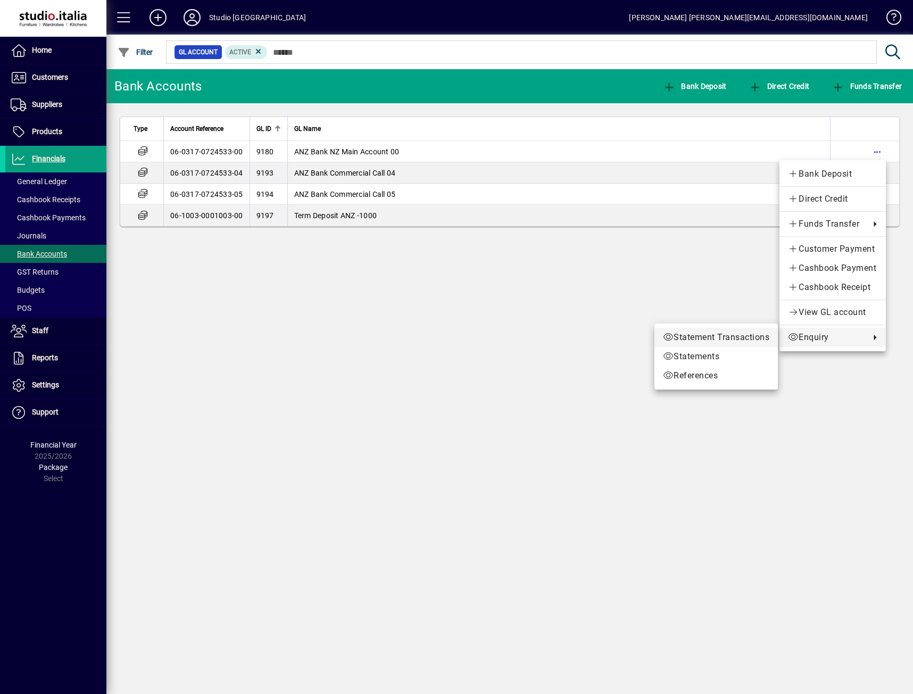
click at [740, 336] on span "Statement Transactions" at bounding box center [716, 337] width 106 height 13
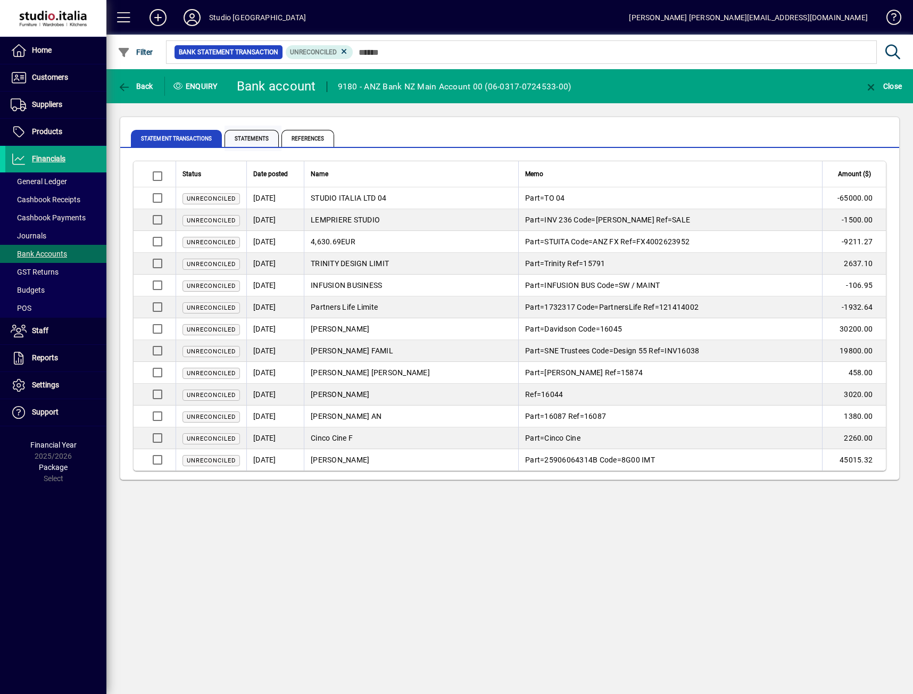
click at [243, 143] on span "Statements" at bounding box center [252, 138] width 54 height 17
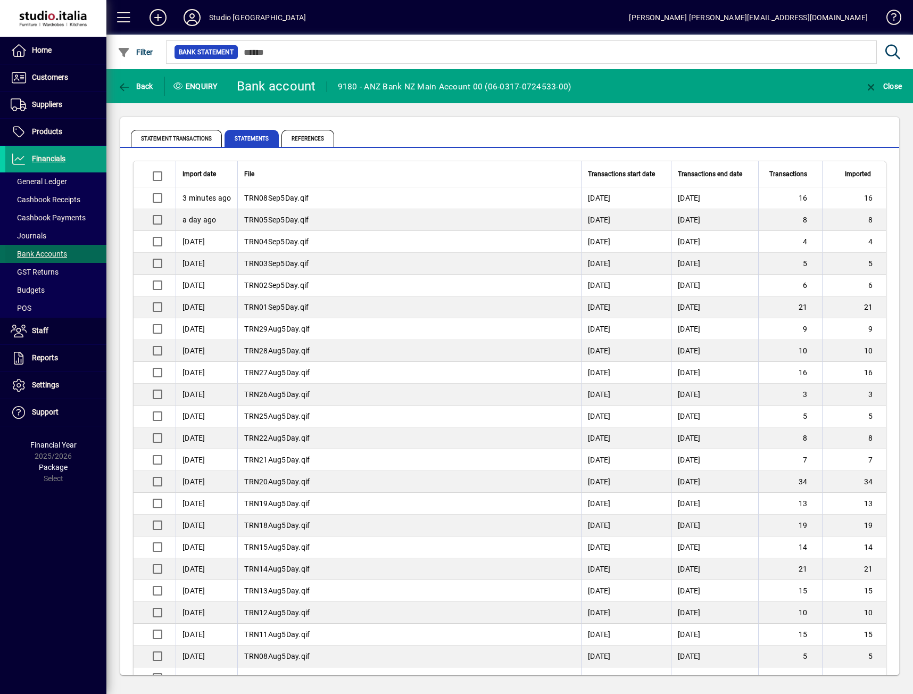
click at [26, 255] on span "Bank Accounts" at bounding box center [39, 254] width 56 height 9
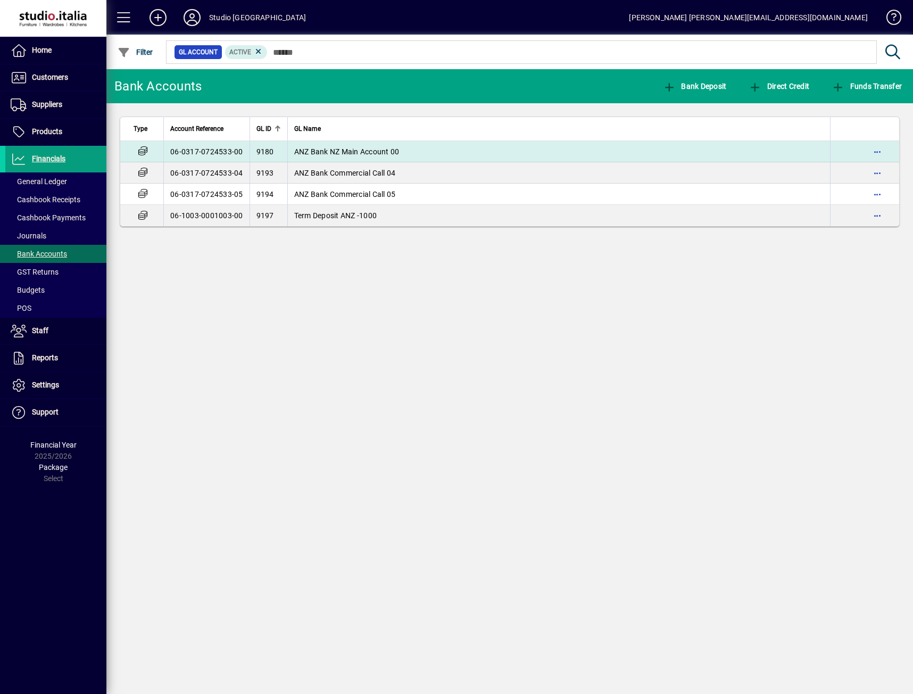
click at [168, 154] on td "06-0317-0724533-00" at bounding box center [206, 151] width 86 height 21
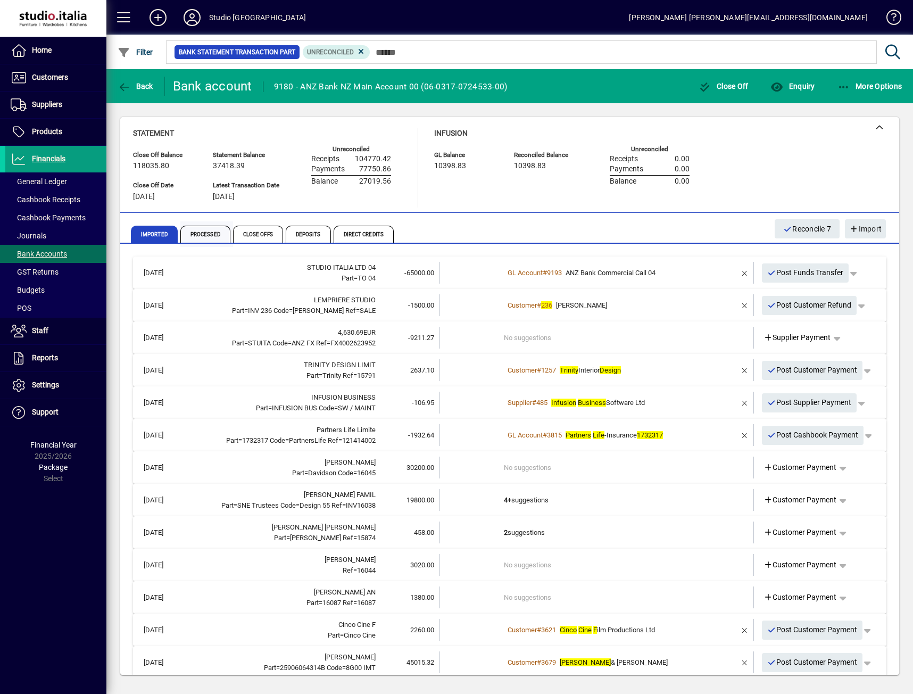
click at [212, 234] on span "Processed" at bounding box center [205, 234] width 50 height 17
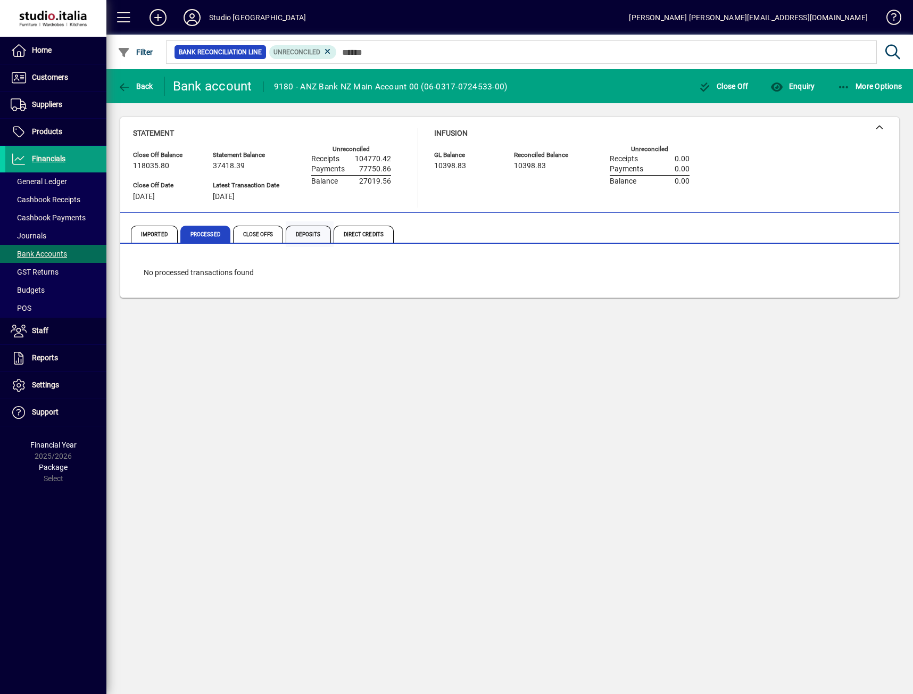
click at [302, 233] on span "Deposits" at bounding box center [308, 234] width 45 height 17
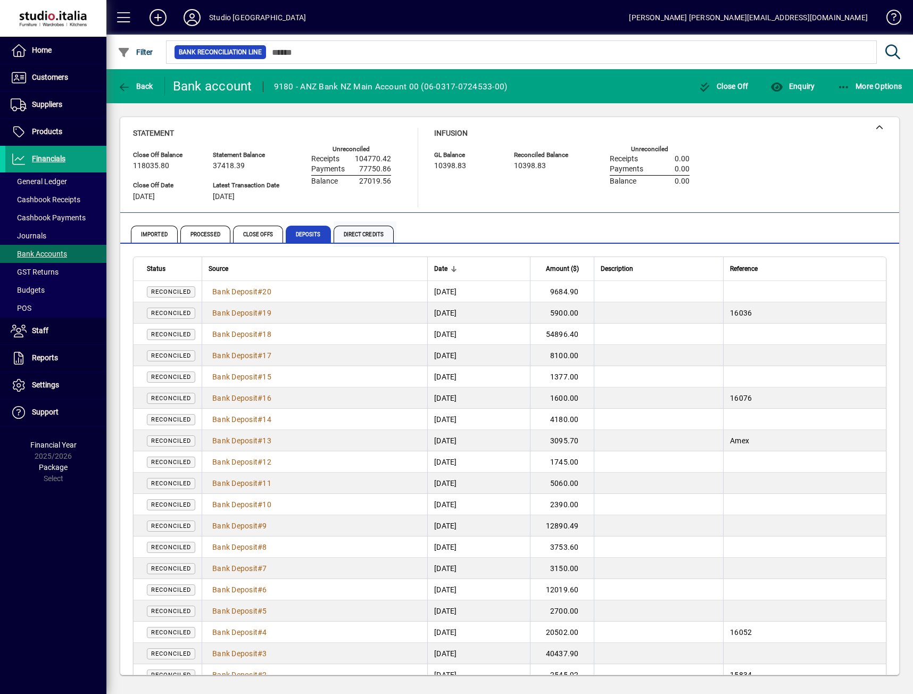
click at [355, 233] on span "Direct Credits" at bounding box center [364, 234] width 60 height 17
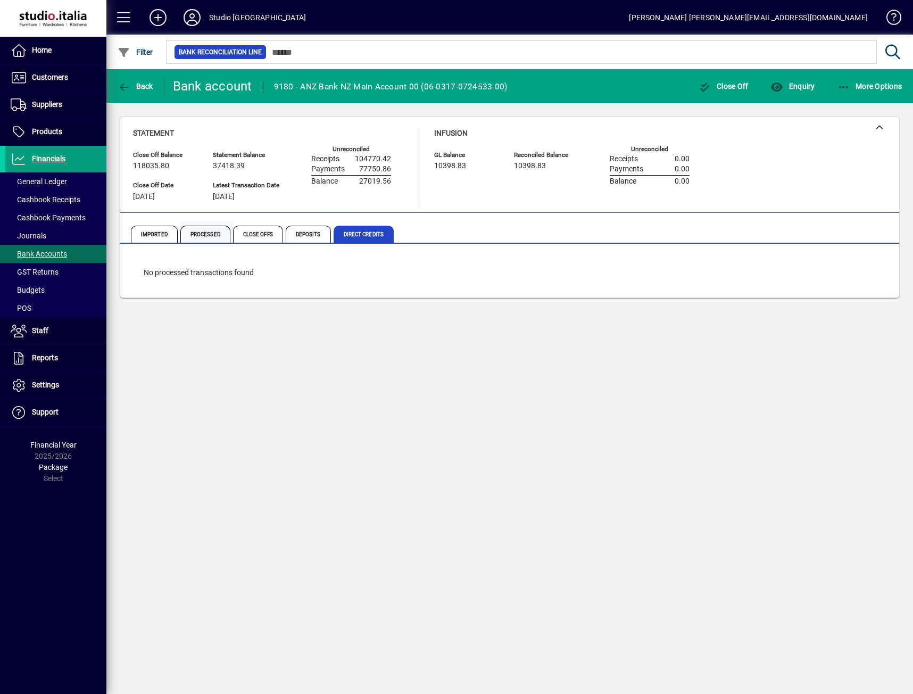
click at [194, 229] on span "Processed" at bounding box center [205, 234] width 50 height 17
click at [153, 235] on span "Imported" at bounding box center [154, 234] width 47 height 17
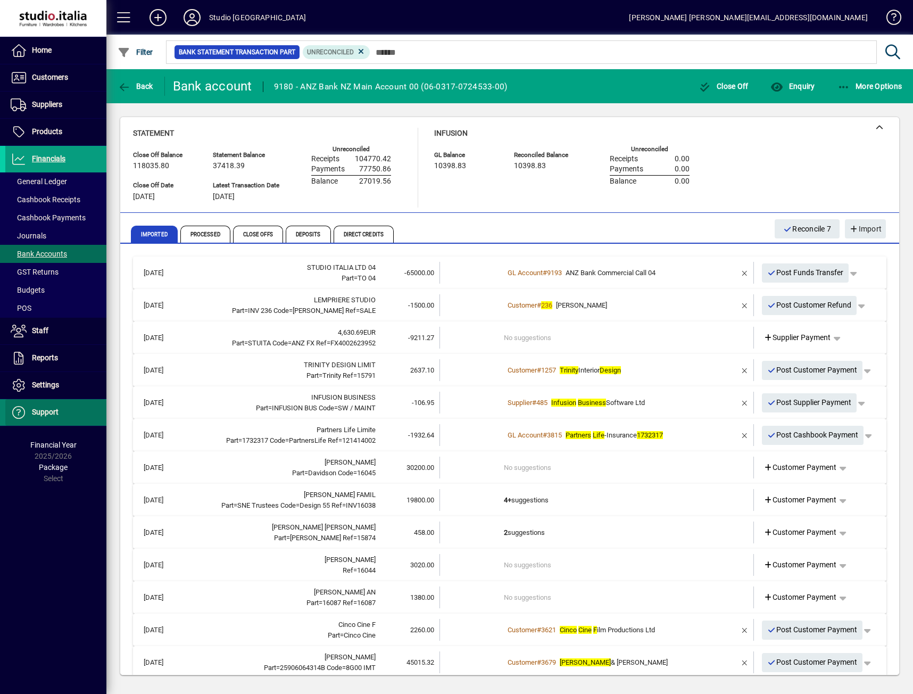
click at [46, 415] on span "Support" at bounding box center [45, 412] width 27 height 9
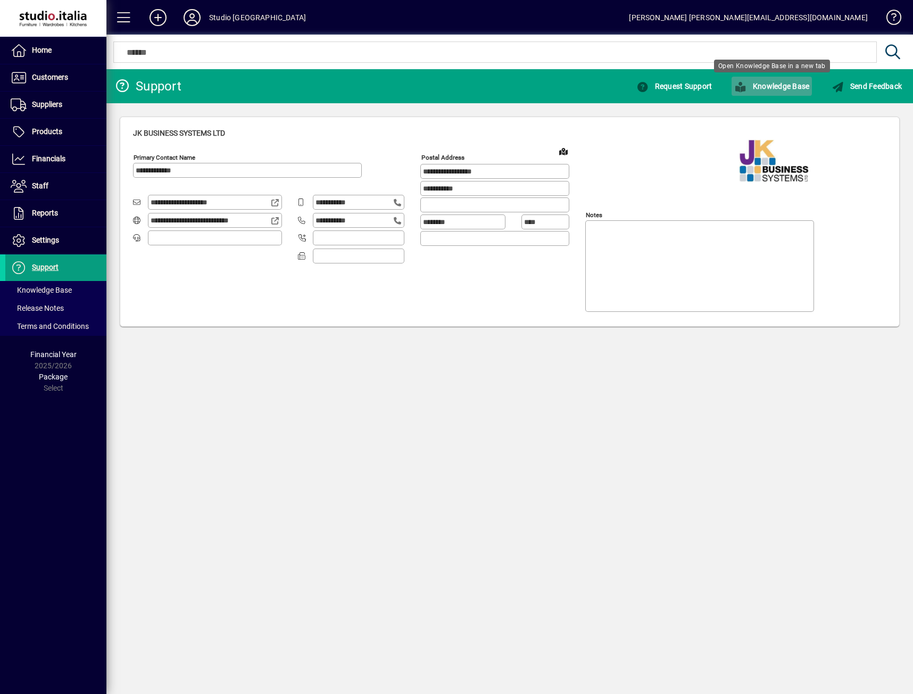
click at [752, 78] on span "button" at bounding box center [771, 86] width 80 height 26
click at [41, 163] on span "Financials" at bounding box center [49, 158] width 34 height 9
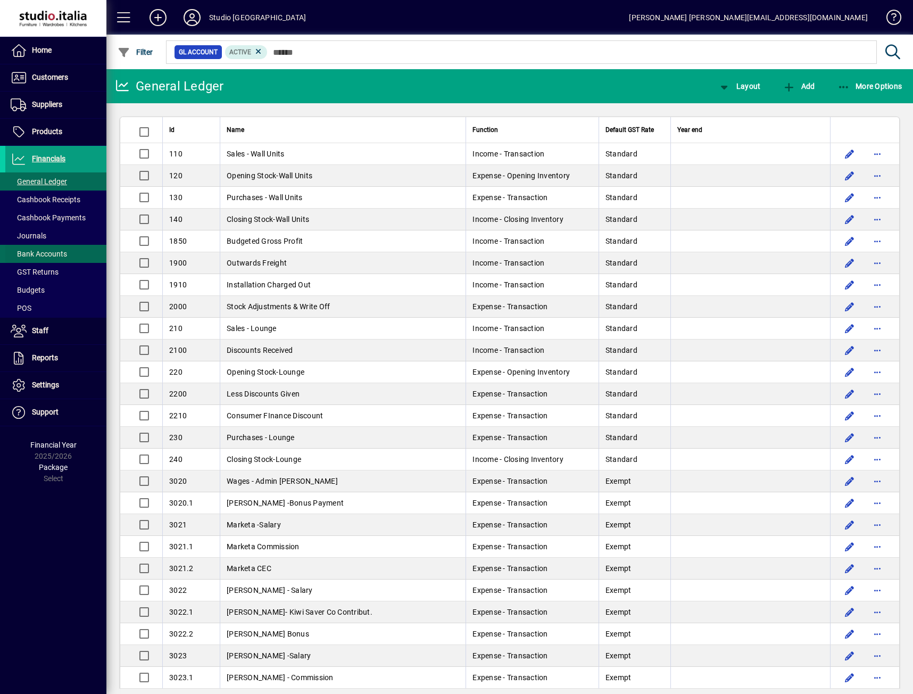
click at [44, 250] on span "Bank Accounts" at bounding box center [39, 254] width 56 height 9
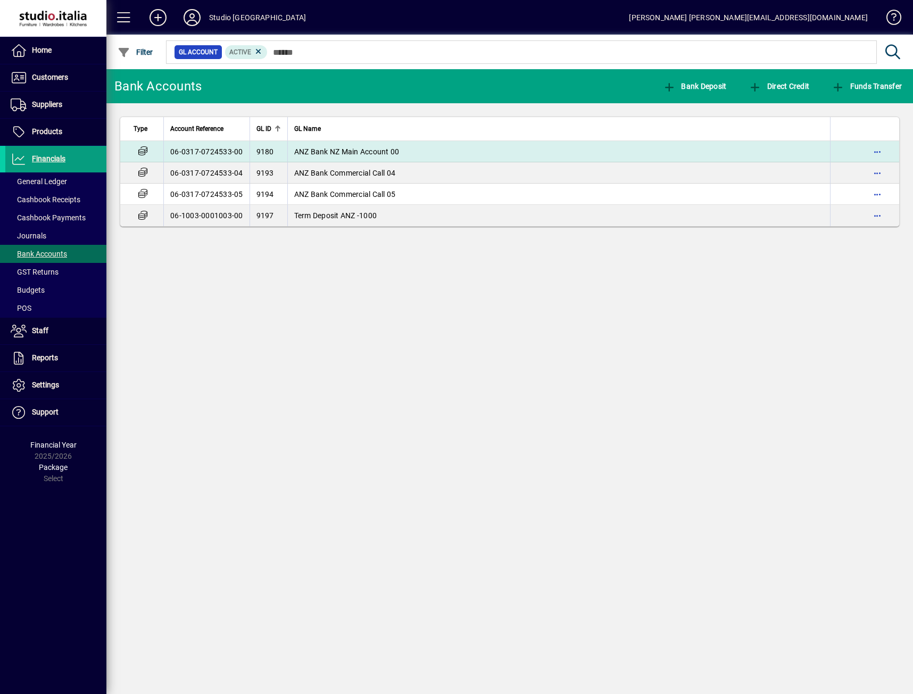
click at [207, 150] on td "06-0317-0724533-00" at bounding box center [206, 151] width 86 height 21
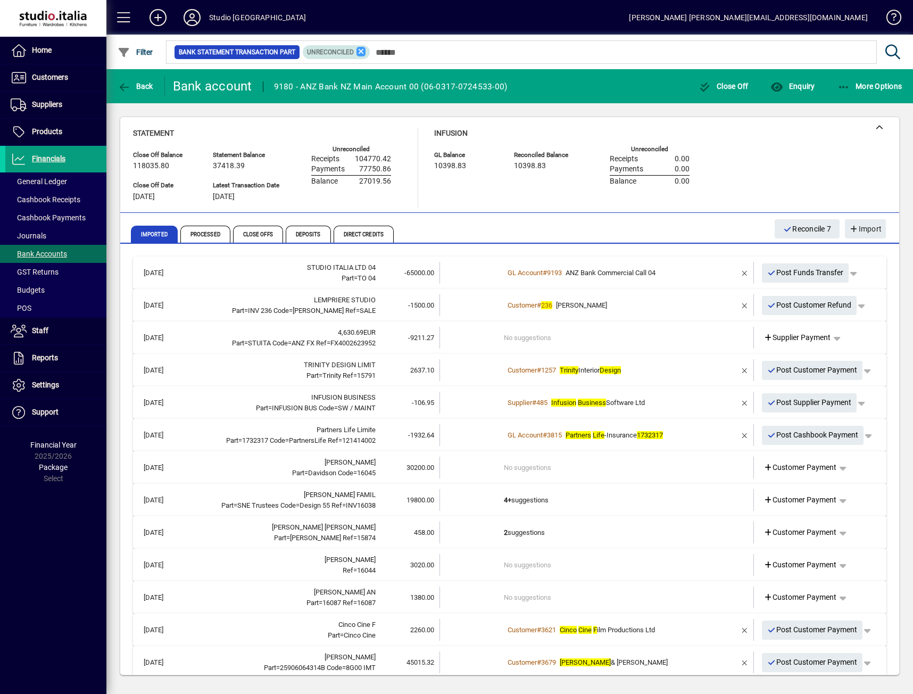
click at [360, 51] on icon at bounding box center [361, 52] width 10 height 10
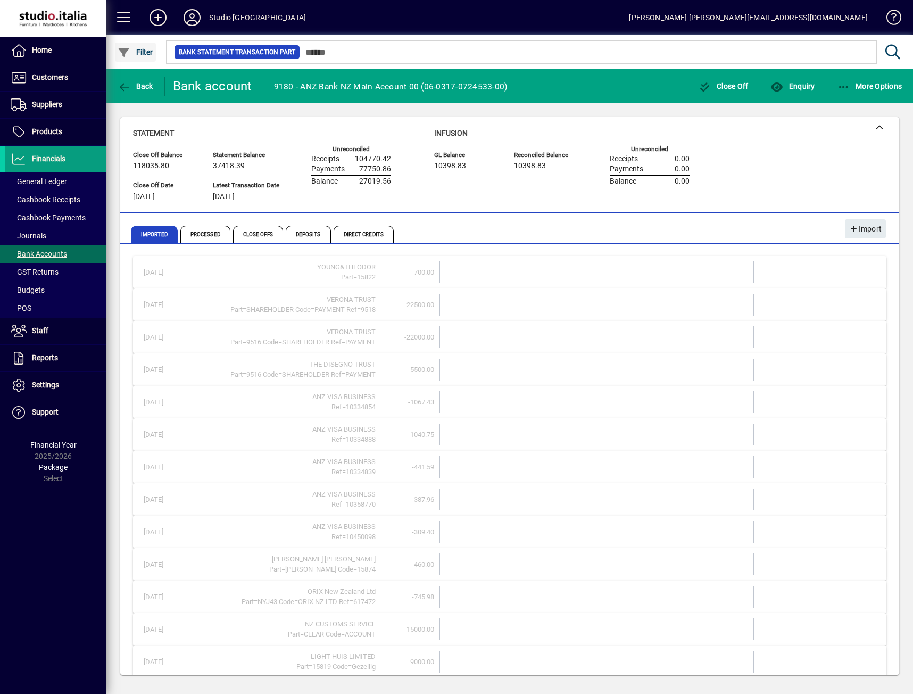
click at [136, 53] on span "Filter" at bounding box center [136, 52] width 36 height 9
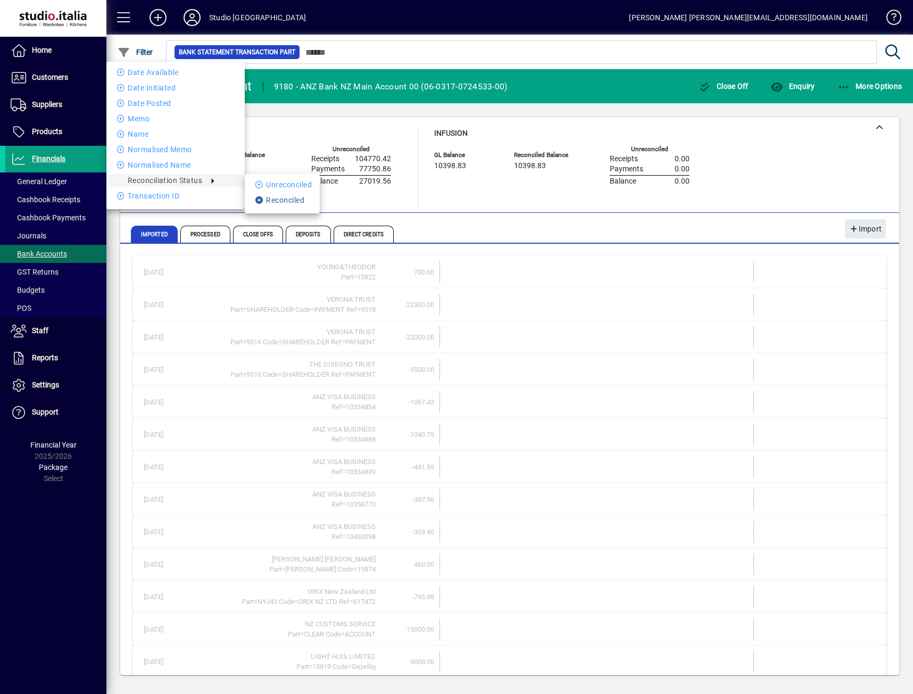
click at [258, 197] on icon at bounding box center [260, 199] width 11 height 7
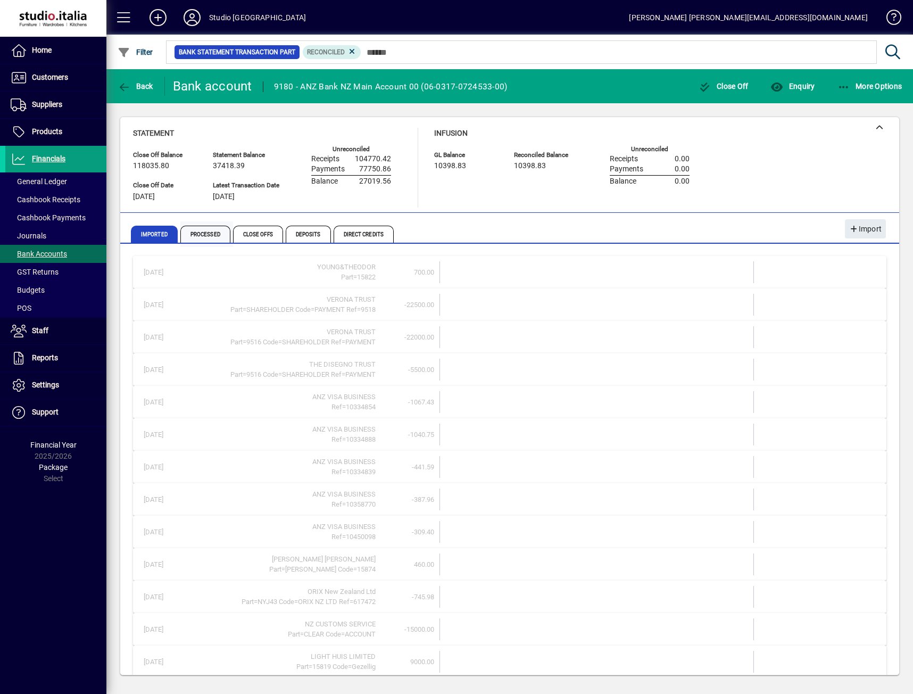
click at [212, 240] on span "Processed" at bounding box center [205, 234] width 50 height 17
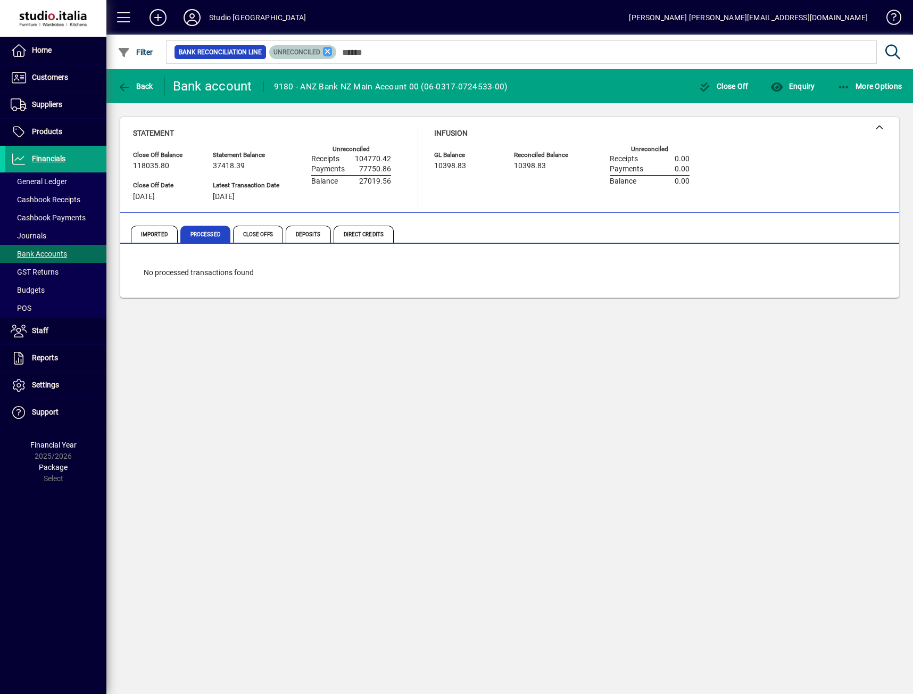
click at [326, 47] on icon at bounding box center [328, 52] width 10 height 10
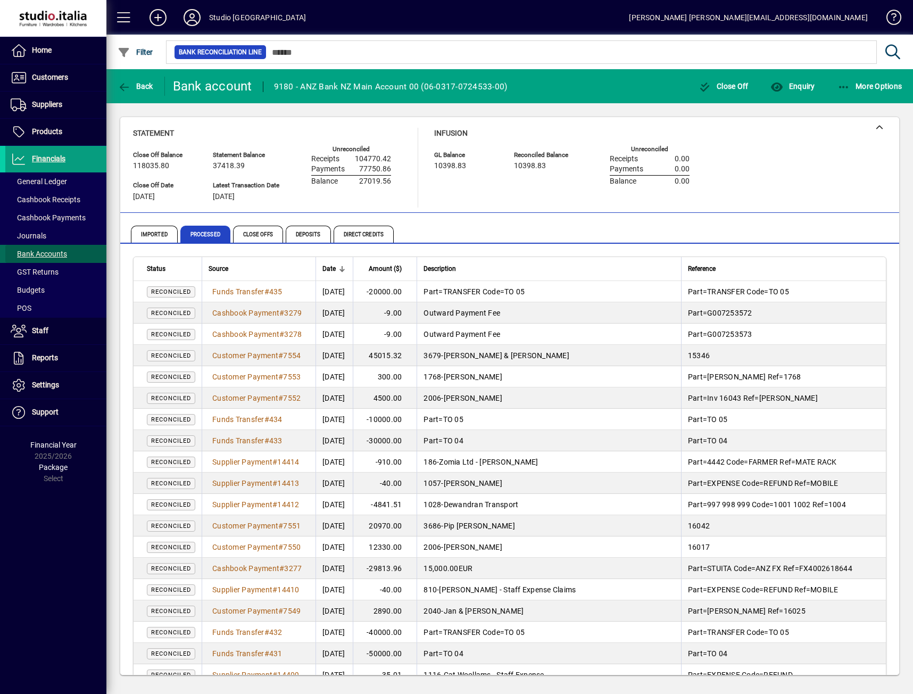
click at [33, 254] on span "Bank Accounts" at bounding box center [39, 254] width 56 height 9
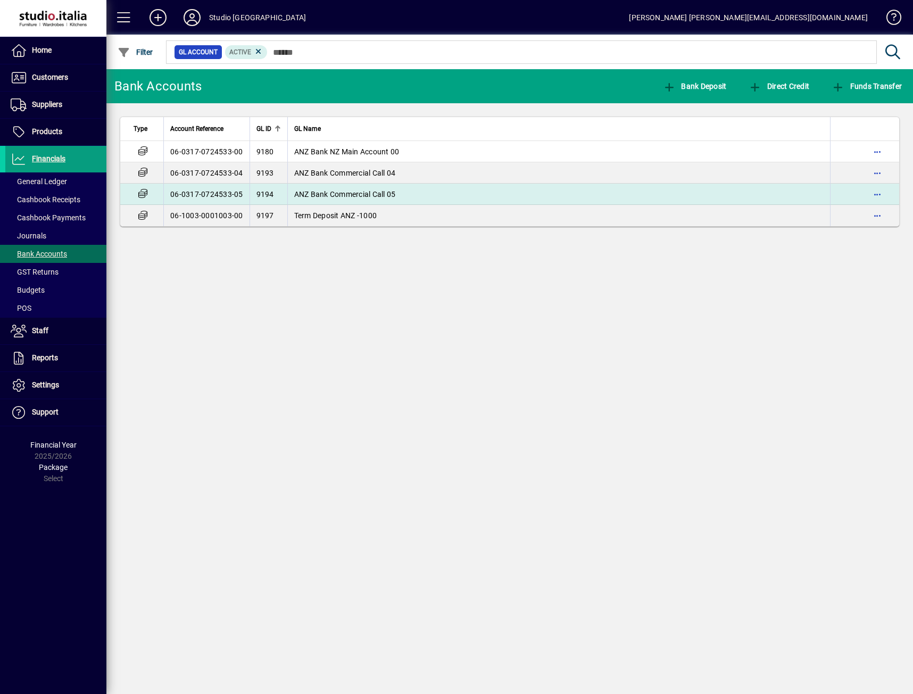
click at [234, 195] on td "06-0317-0724533-05" at bounding box center [206, 194] width 86 height 21
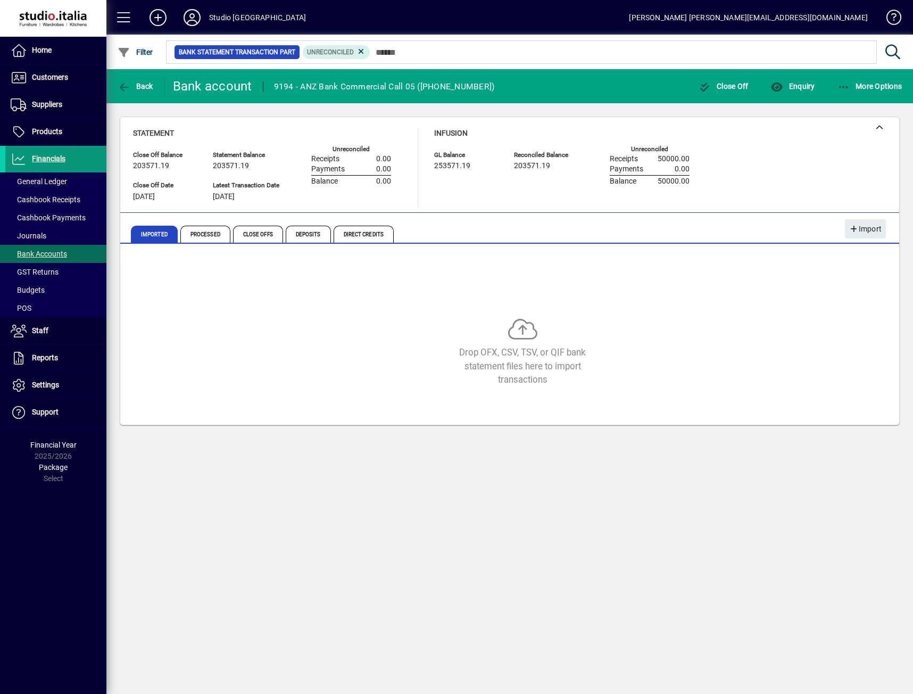
click at [48, 155] on span "Financials" at bounding box center [49, 158] width 34 height 9
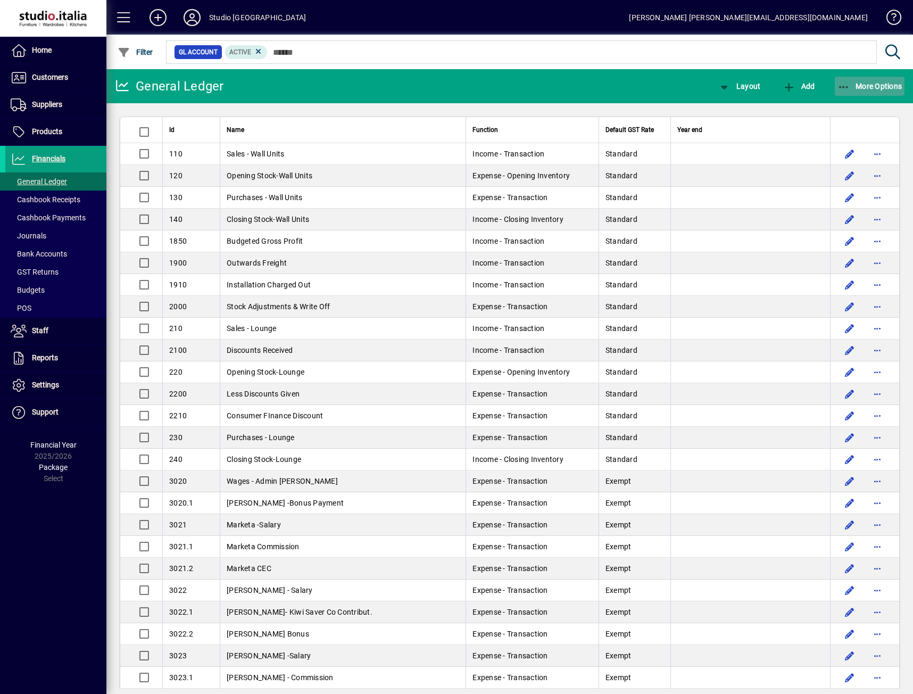
click at [867, 86] on span "More Options" at bounding box center [869, 86] width 65 height 9
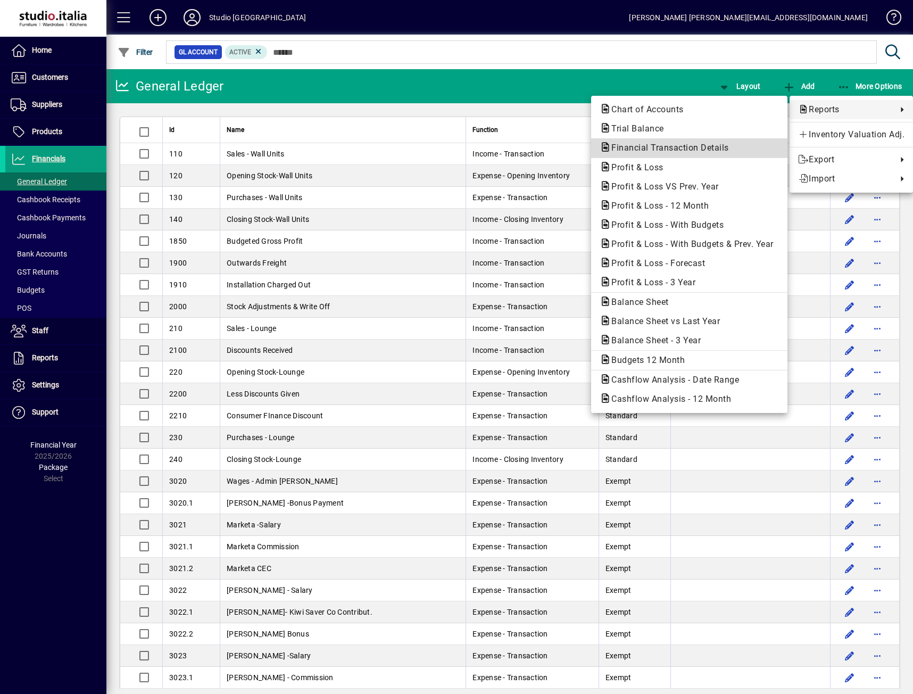
click at [696, 144] on span "Financial Transaction Details" at bounding box center [667, 148] width 135 height 10
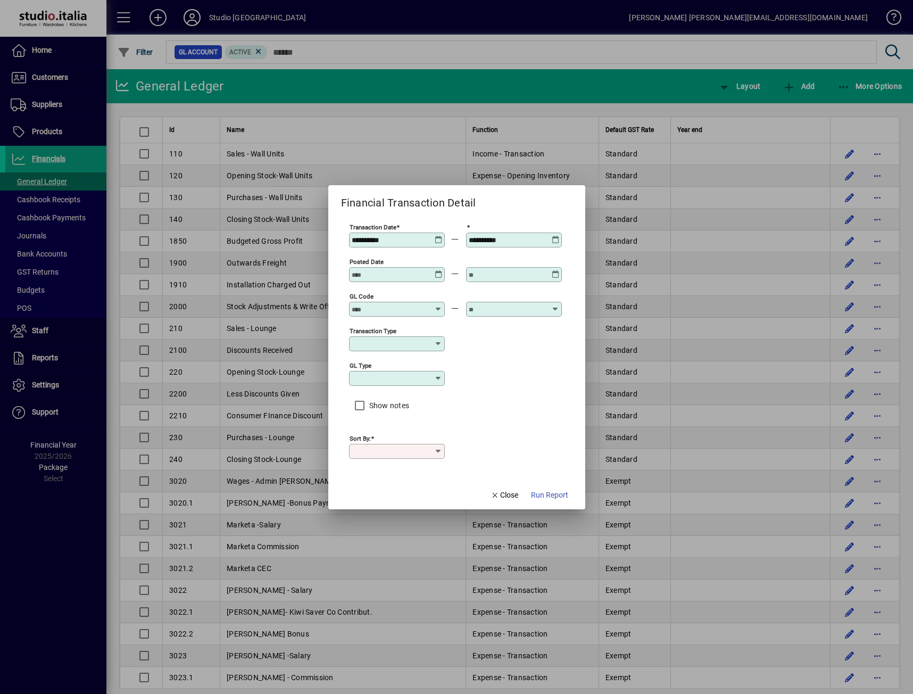
type input "****"
click at [545, 492] on span "Run Report" at bounding box center [549, 494] width 37 height 11
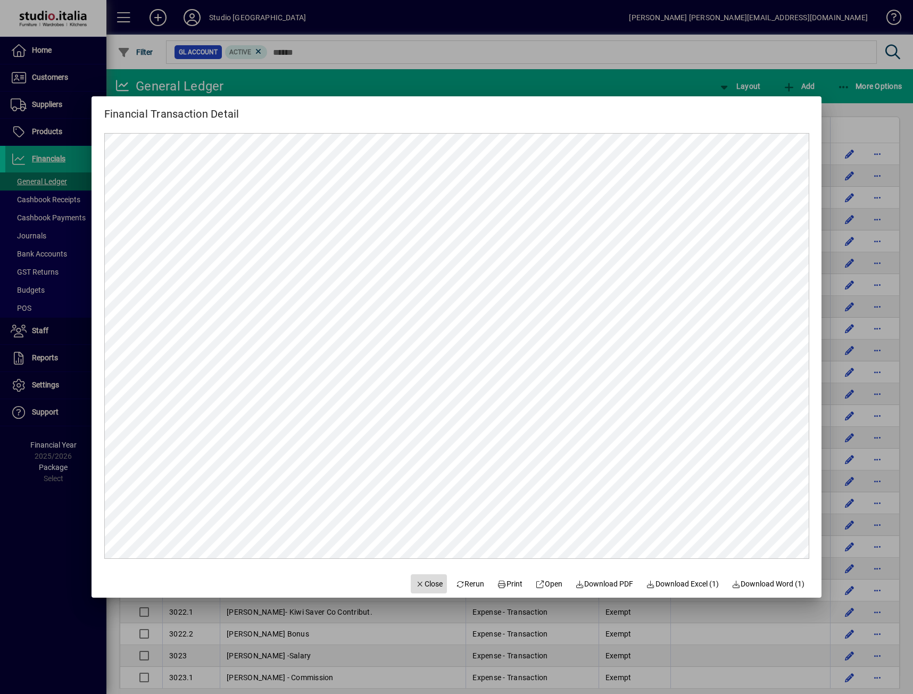
click at [431, 584] on span "Close" at bounding box center [429, 583] width 28 height 11
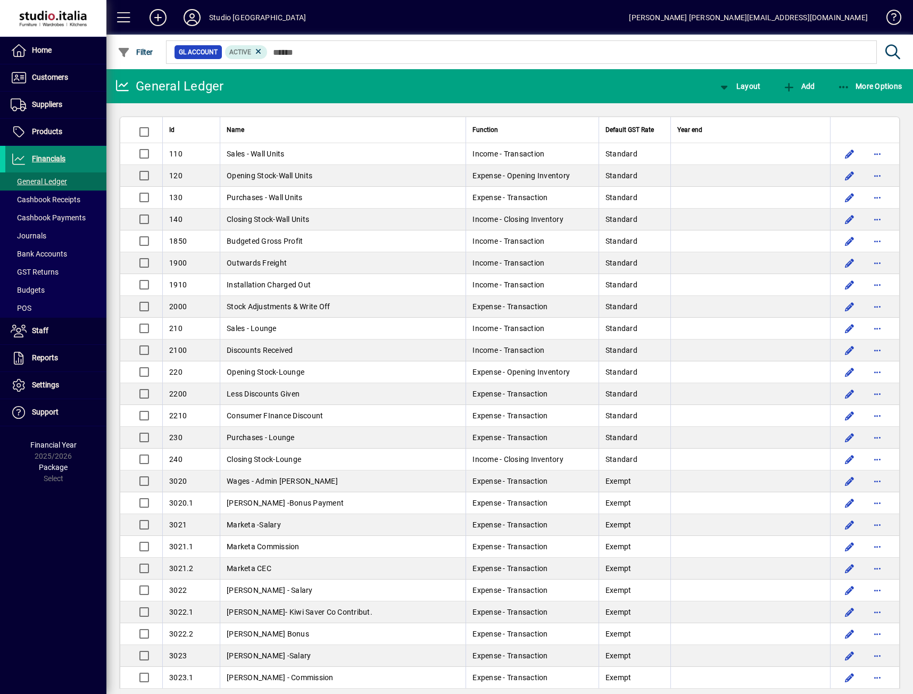
click at [49, 157] on span "Financials" at bounding box center [49, 158] width 34 height 9
click at [43, 248] on span "Bank Accounts" at bounding box center [36, 253] width 62 height 11
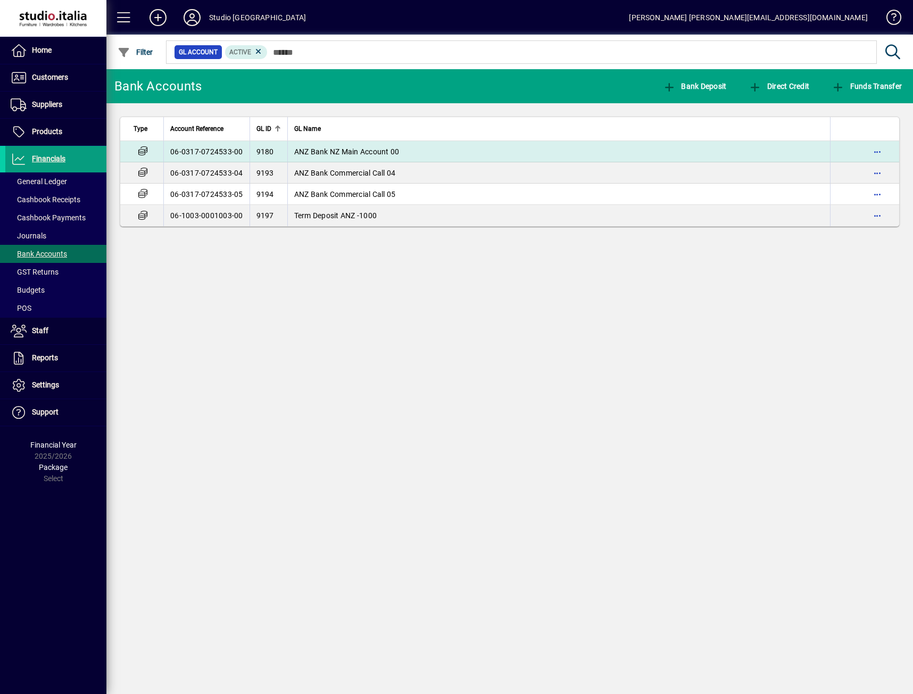
click at [225, 156] on td "06-0317-0724533-00" at bounding box center [206, 151] width 86 height 21
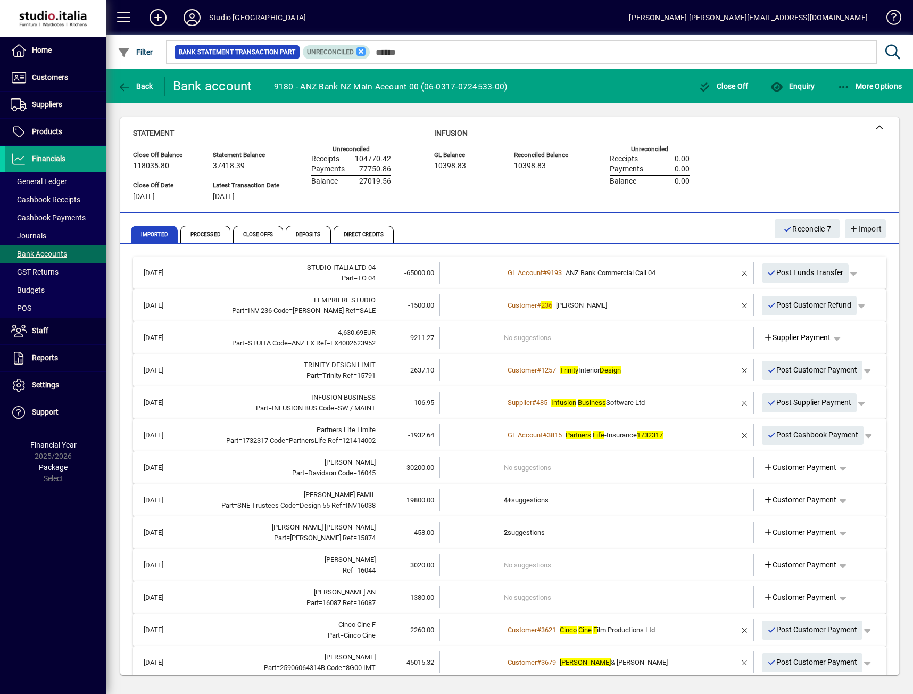
click at [362, 49] on icon at bounding box center [361, 52] width 10 height 10
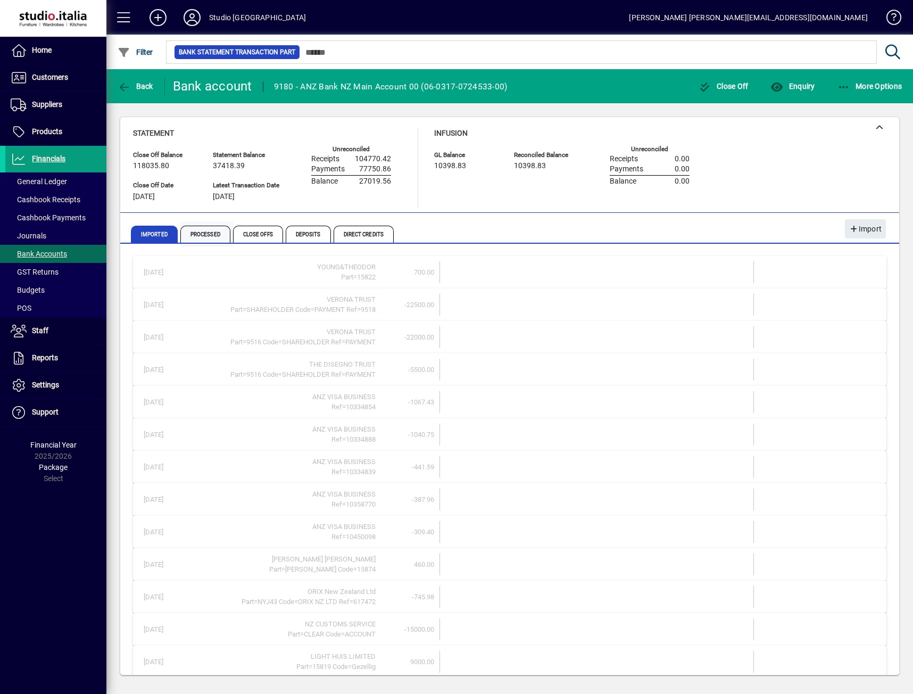
click at [201, 232] on span "Processed" at bounding box center [205, 234] width 50 height 17
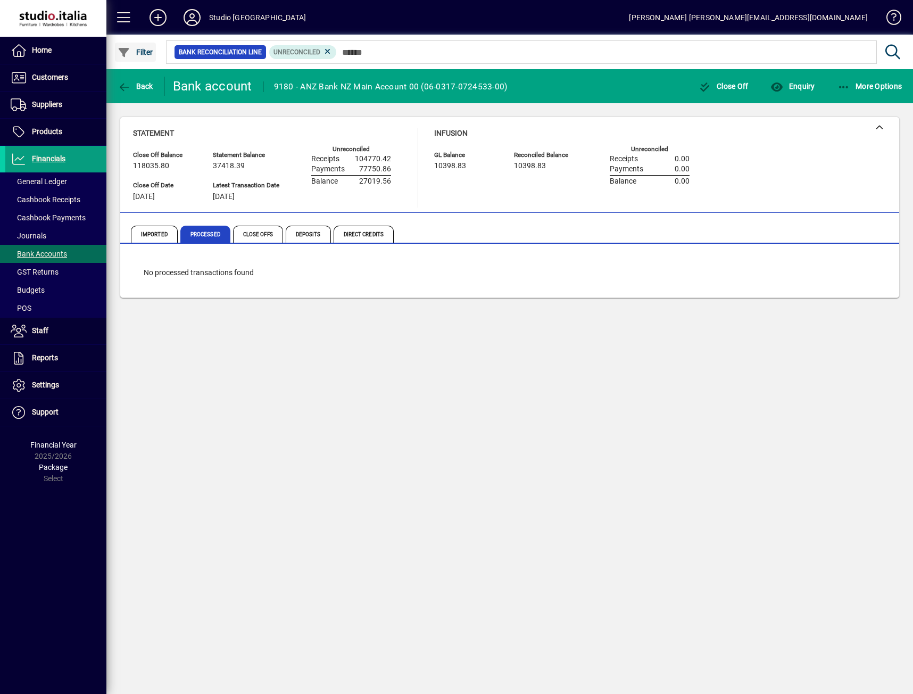
click at [134, 50] on span "Filter" at bounding box center [136, 52] width 36 height 9
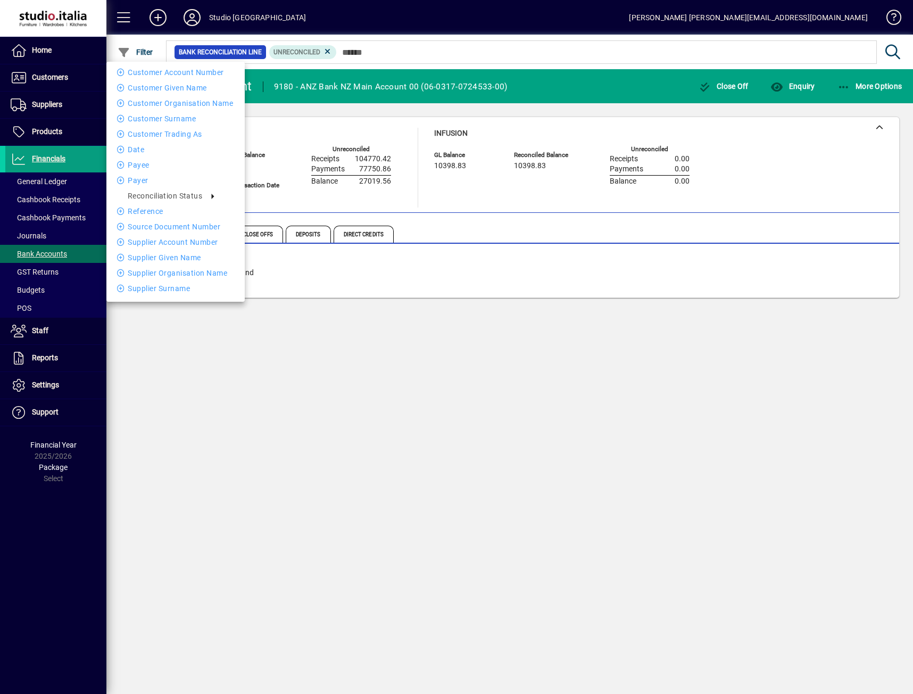
click at [327, 51] on div at bounding box center [456, 347] width 913 height 694
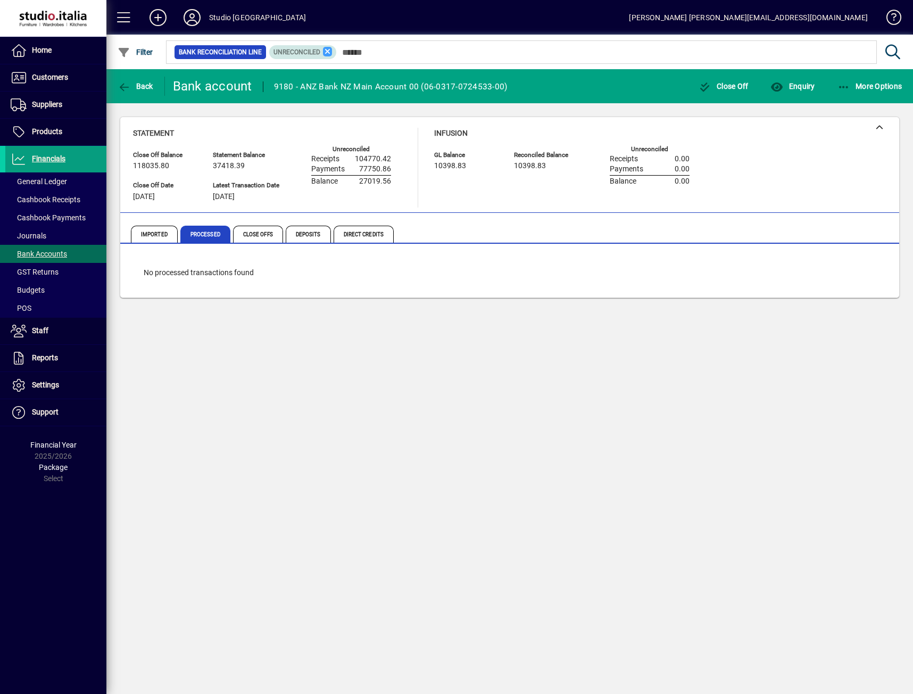
click at [329, 49] on icon at bounding box center [328, 52] width 10 height 10
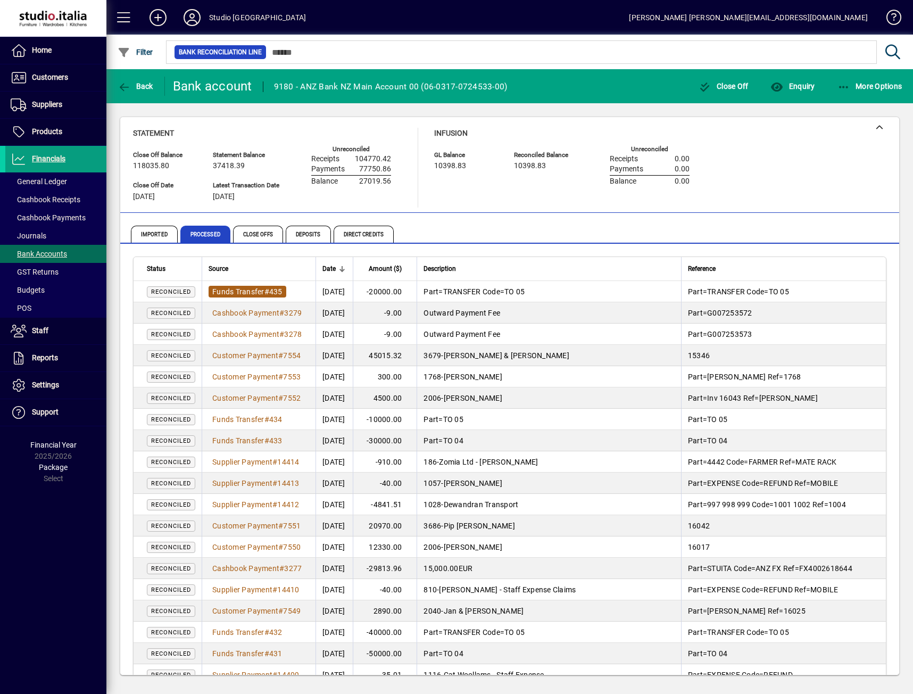
click at [254, 293] on span "Funds Transfer" at bounding box center [238, 291] width 52 height 9
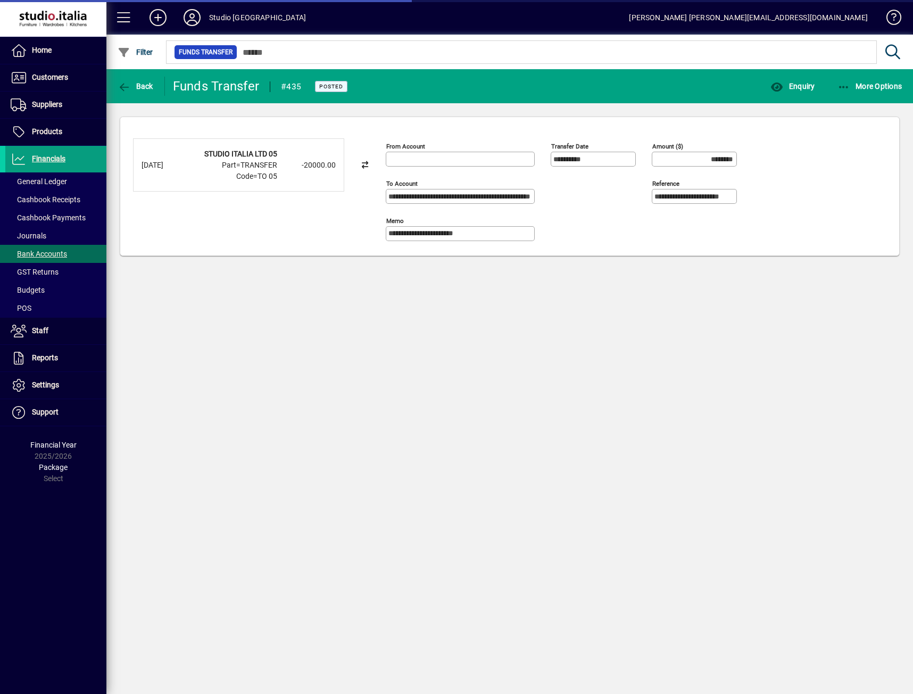
type input "**********"
click at [863, 91] on span "button" at bounding box center [870, 86] width 70 height 26
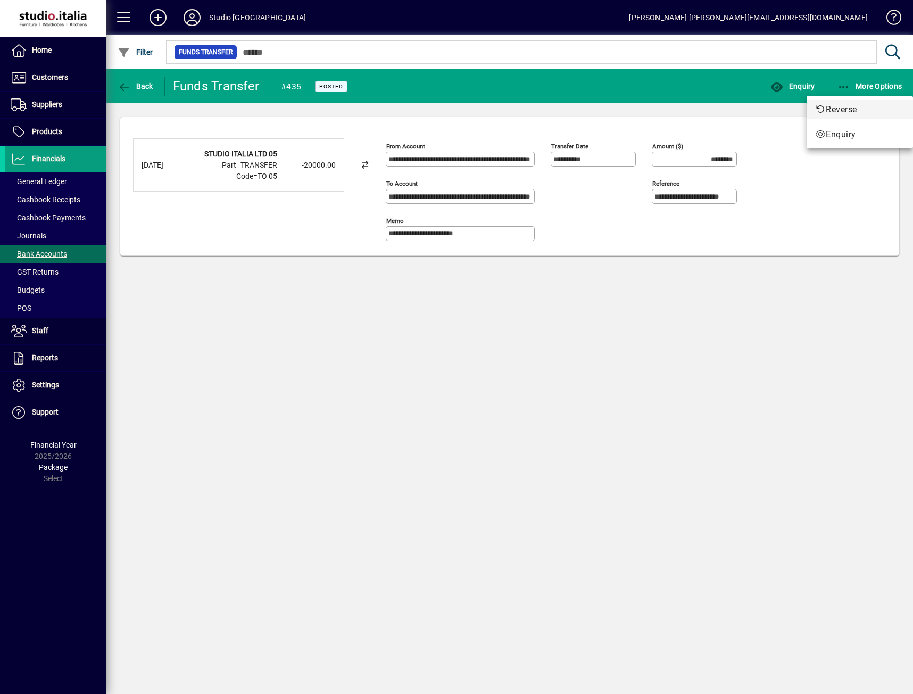
click at [850, 111] on span "Reverse" at bounding box center [859, 109] width 89 height 13
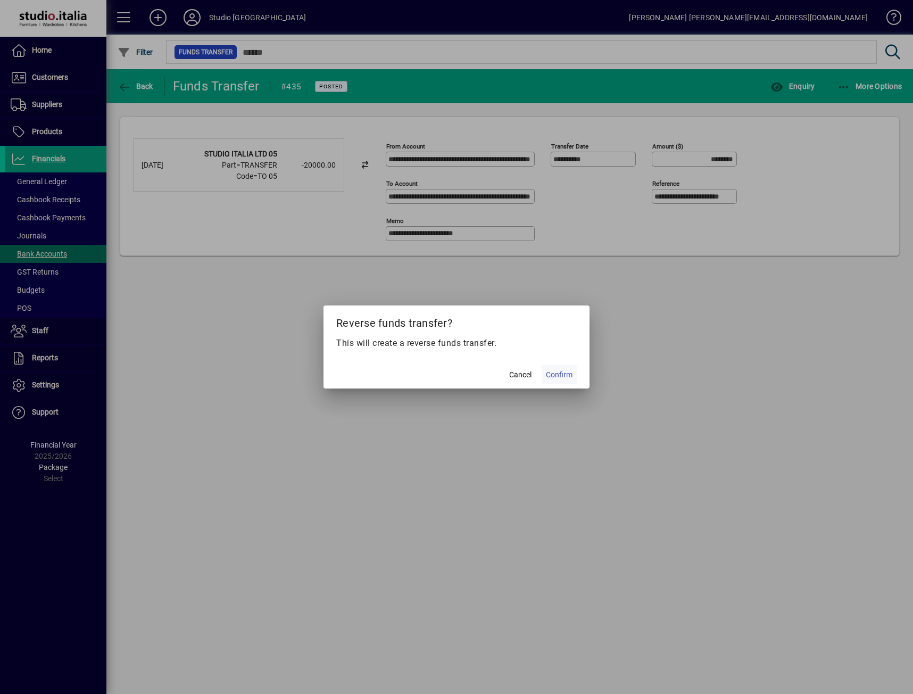
click at [563, 375] on span "Confirm" at bounding box center [559, 374] width 27 height 11
type input "*********"
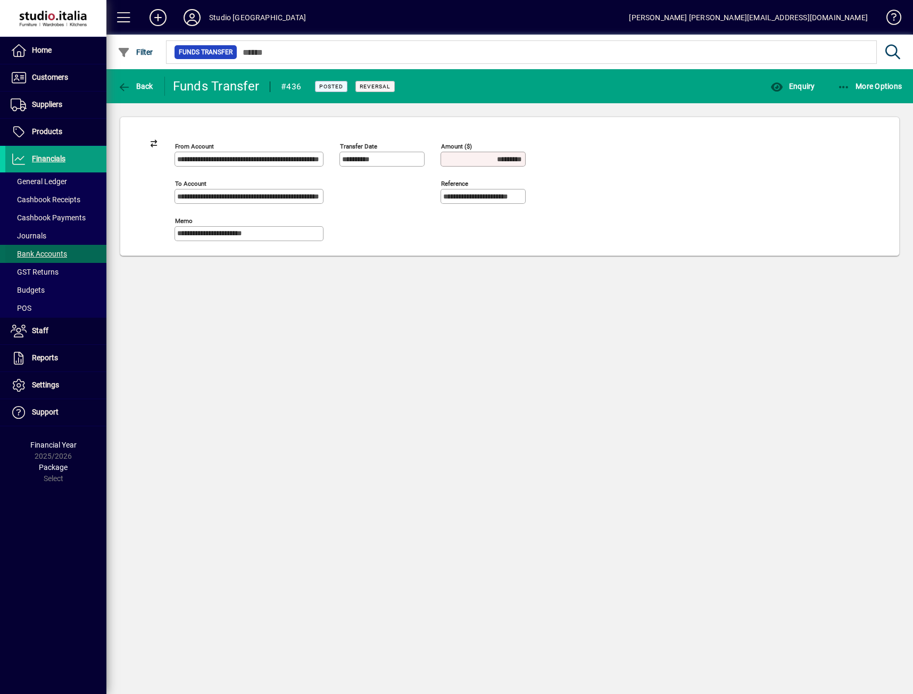
click at [56, 250] on span "Bank Accounts" at bounding box center [39, 254] width 56 height 9
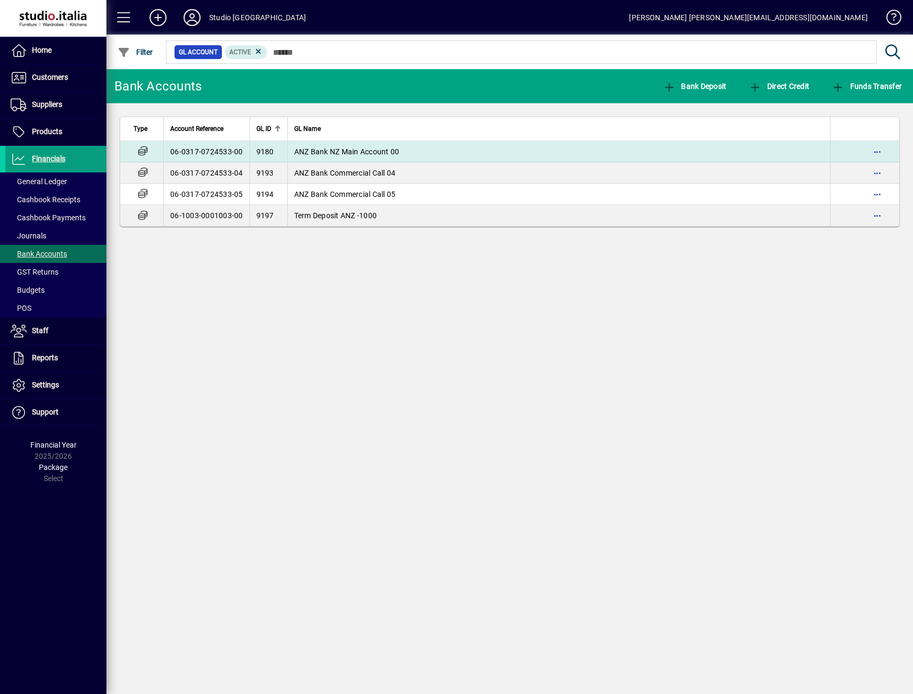
click at [220, 152] on td "06-0317-0724533-00" at bounding box center [206, 151] width 86 height 21
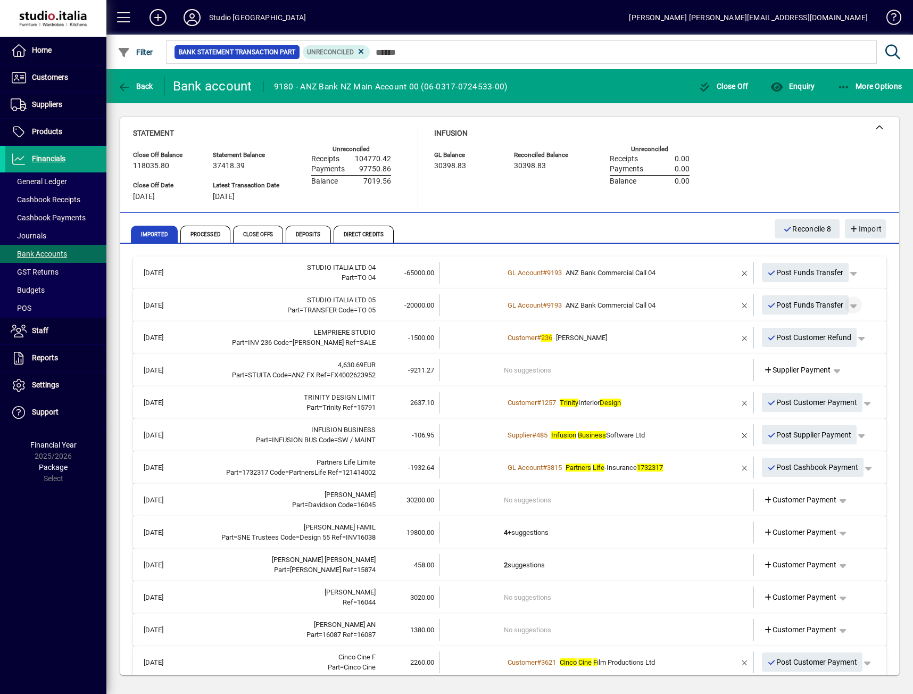
click at [849, 307] on span "button" at bounding box center [854, 305] width 26 height 26
click at [833, 326] on span "Funds Transfer" at bounding box center [819, 327] width 63 height 13
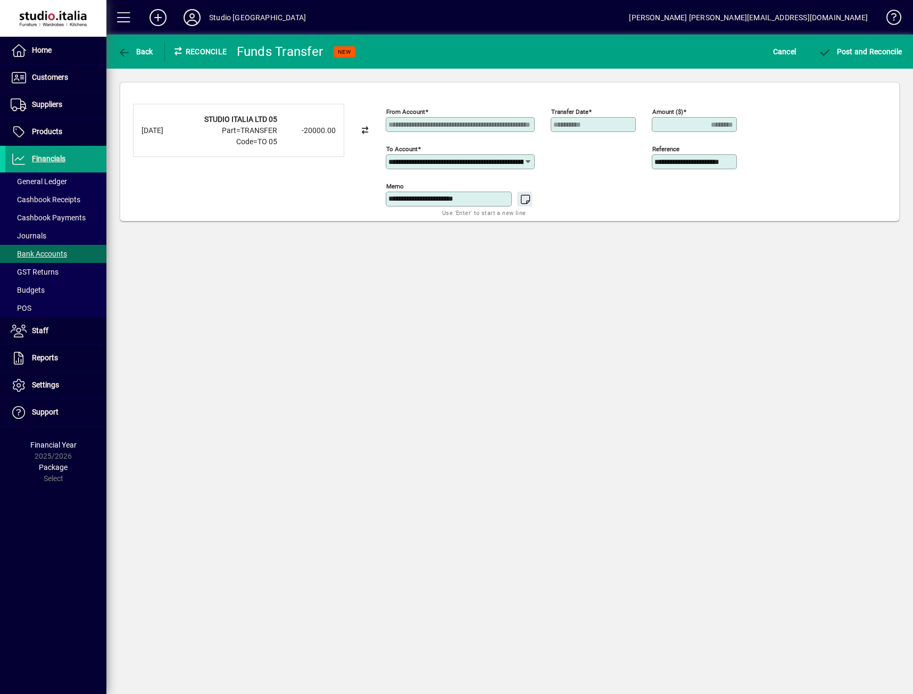
click at [528, 162] on icon at bounding box center [527, 161] width 9 height 9
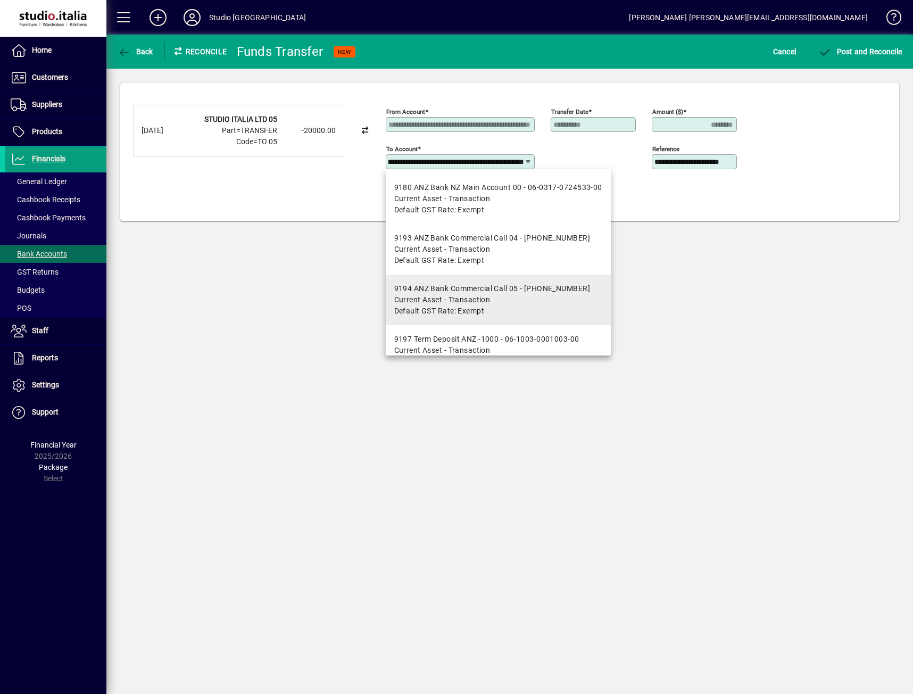
click at [465, 284] on div "9194 ANZ Bank Commercial Call 05 - 06-0317-0724533-05" at bounding box center [492, 288] width 196 height 11
type input "**********"
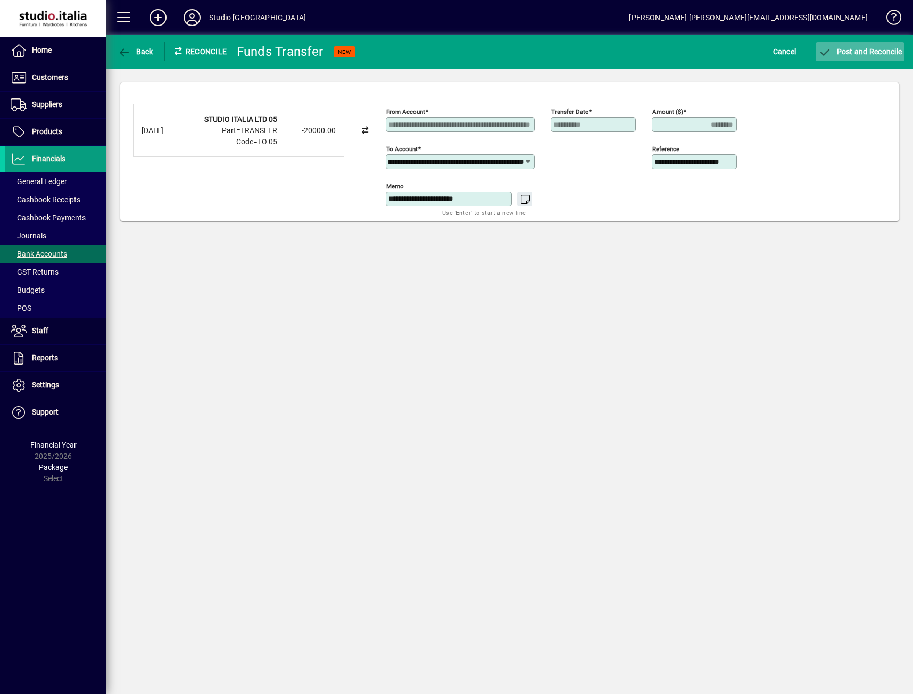
click at [879, 52] on span "Post and Reconcile" at bounding box center [860, 51] width 84 height 9
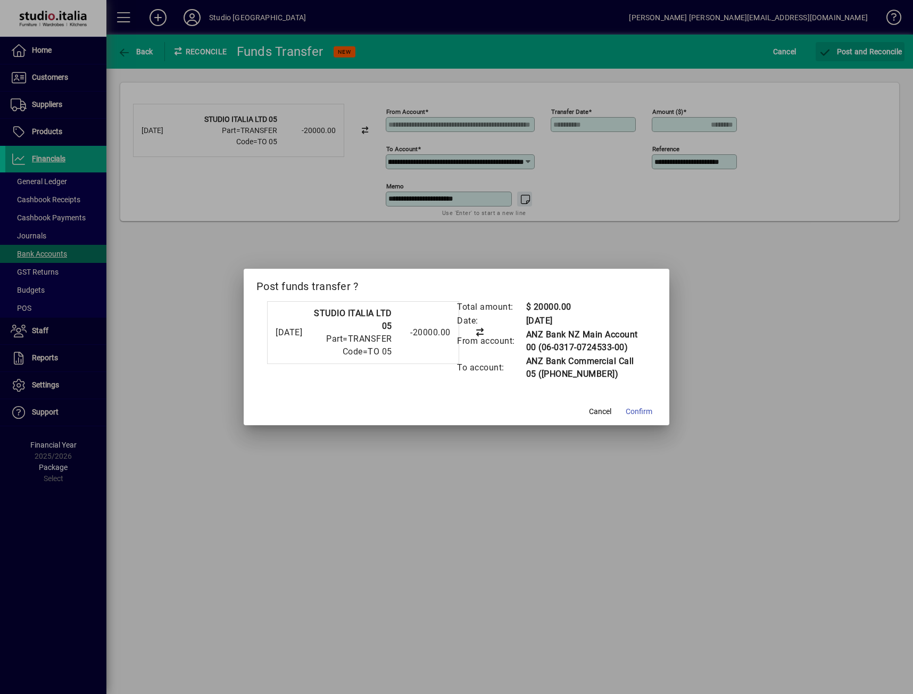
scroll to position [0, 0]
click at [639, 413] on span "Confirm" at bounding box center [639, 411] width 27 height 11
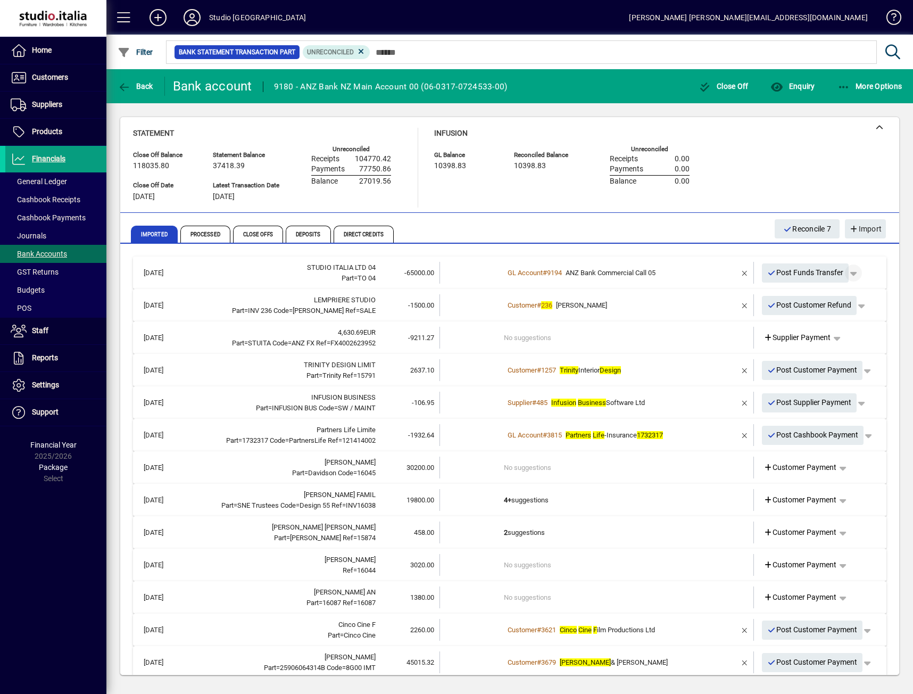
click at [850, 273] on span "button" at bounding box center [854, 273] width 26 height 26
click at [822, 298] on span "Funds Transfer" at bounding box center [819, 295] width 63 height 13
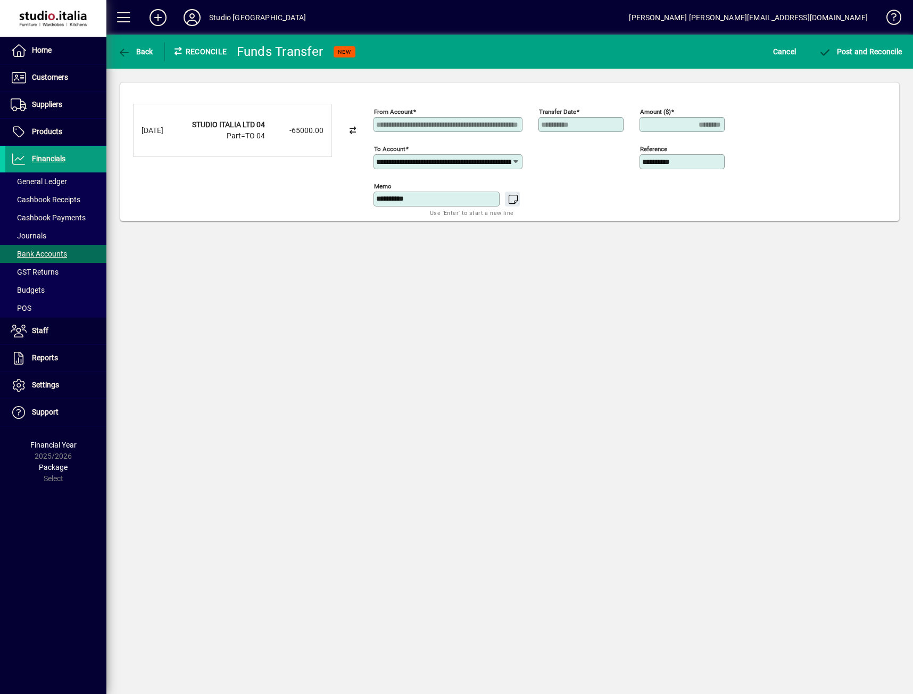
click at [520, 160] on icon at bounding box center [515, 161] width 9 height 9
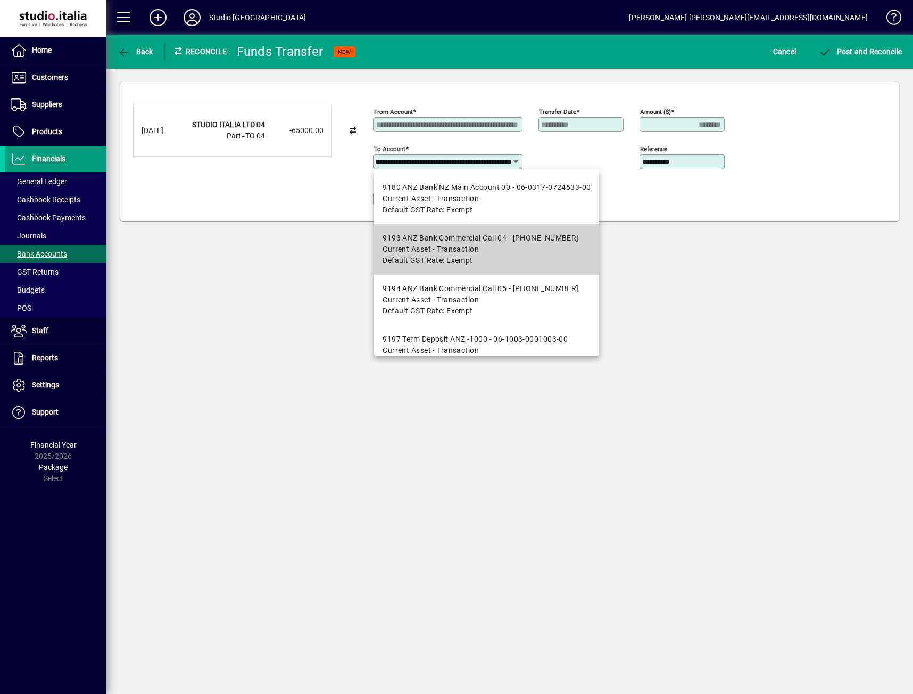
click at [453, 237] on div "9193 ANZ Bank Commercial Call 04 - 06-0317-0724533-04" at bounding box center [481, 237] width 196 height 11
type input "**********"
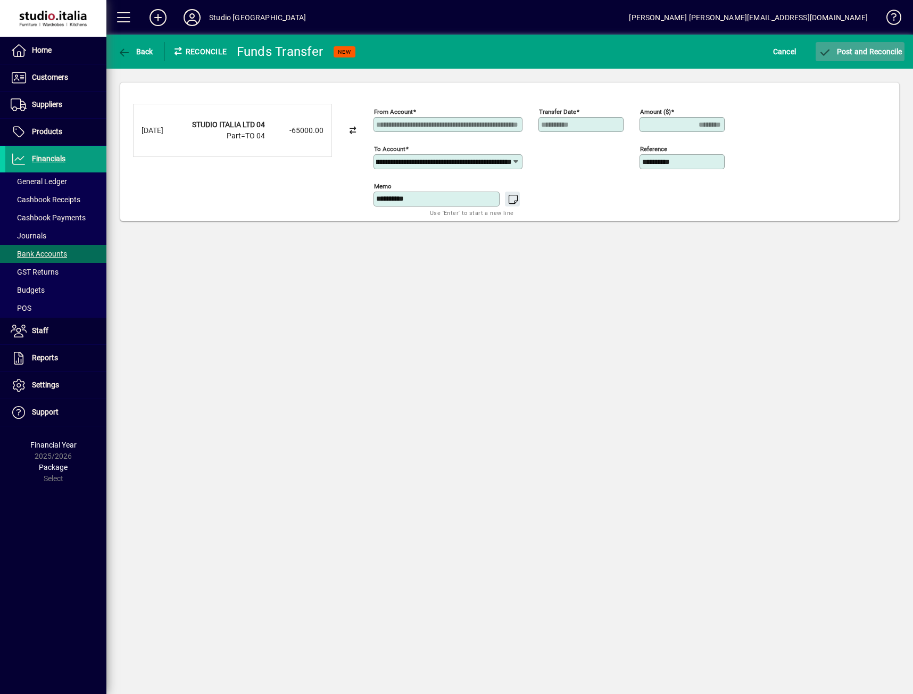
click at [858, 52] on span "Post and Reconcile" at bounding box center [860, 51] width 84 height 9
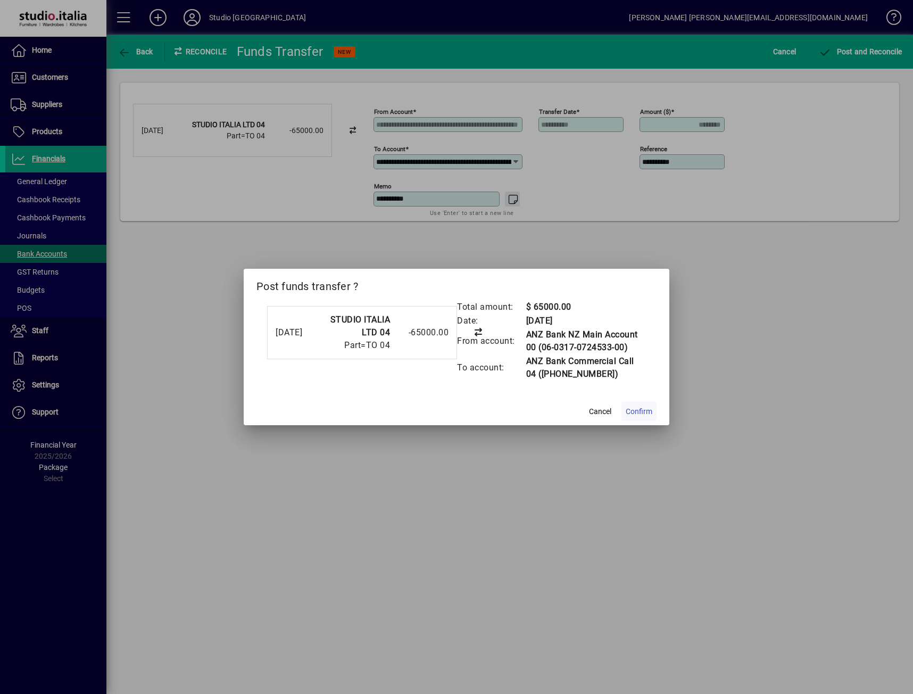
click at [637, 409] on span "Confirm" at bounding box center [639, 411] width 27 height 11
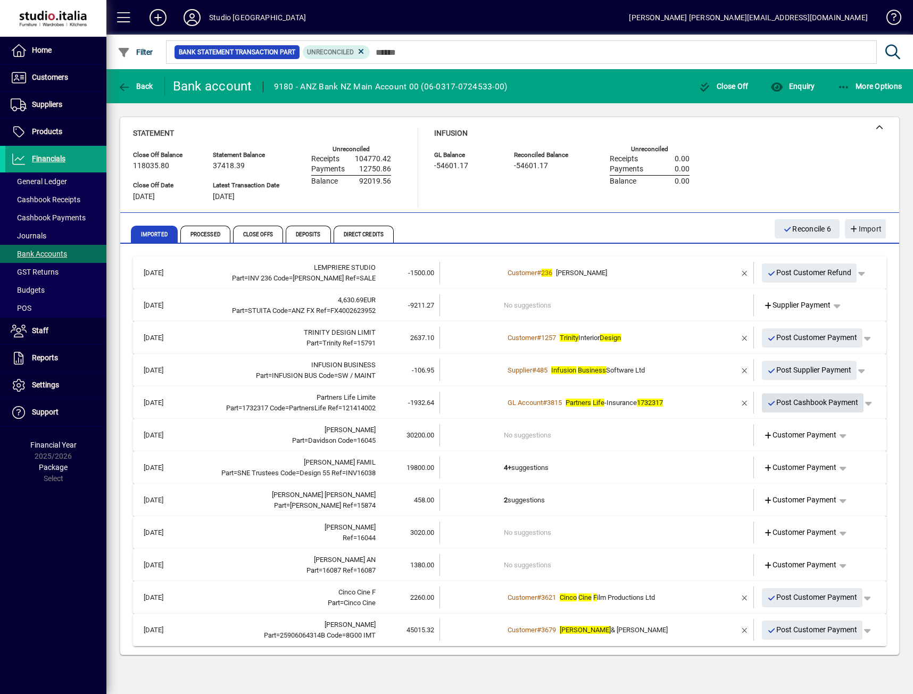
click at [796, 402] on span "Post Cashbook Payment" at bounding box center [813, 403] width 92 height 18
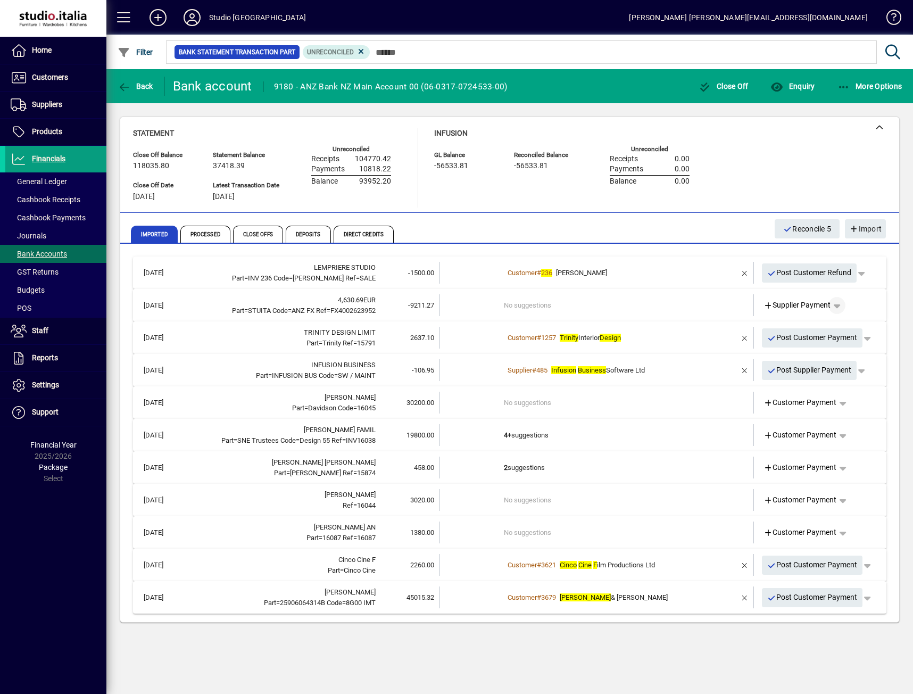
click at [841, 304] on span "button" at bounding box center [837, 306] width 26 height 26
click at [823, 344] on span "Cashbook Payment" at bounding box center [803, 346] width 79 height 13
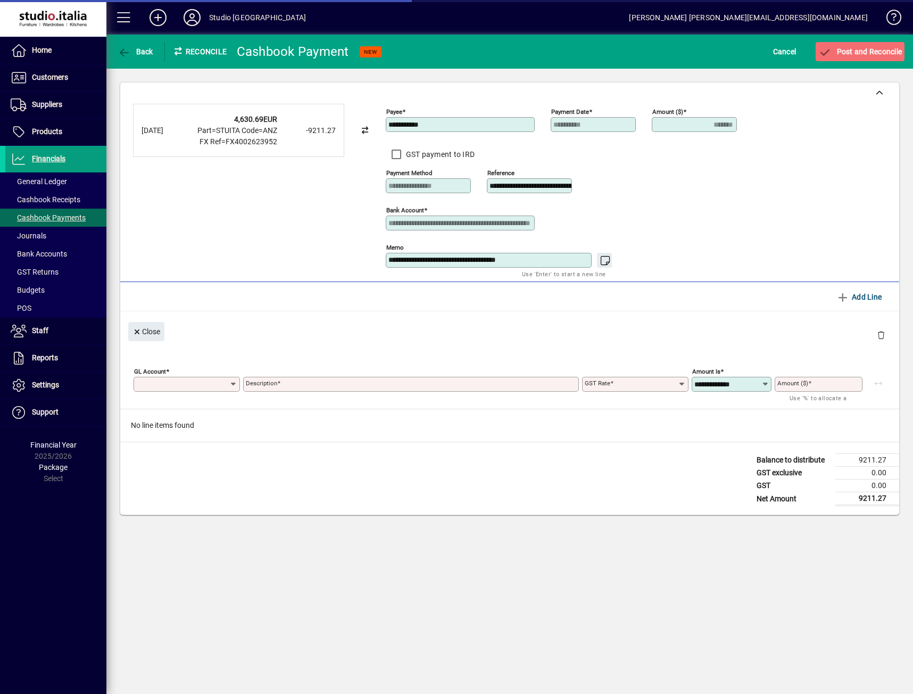
type input "*******"
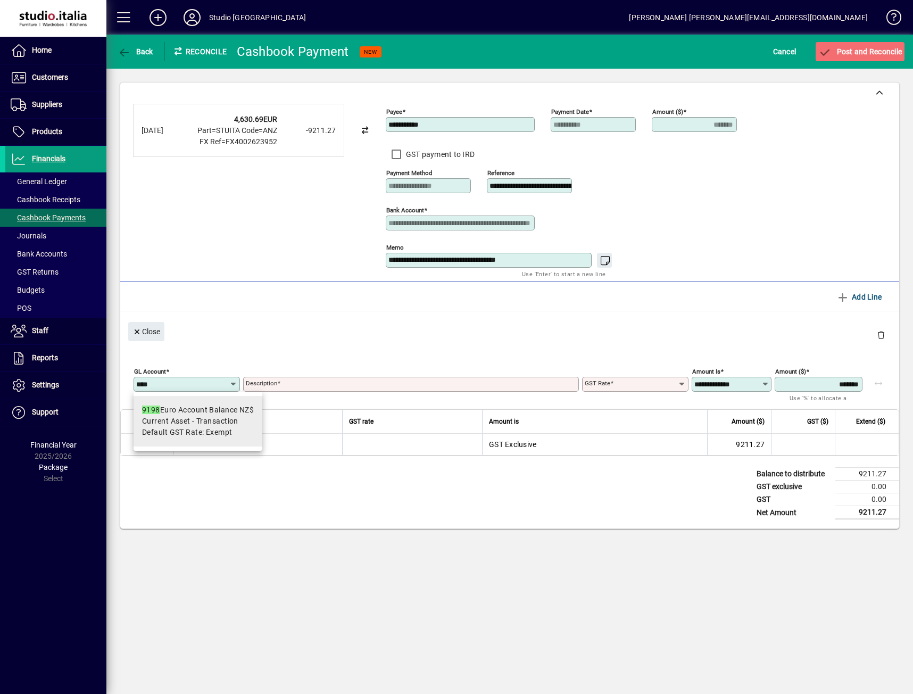
type input "****"
click at [238, 416] on span "Current Asset - Transaction" at bounding box center [190, 420] width 96 height 11
type input "**********"
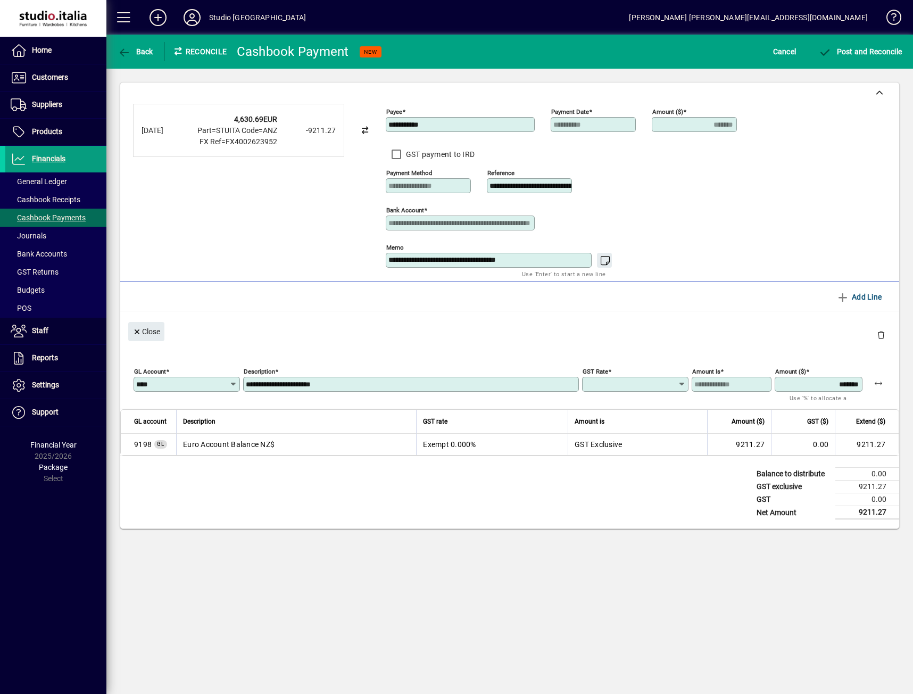
type input "******"
click at [859, 55] on span "Post and Reconcile" at bounding box center [860, 51] width 84 height 9
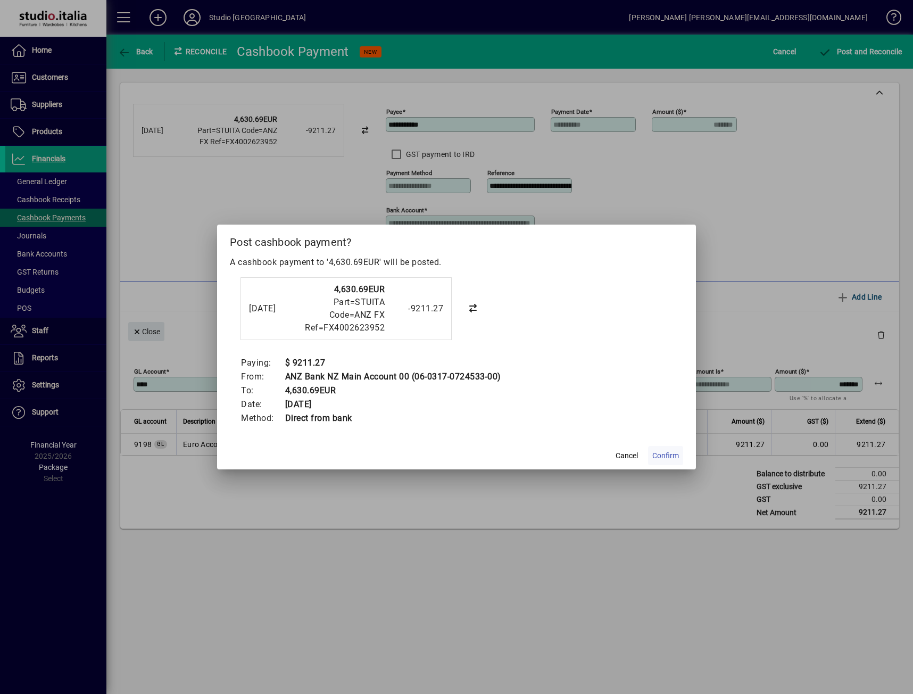
click at [666, 453] on span "Confirm" at bounding box center [665, 455] width 27 height 11
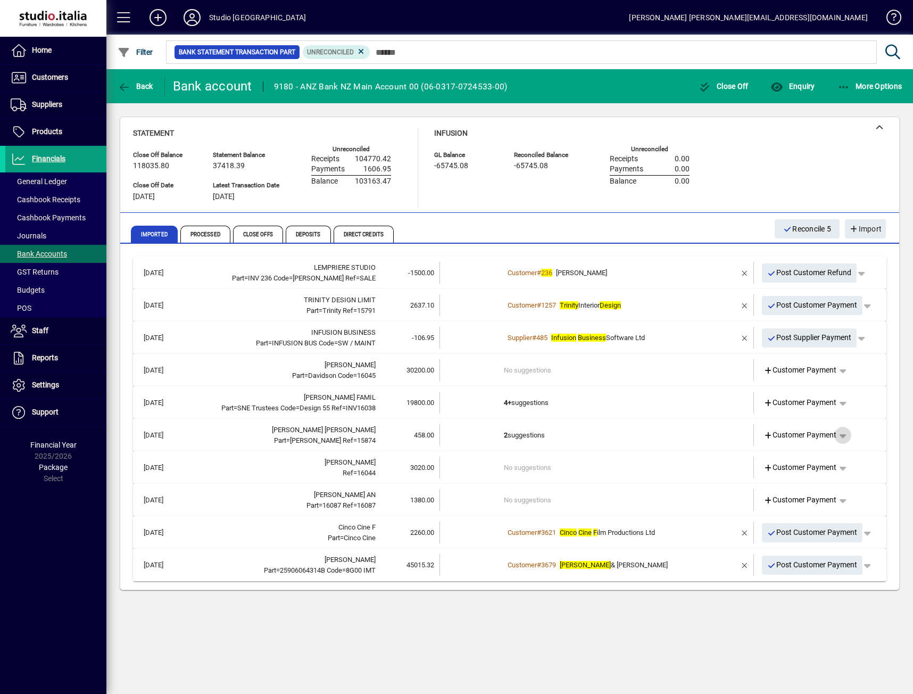
click at [845, 435] on span "button" at bounding box center [843, 435] width 26 height 26
click at [701, 428] on div at bounding box center [456, 347] width 913 height 694
click at [779, 435] on span "Customer Payment" at bounding box center [799, 434] width 73 height 11
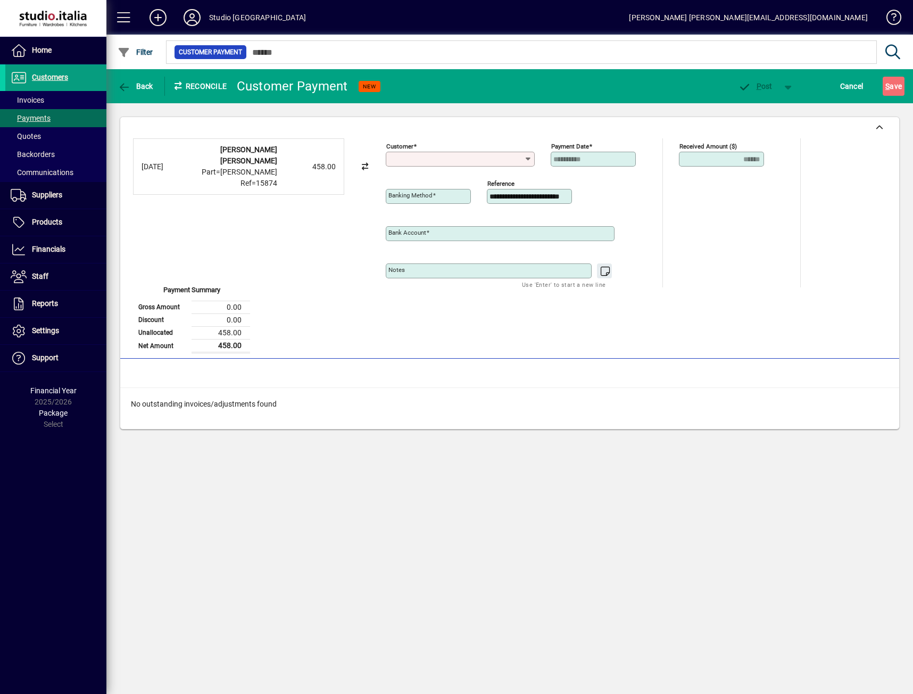
type input "**********"
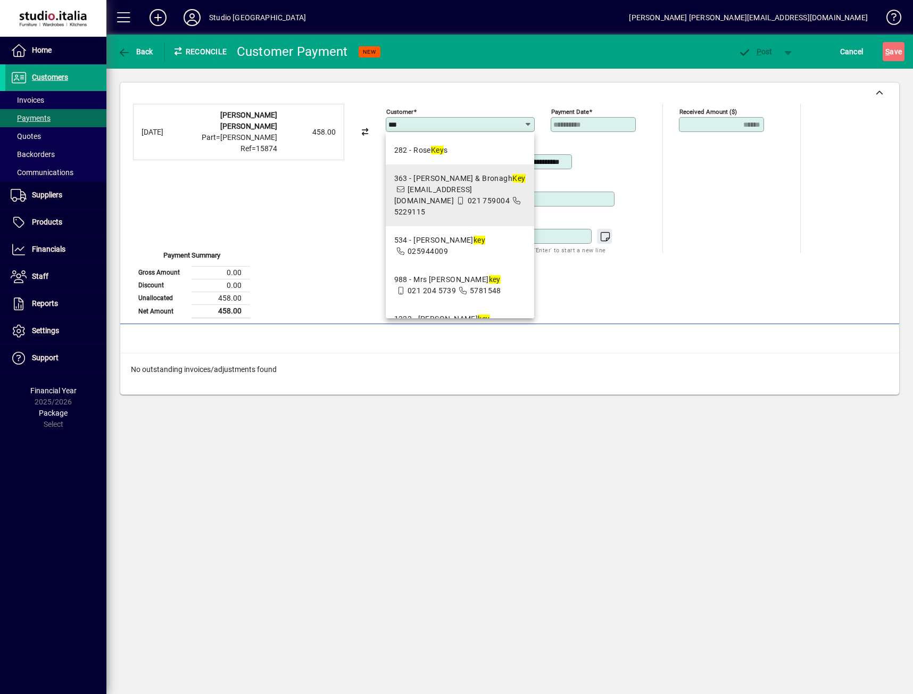
click at [466, 179] on div "363 - John & Bronagh Key" at bounding box center [459, 178] width 131 height 11
type input "**********"
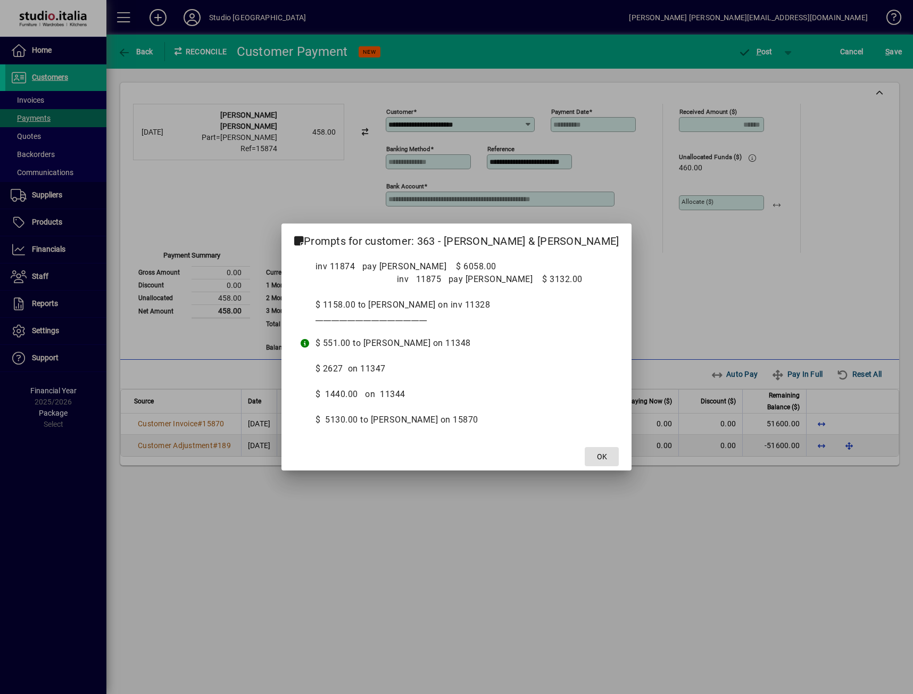
click at [597, 452] on span "OK" at bounding box center [602, 456] width 10 height 11
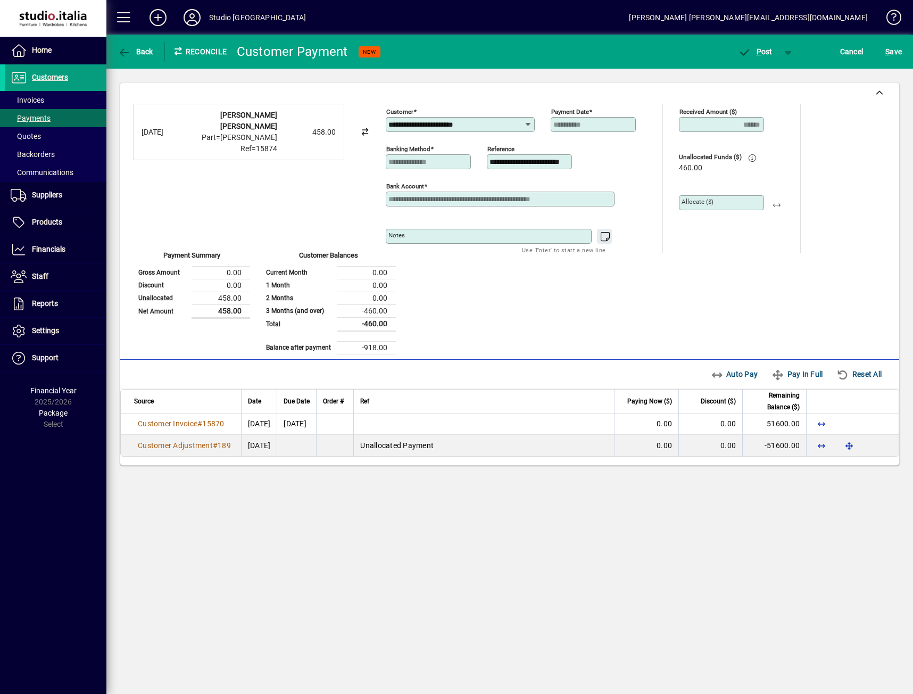
scroll to position [0, 20]
drag, startPoint x: 490, startPoint y: 164, endPoint x: 597, endPoint y: 167, distance: 107.5
click at [597, 167] on div "**********" at bounding box center [519, 159] width 266 height 37
type input "*****"
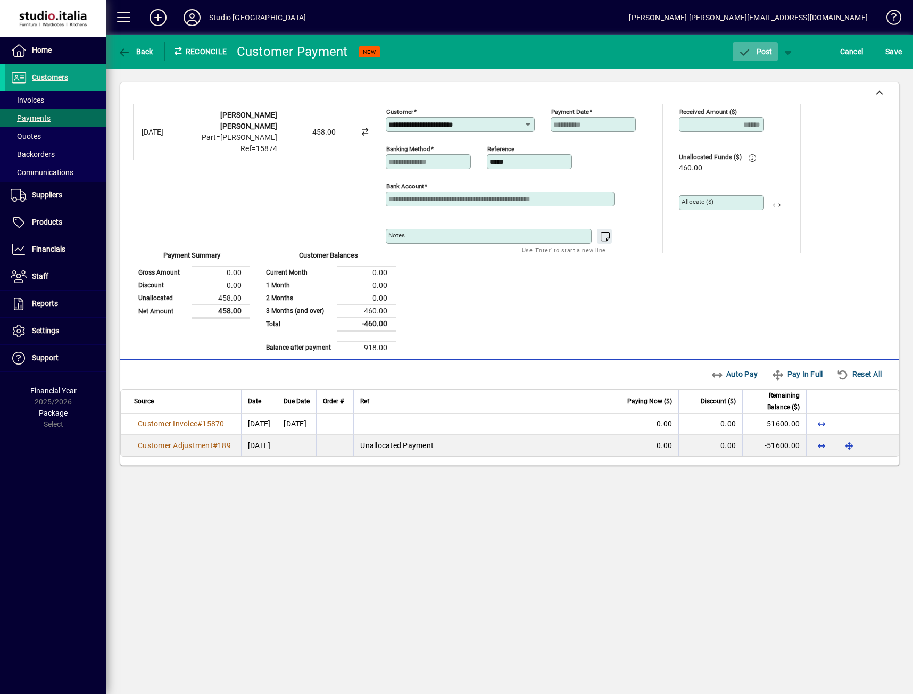
click at [755, 52] on span "P ost" at bounding box center [755, 51] width 35 height 9
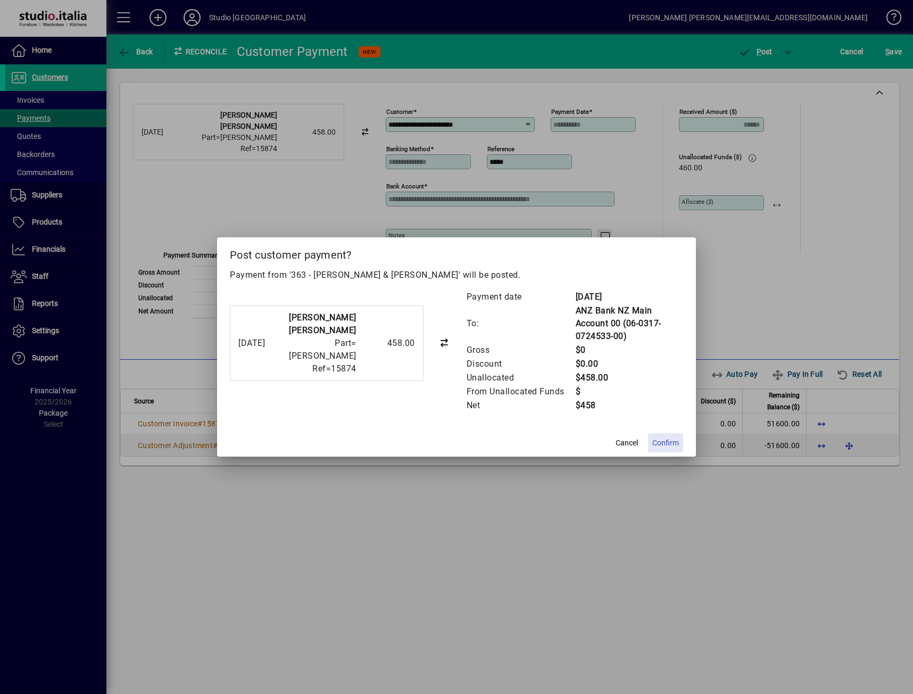
click at [677, 442] on span "Confirm" at bounding box center [665, 442] width 27 height 11
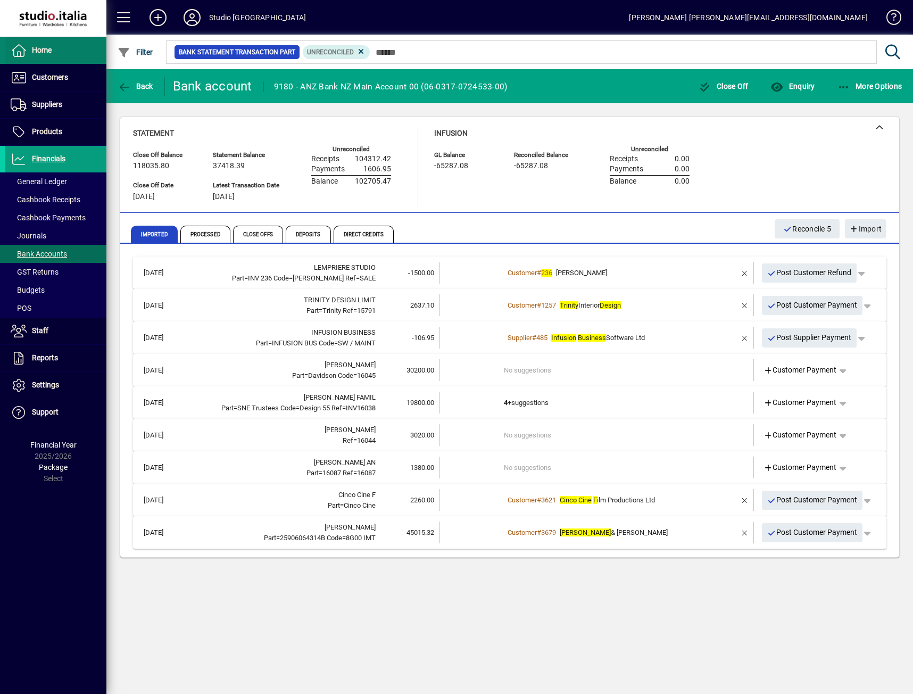
click at [47, 52] on span "Home" at bounding box center [42, 50] width 20 height 9
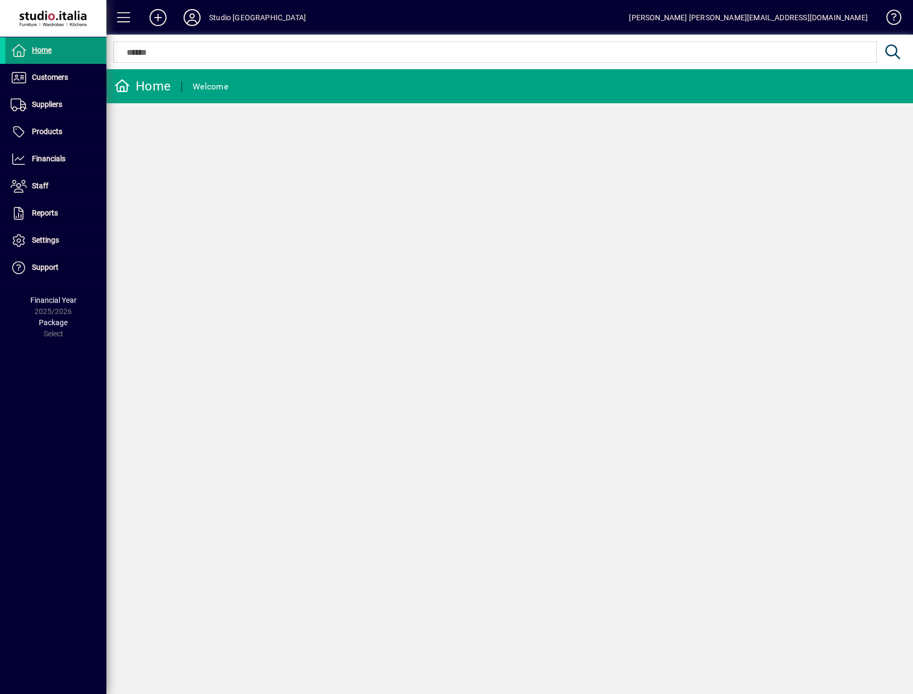
click at [35, 47] on span "Home" at bounding box center [42, 50] width 20 height 9
click at [31, 53] on span "Home" at bounding box center [28, 50] width 46 height 13
